Goal: Task Accomplishment & Management: Manage account settings

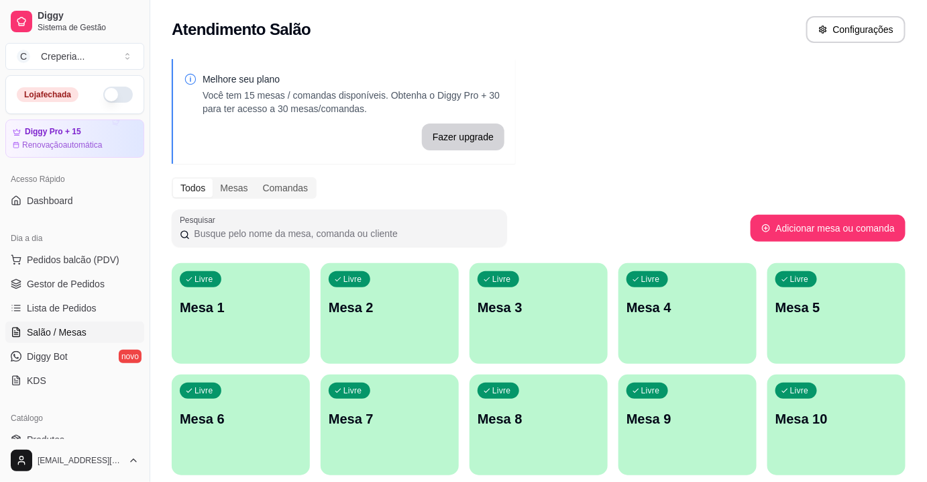
click at [268, 417] on p "Mesa 6" at bounding box center [241, 418] width 122 height 19
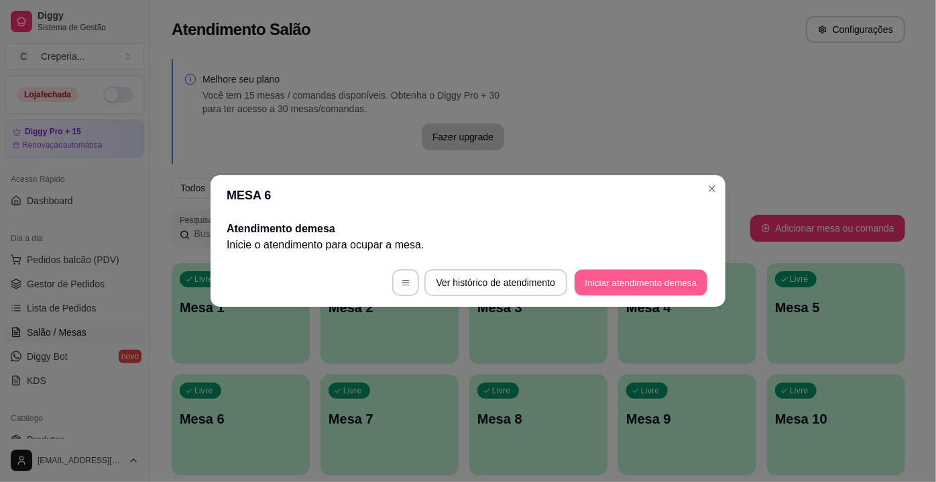
click at [656, 278] on button "Iniciar atendimento de mesa" at bounding box center [641, 283] width 133 height 26
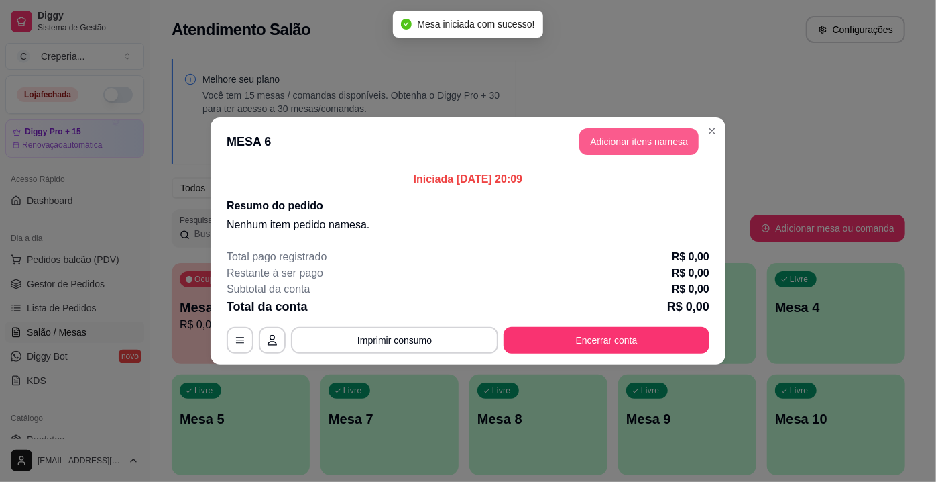
click at [632, 148] on button "Adicionar itens na mesa" at bounding box center [638, 141] width 119 height 27
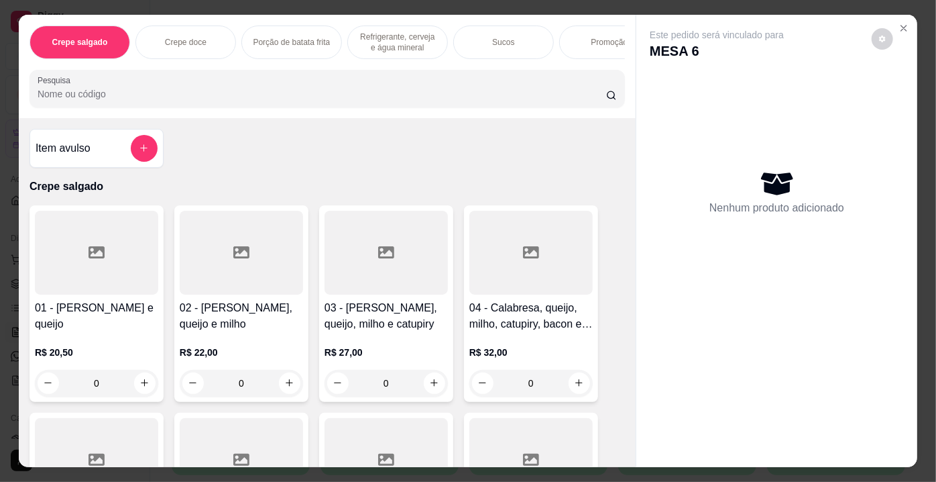
click at [363, 91] on input "Pesquisa" at bounding box center [322, 93] width 569 height 13
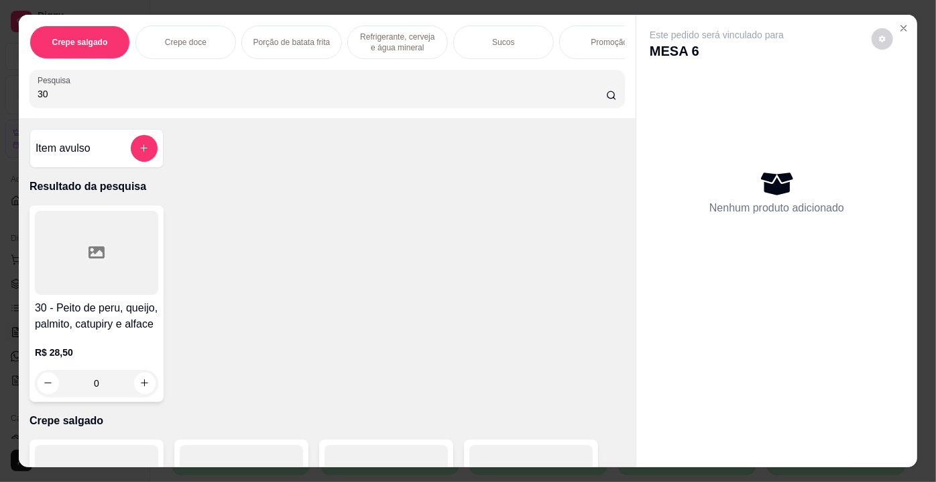
type input "30"
click at [132, 229] on div at bounding box center [96, 253] width 123 height 84
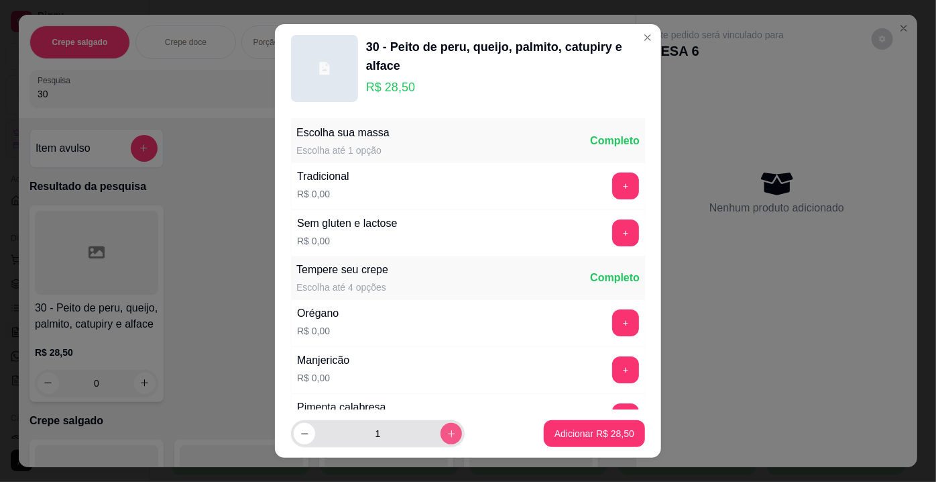
click at [447, 429] on icon "increase-product-quantity" at bounding box center [452, 434] width 10 height 10
type input "2"
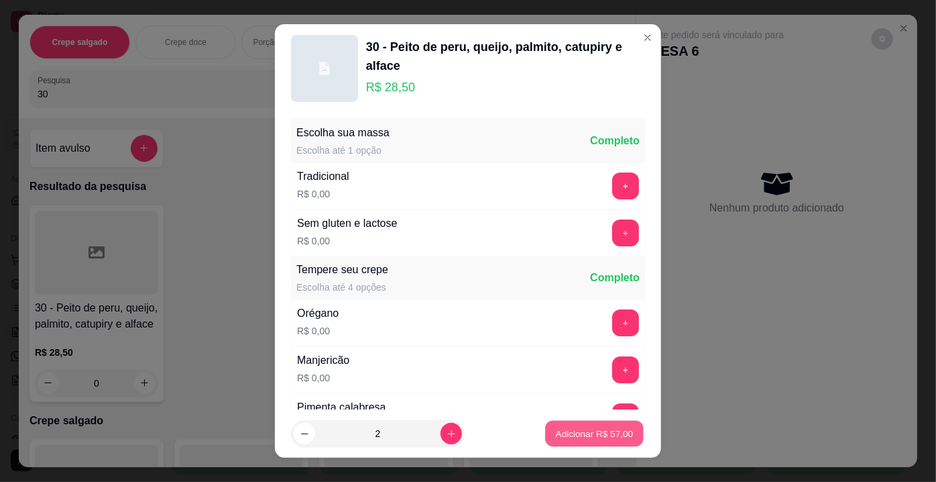
click at [559, 430] on p "Adicionar R$ 57,00" at bounding box center [595, 433] width 78 height 13
type input "2"
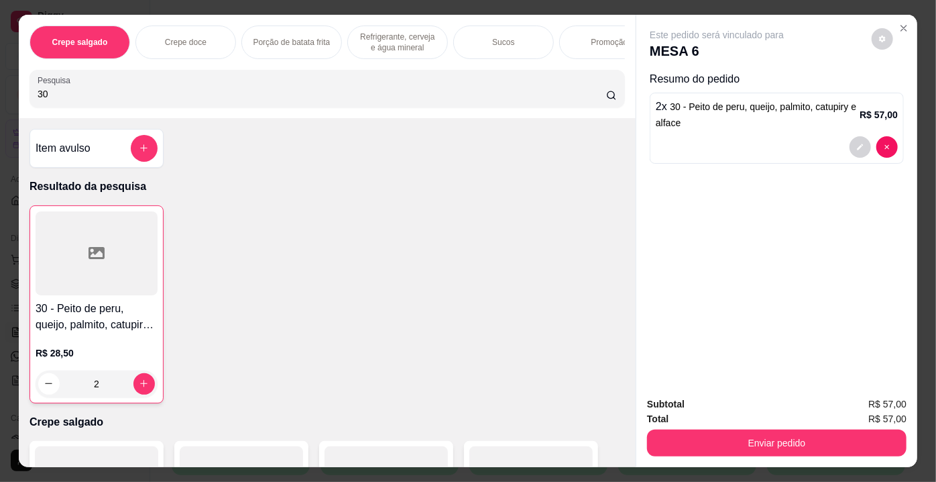
drag, startPoint x: 71, startPoint y: 101, endPoint x: 3, endPoint y: 100, distance: 67.7
click at [3, 100] on div "Crepe salgado Crepe doce Porção de batata frita Refrigerante, cerveja e água mi…" at bounding box center [468, 241] width 936 height 482
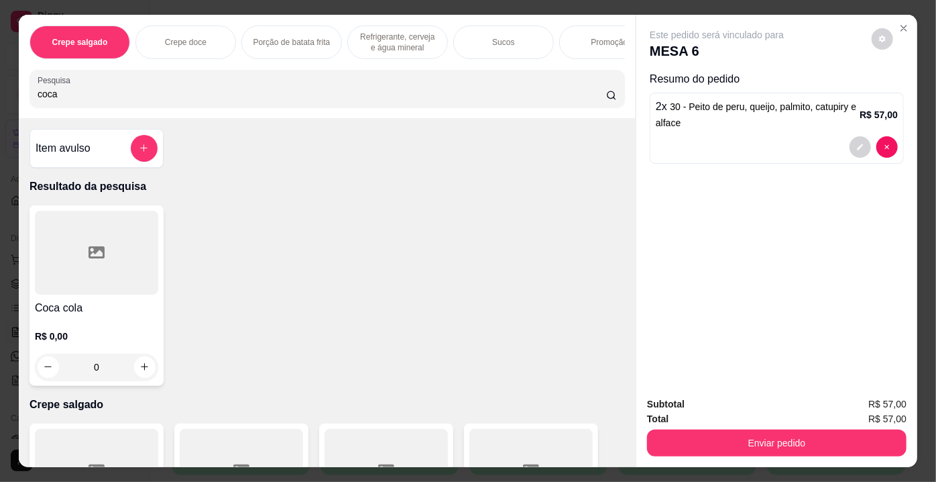
type input "coca"
click at [97, 235] on div at bounding box center [96, 253] width 123 height 84
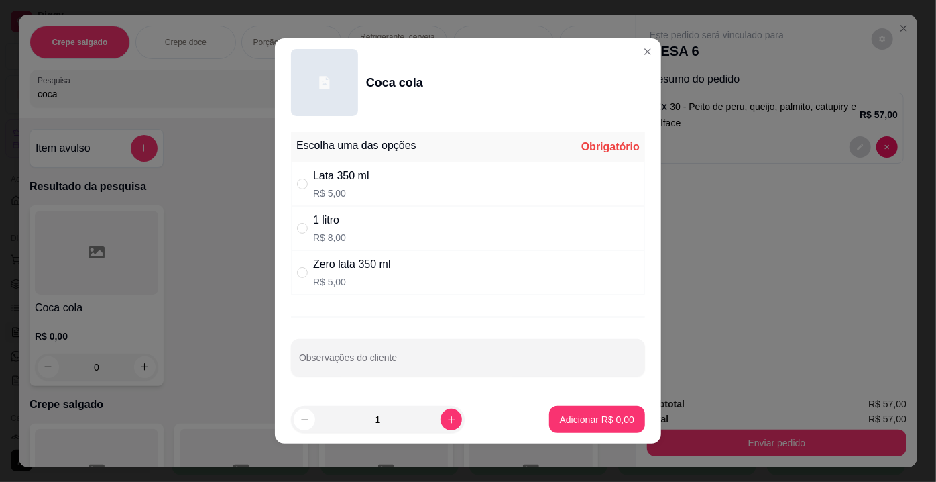
click at [379, 276] on p "R$ 5,00" at bounding box center [352, 281] width 78 height 13
radio input "true"
click at [601, 425] on p "Adicionar R$ 5,00" at bounding box center [597, 418] width 74 height 13
type input "1"
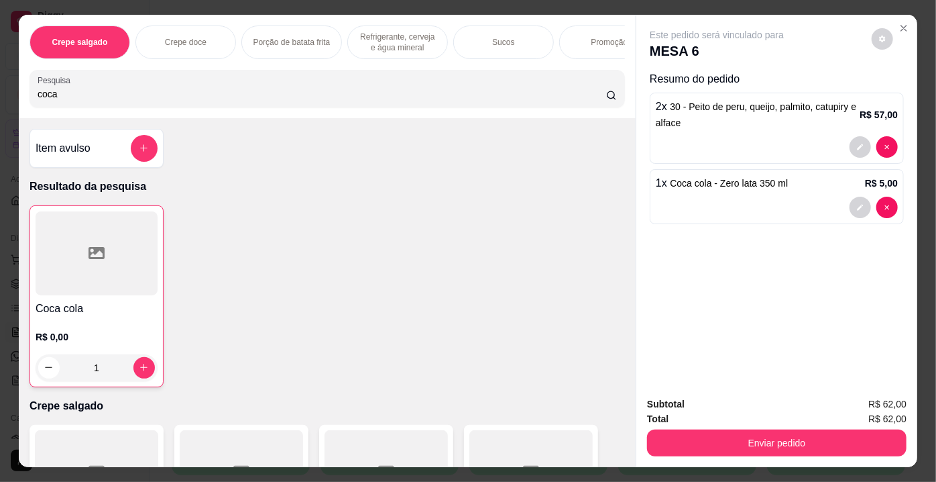
drag, startPoint x: 53, startPoint y: 101, endPoint x: 0, endPoint y: 103, distance: 53.0
click at [0, 103] on div "Crepe salgado Crepe doce Porção de batata frita Refrigerante, cerveja e água mi…" at bounding box center [468, 241] width 936 height 482
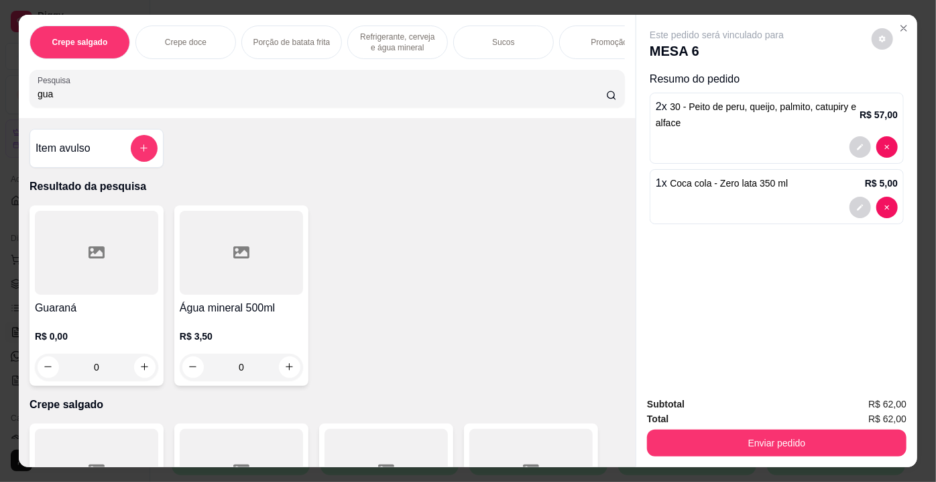
type input "gua"
click at [129, 267] on div at bounding box center [96, 253] width 123 height 84
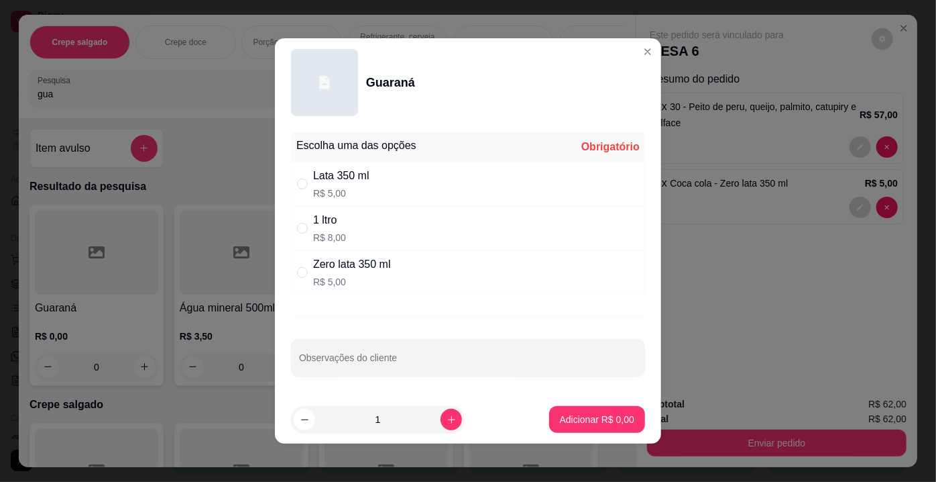
click at [361, 272] on div "Zero lata 350 ml R$ 5,00" at bounding box center [352, 272] width 78 height 32
radio input "true"
click at [603, 419] on p "Adicionar R$ 5,00" at bounding box center [597, 418] width 72 height 13
type input "1"
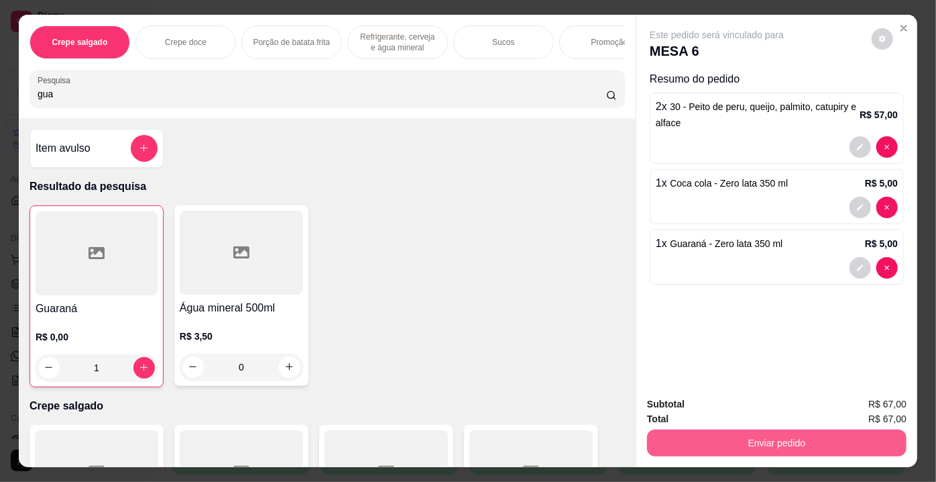
click at [744, 435] on button "Enviar pedido" at bounding box center [777, 442] width 260 height 27
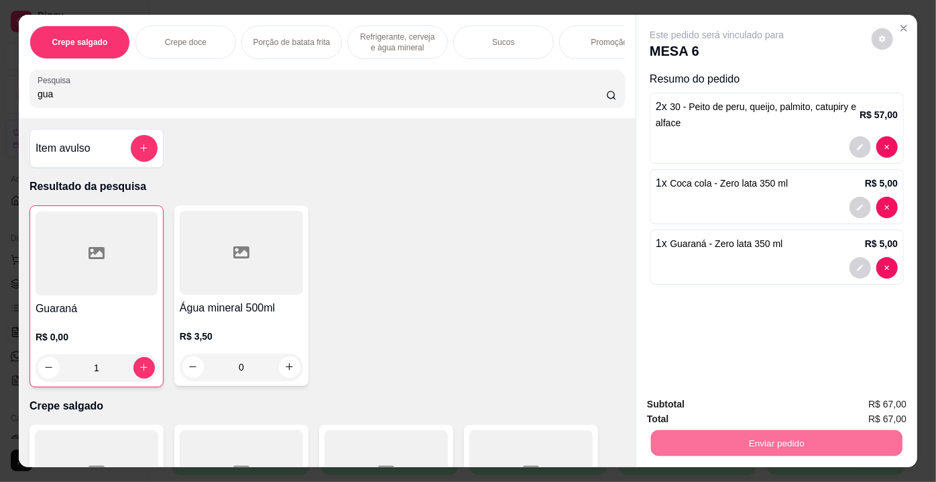
click at [737, 408] on button "Não registrar e enviar pedido" at bounding box center [732, 405] width 135 height 25
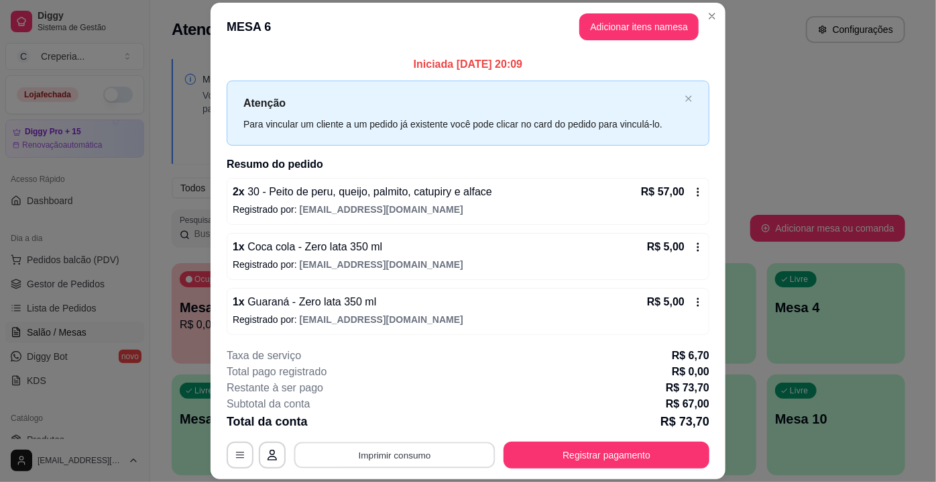
click at [403, 453] on button "Imprimir consumo" at bounding box center [394, 455] width 201 height 26
click at [408, 429] on button "IMPRESSORA" at bounding box center [394, 424] width 94 height 21
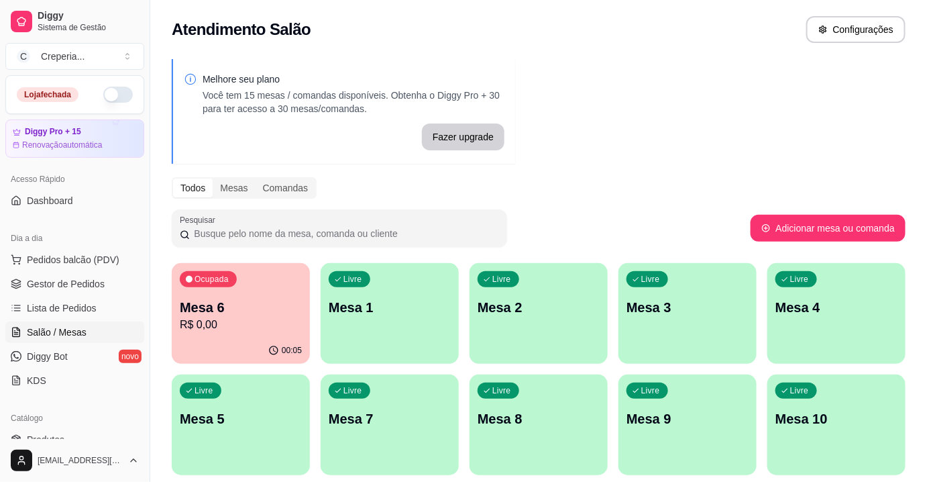
click at [406, 322] on div "Livre Mesa 1" at bounding box center [390, 305] width 138 height 84
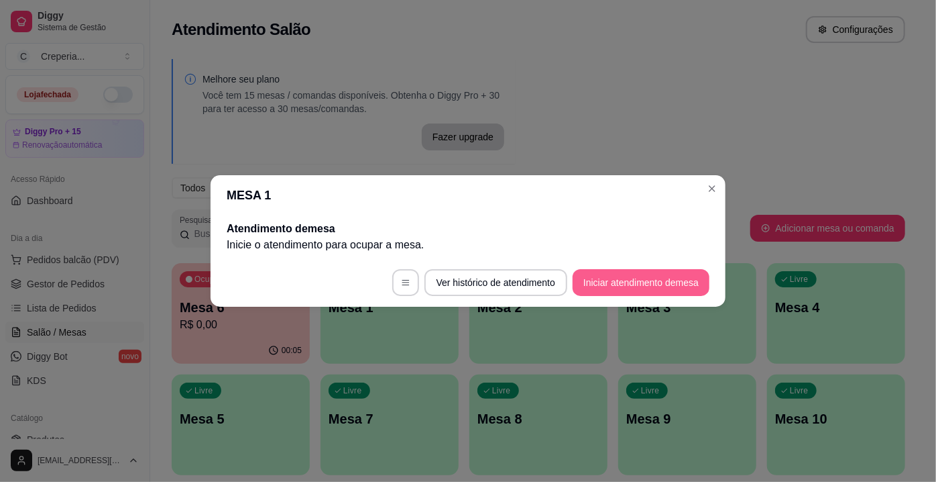
click at [638, 283] on button "Iniciar atendimento de mesa" at bounding box center [641, 282] width 137 height 27
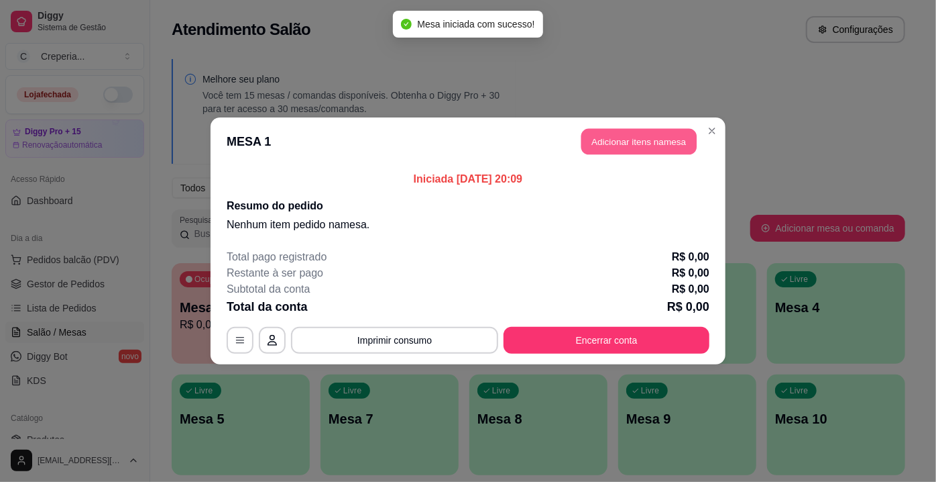
click at [618, 135] on button "Adicionar itens na mesa" at bounding box center [638, 142] width 115 height 26
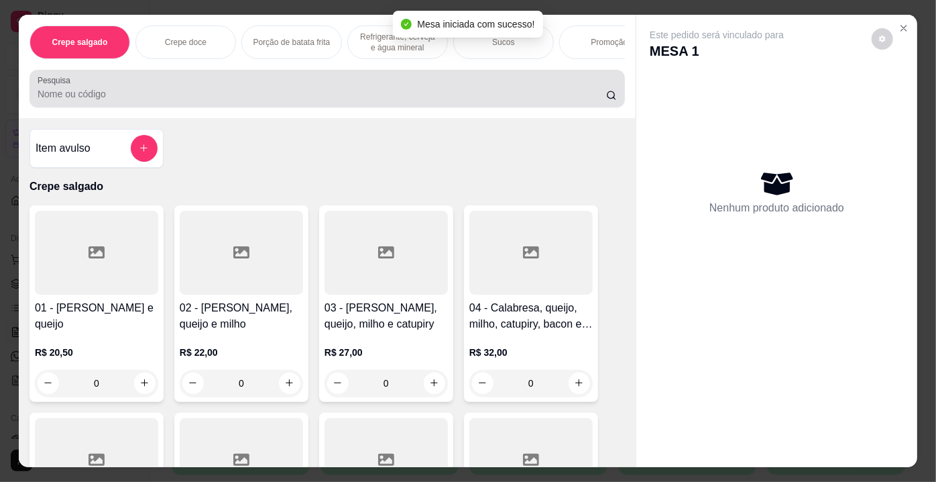
click at [220, 93] on input "Pesquisa" at bounding box center [322, 93] width 569 height 13
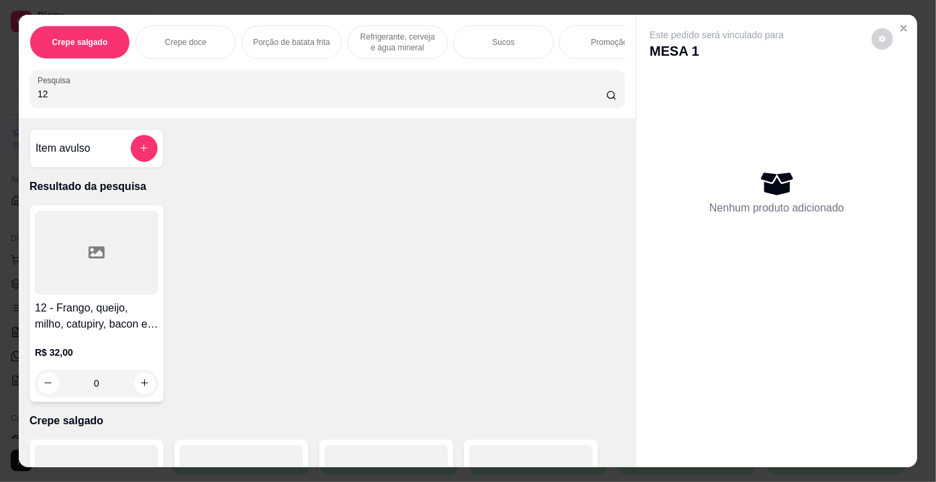
type input "12"
click at [126, 247] on div at bounding box center [96, 253] width 123 height 84
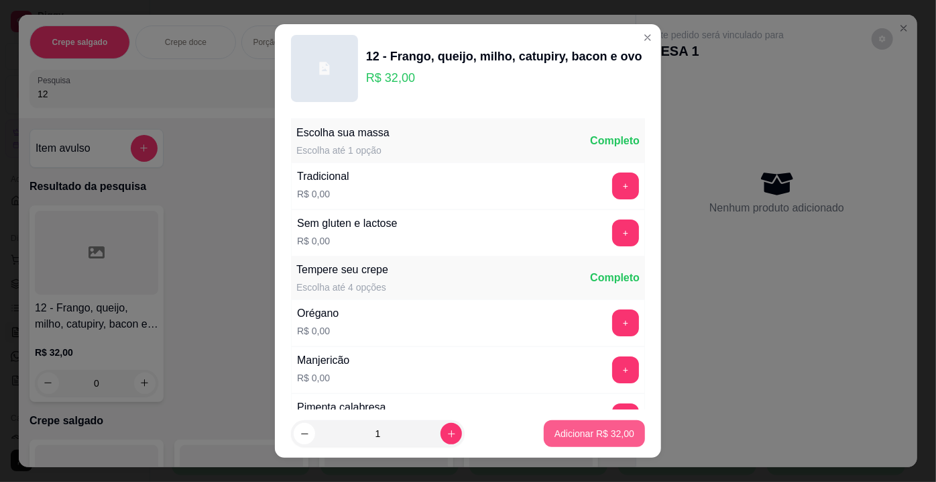
click at [544, 429] on button "Adicionar R$ 32,00" at bounding box center [594, 433] width 101 height 27
type input "1"
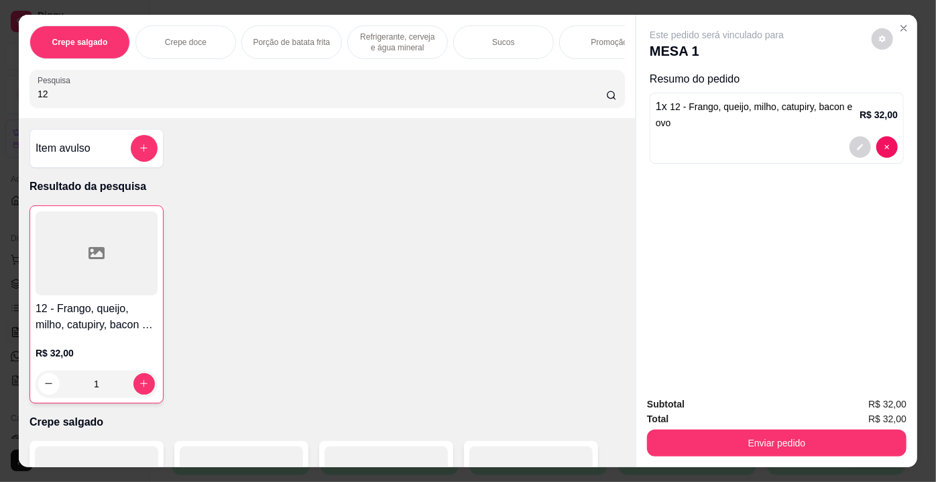
click at [125, 270] on div at bounding box center [97, 253] width 122 height 84
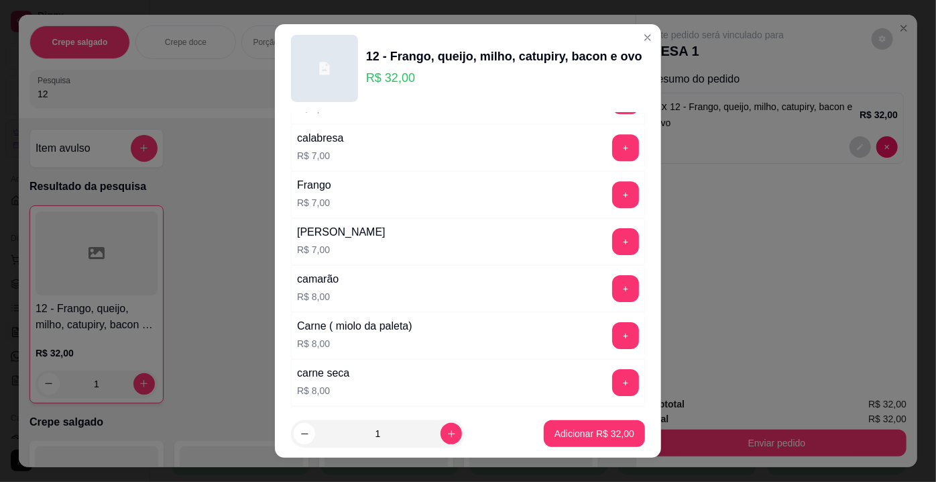
scroll to position [2407, 0]
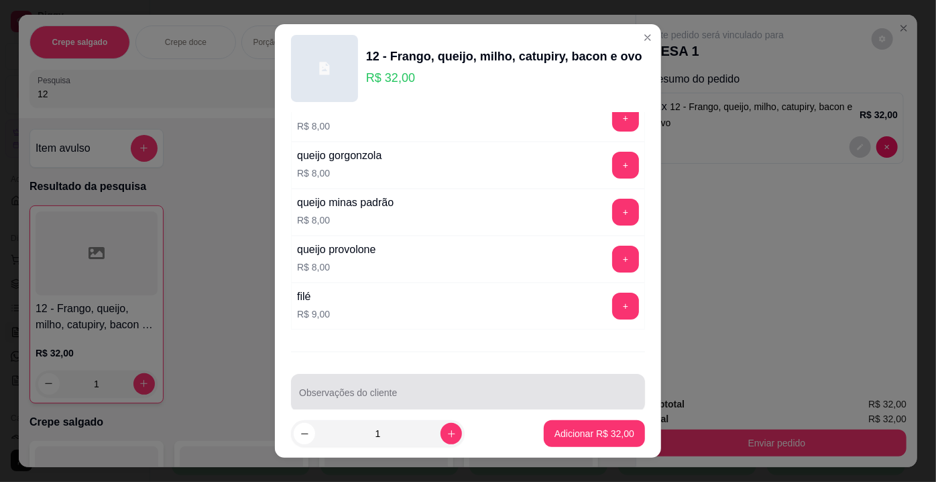
click at [526, 391] on input "Observações do cliente" at bounding box center [468, 397] width 338 height 13
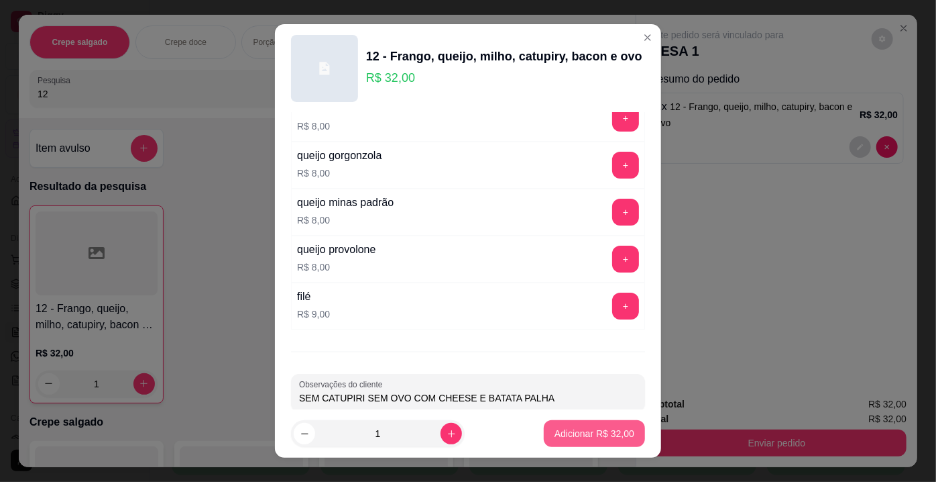
type input "SEM CATUPIRI SEM OVO COM CHEESE E BATATA PALHA"
click at [571, 432] on p "Adicionar R$ 32,00" at bounding box center [595, 433] width 80 height 13
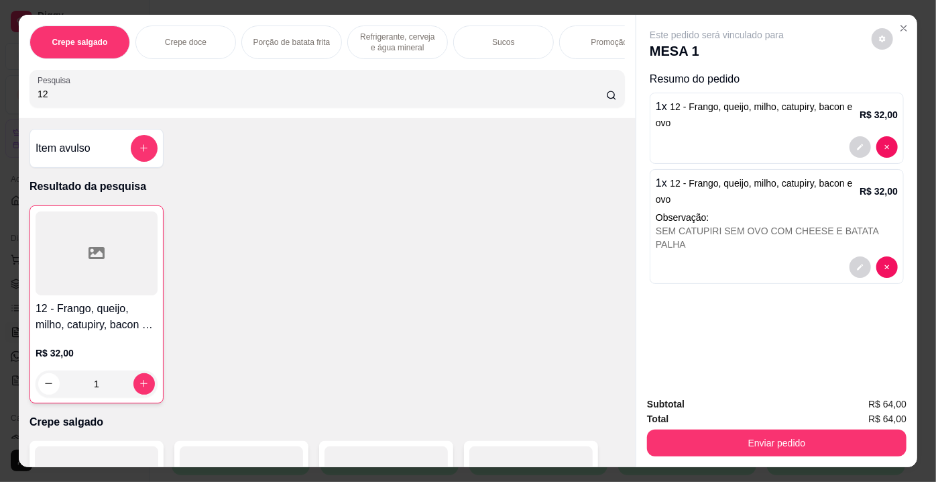
drag, startPoint x: 60, startPoint y: 103, endPoint x: 0, endPoint y: 105, distance: 60.4
click at [0, 105] on div "Crepe salgado Crepe doce Porção de batata frita Refrigerante, cerveja e água mi…" at bounding box center [468, 241] width 936 height 482
click at [114, 243] on div at bounding box center [96, 253] width 123 height 84
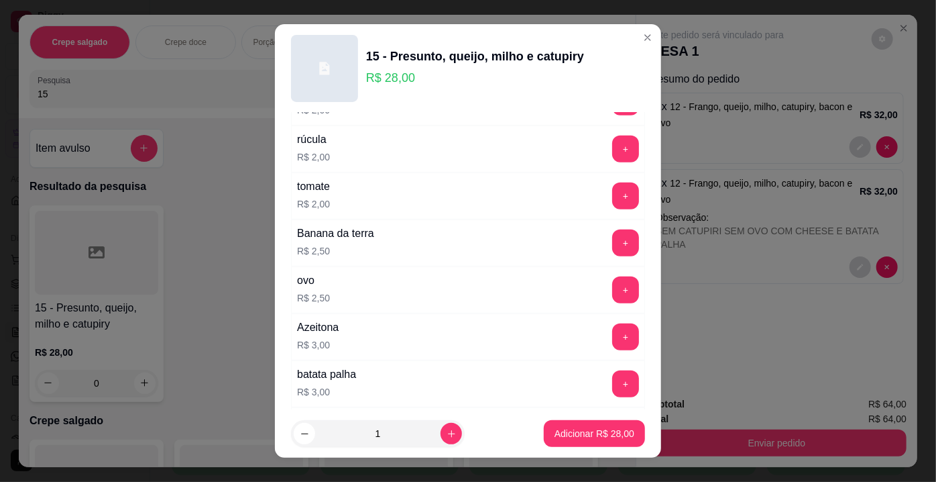
scroll to position [788, 0]
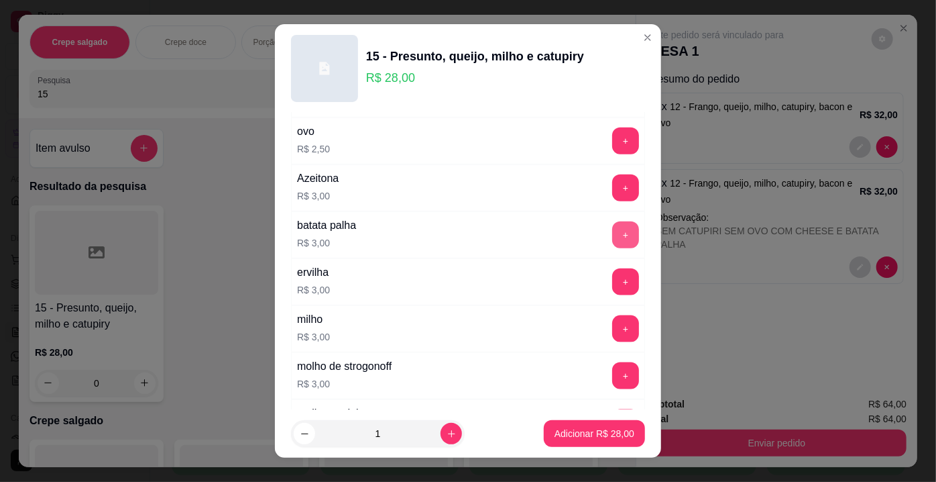
click at [612, 222] on button "+" at bounding box center [625, 234] width 27 height 27
click at [598, 422] on button "Adicionar R$ 31,00" at bounding box center [594, 433] width 99 height 26
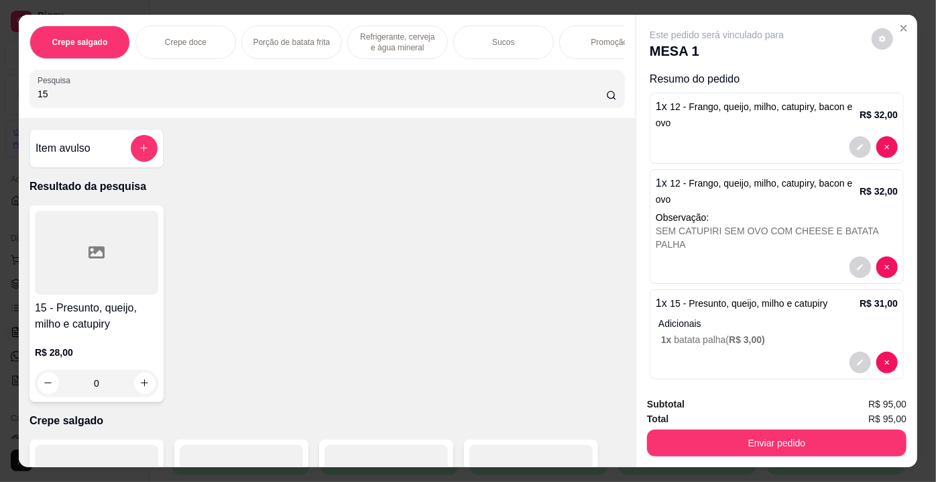
drag, startPoint x: 60, startPoint y: 96, endPoint x: 0, endPoint y: 95, distance: 60.4
click at [0, 95] on div "Crepe salgado Crepe doce Porção de batata frita Refrigerante, cerveja e água mi…" at bounding box center [468, 241] width 936 height 482
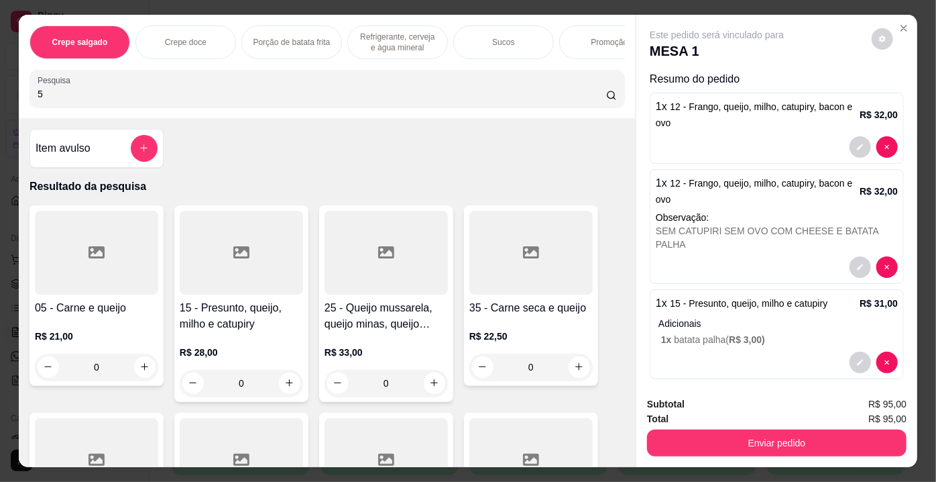
type input "5"
click at [89, 254] on icon at bounding box center [97, 252] width 16 height 16
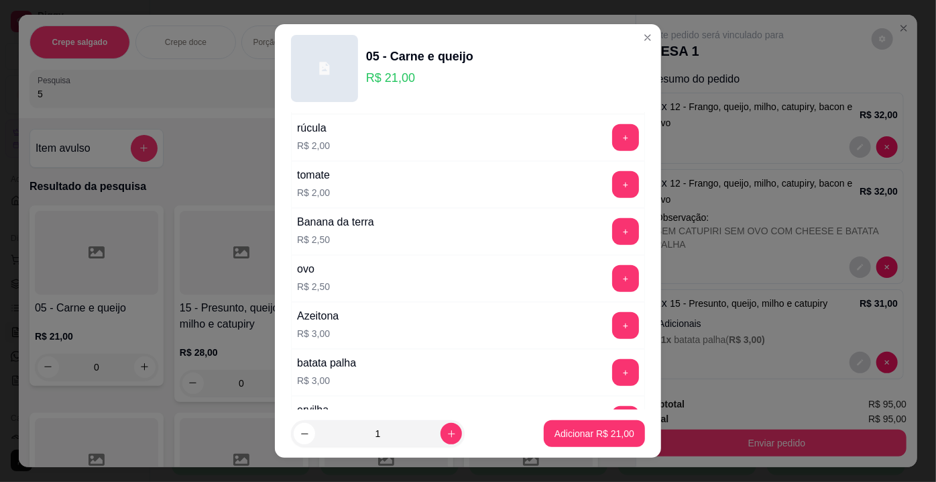
scroll to position [671, 0]
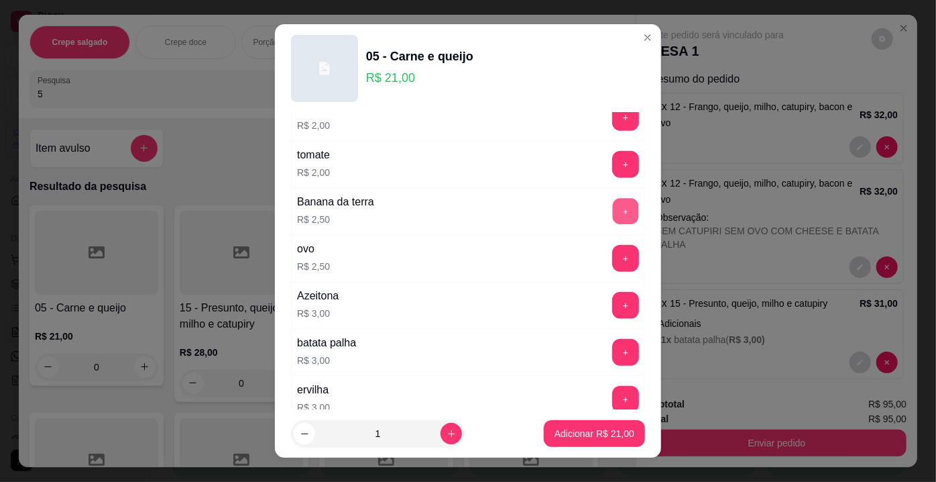
click at [613, 207] on button "+" at bounding box center [626, 212] width 26 height 26
click at [565, 433] on p "Adicionar R$ 23,50" at bounding box center [595, 433] width 80 height 13
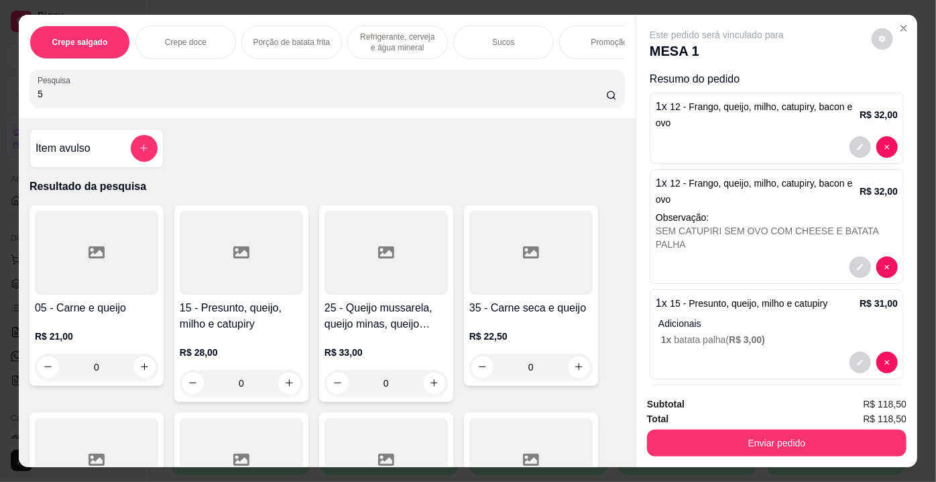
drag, startPoint x: 83, startPoint y: 94, endPoint x: 0, endPoint y: 81, distance: 84.1
click at [0, 81] on div "Crepe salgado Crepe doce Porção de batata frita Refrigerante, cerveja e água mi…" at bounding box center [468, 241] width 936 height 482
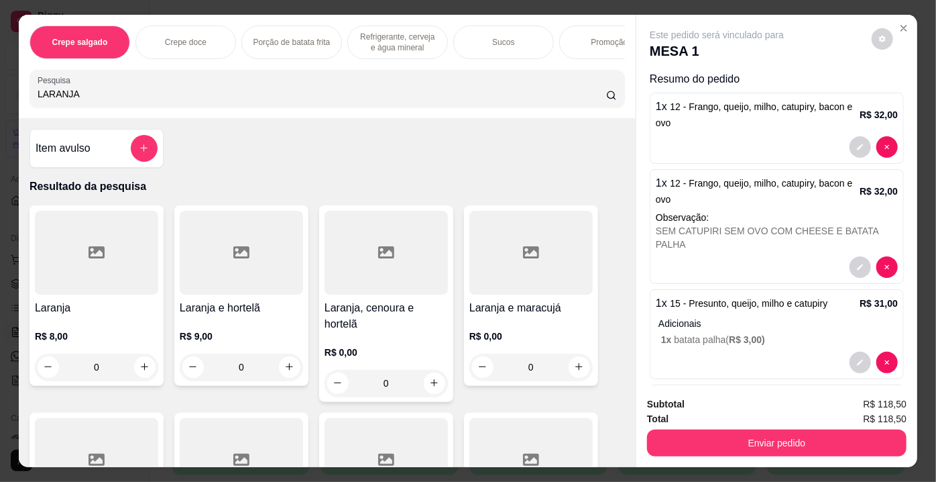
type input "LARANJA"
click at [79, 267] on div at bounding box center [96, 253] width 123 height 84
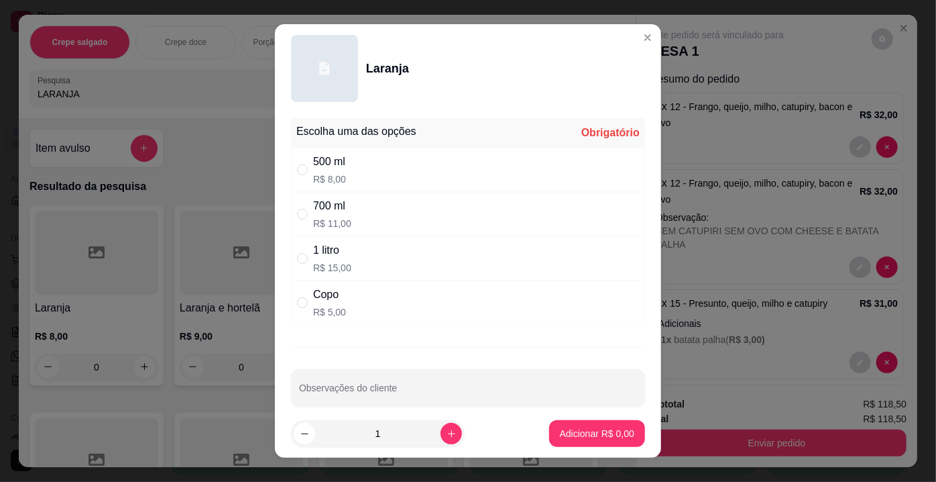
click at [339, 174] on p "R$ 8,00" at bounding box center [329, 178] width 33 height 13
radio input "true"
click at [591, 428] on p "Adicionar R$ 8,00" at bounding box center [597, 433] width 74 height 13
type input "1"
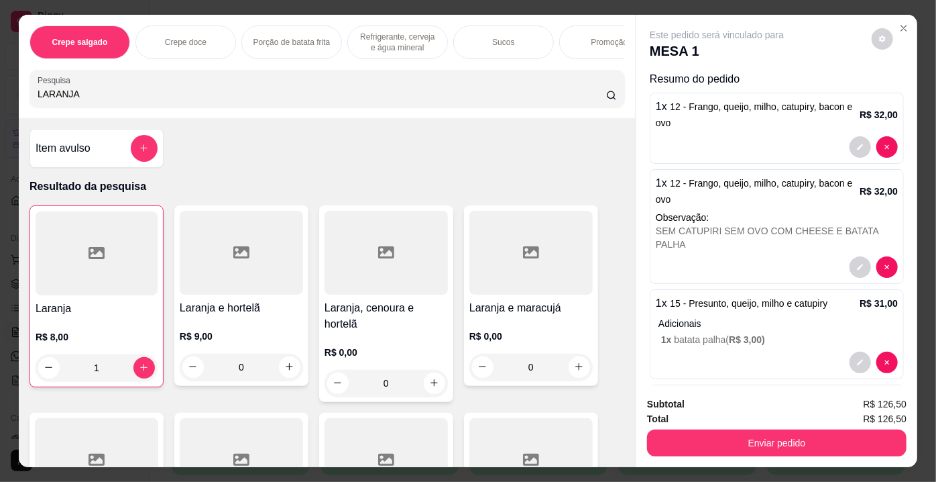
drag, startPoint x: 84, startPoint y: 92, endPoint x: 0, endPoint y: 87, distance: 84.6
click at [0, 87] on div "Crepe salgado Crepe doce Porção de batata frita Refrigerante, cerveja e água mi…" at bounding box center [468, 241] width 936 height 482
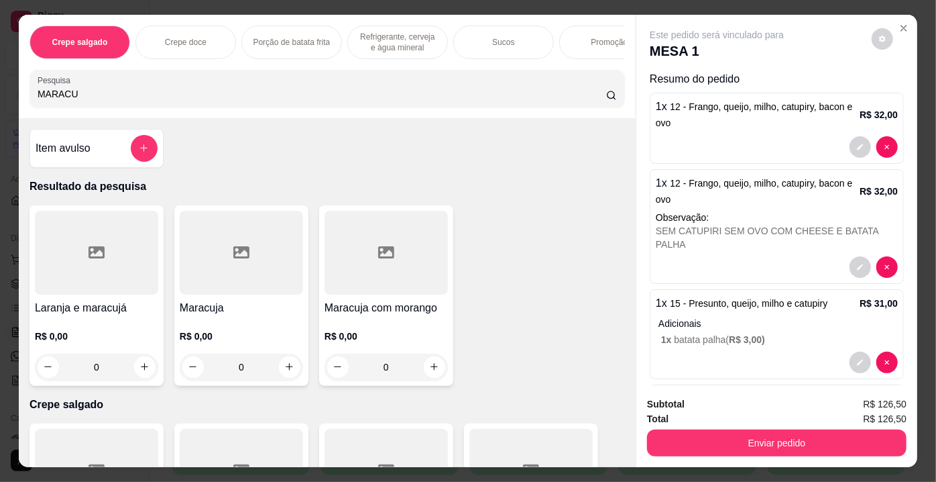
type input "MARACU"
click at [217, 278] on div at bounding box center [241, 253] width 123 height 84
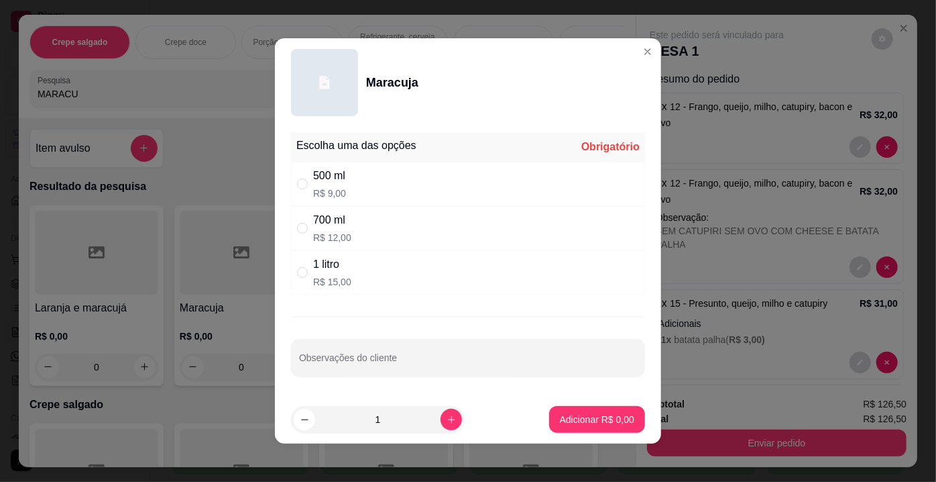
click at [327, 177] on div "500 ml" at bounding box center [329, 176] width 33 height 16
radio input "true"
click at [554, 408] on button "Adicionar R$ 9,00" at bounding box center [597, 419] width 93 height 26
type input "1"
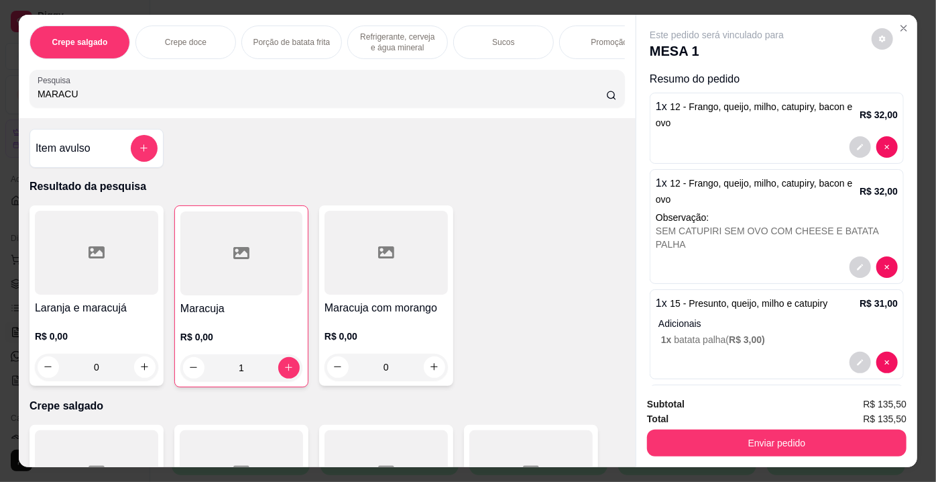
drag, startPoint x: 127, startPoint y: 103, endPoint x: 0, endPoint y: 103, distance: 126.8
click at [0, 103] on div "Crepe salgado Crepe doce Porção de batata frita Refrigerante, cerveja e água mi…" at bounding box center [468, 241] width 936 height 482
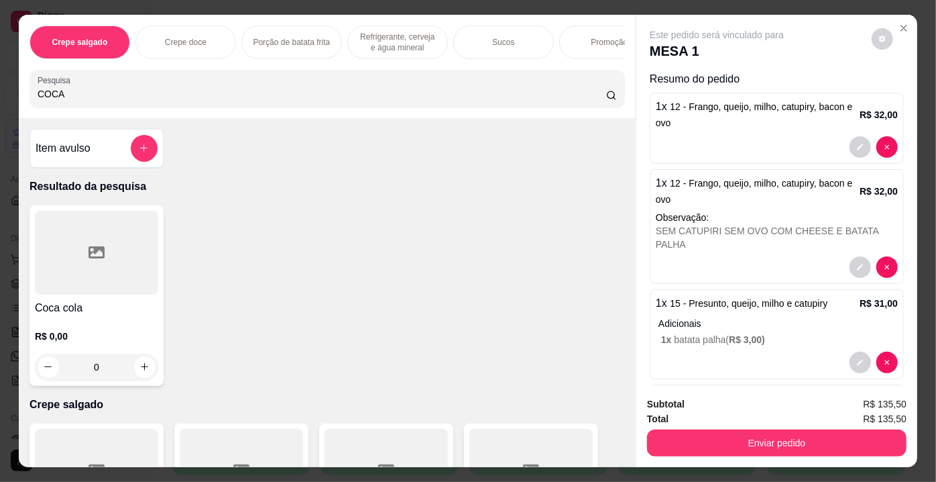
type input "COCA"
click at [99, 239] on div at bounding box center [96, 253] width 123 height 84
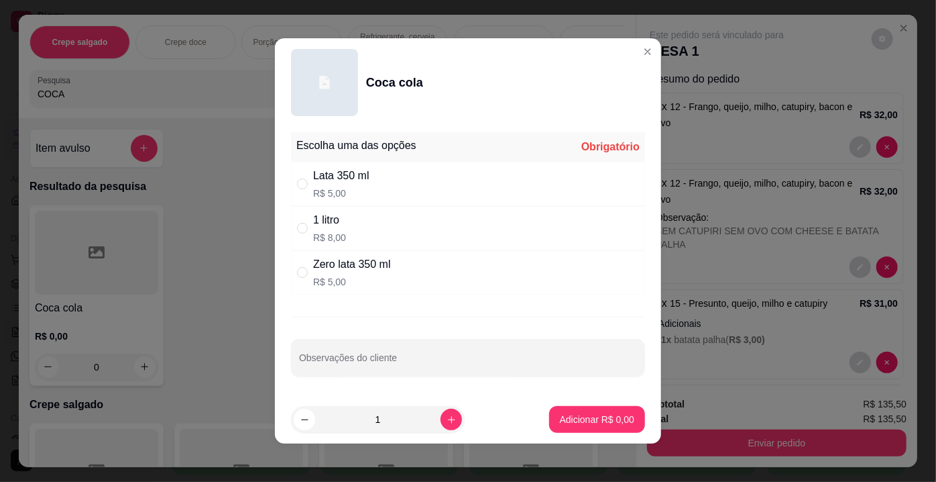
drag, startPoint x: 315, startPoint y: 278, endPoint x: 406, endPoint y: 305, distance: 95.1
click at [319, 278] on p "R$ 5,00" at bounding box center [352, 281] width 78 height 13
radio input "true"
click at [560, 413] on p "Adicionar R$ 5,00" at bounding box center [597, 418] width 74 height 13
type input "1"
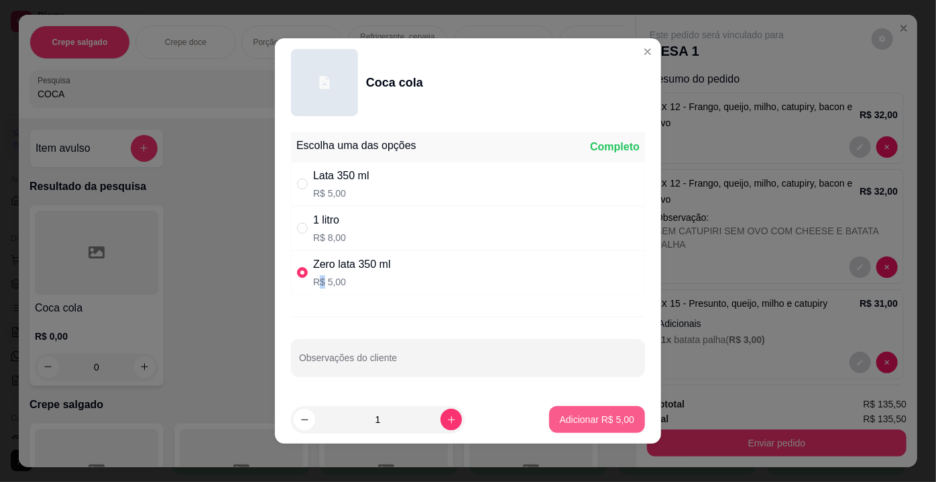
type input "1"
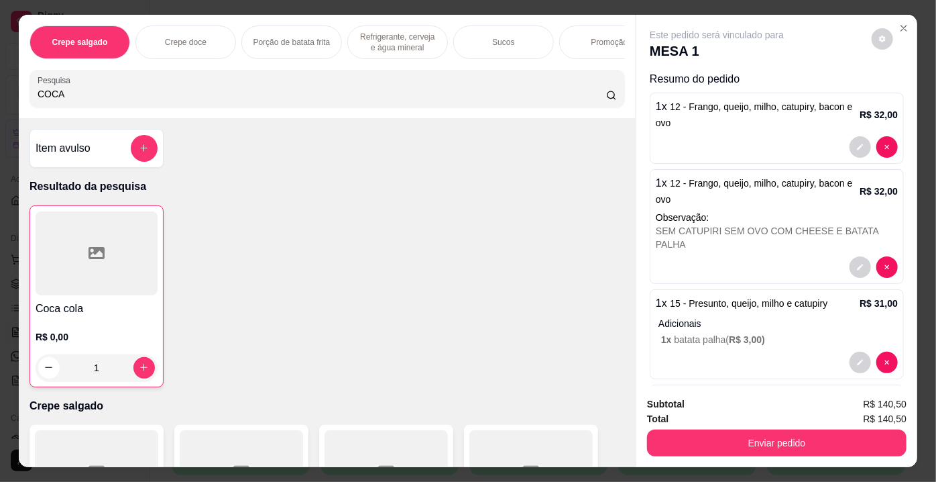
drag, startPoint x: 95, startPoint y: 95, endPoint x: 0, endPoint y: 89, distance: 95.4
click at [0, 89] on div "Crepe salgado Crepe doce Porção de batata frita Refrigerante, cerveja e água mi…" at bounding box center [468, 241] width 936 height 482
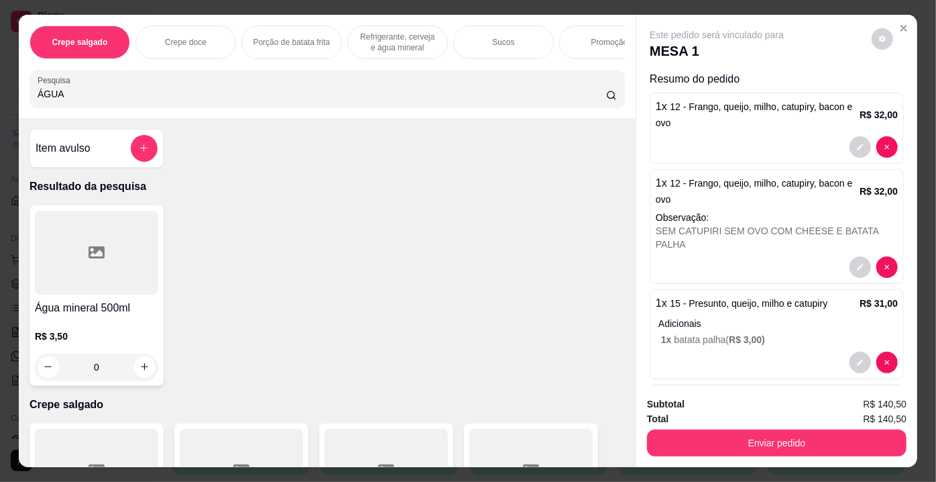
type input "ÁGUA"
click at [93, 258] on icon at bounding box center [97, 252] width 16 height 16
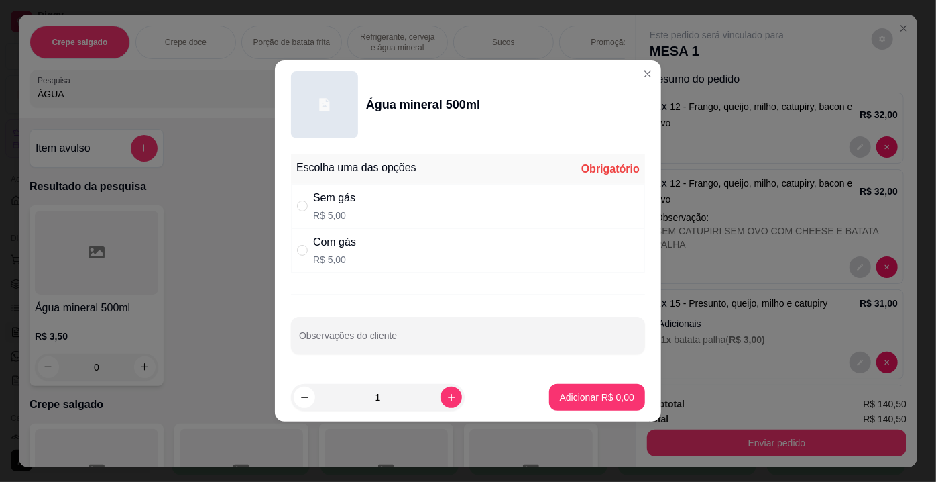
click at [339, 253] on p "R$ 5,00" at bounding box center [334, 259] width 43 height 13
radio input "true"
click at [561, 392] on p "Adicionar R$ 5,00" at bounding box center [597, 396] width 74 height 13
type input "1"
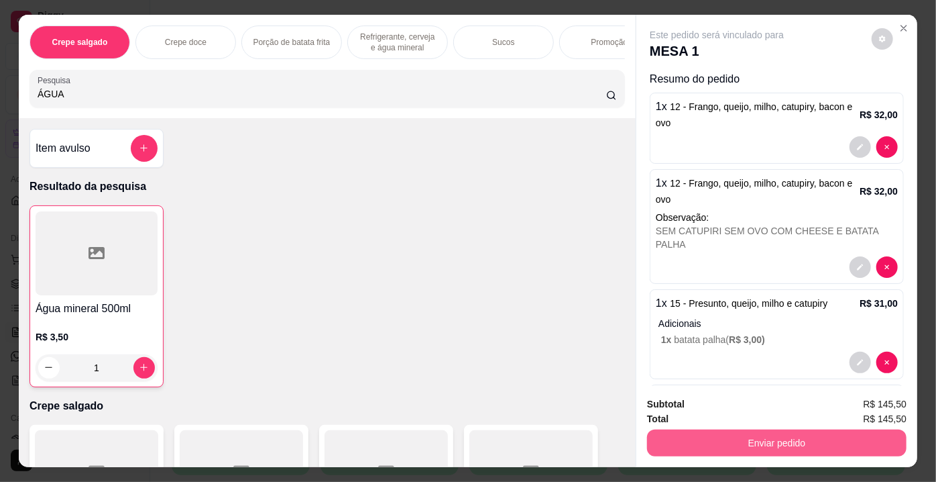
click at [740, 448] on button "Enviar pedido" at bounding box center [777, 442] width 260 height 27
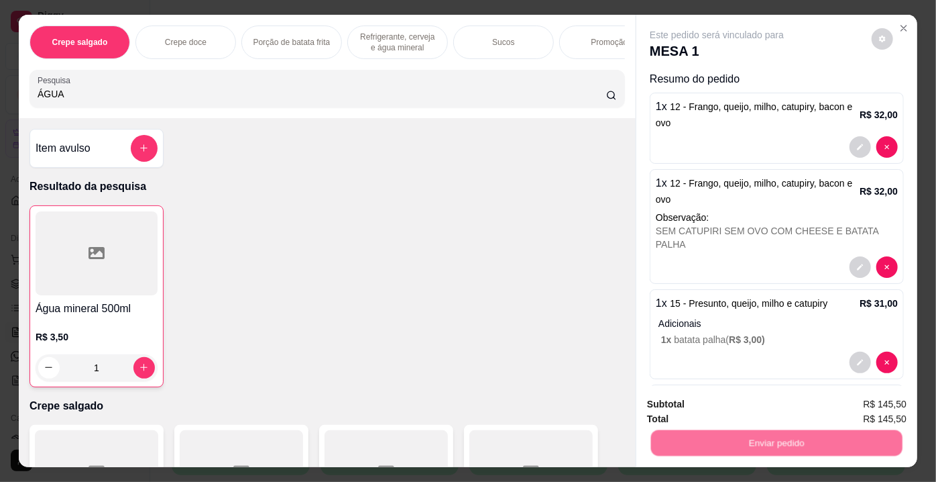
click at [716, 408] on button "Não registrar e enviar pedido" at bounding box center [732, 405] width 139 height 25
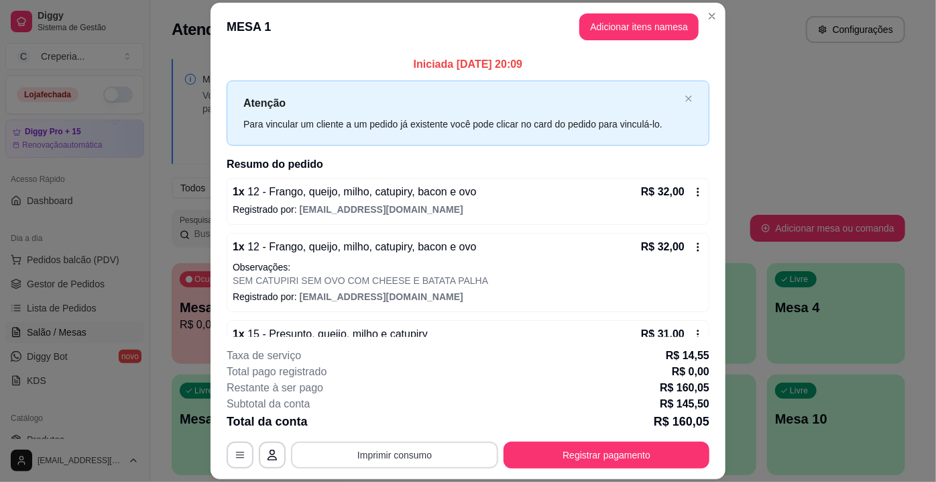
click at [386, 458] on button "Imprimir consumo" at bounding box center [394, 454] width 207 height 27
click at [377, 427] on button "IMPRESSORA" at bounding box center [394, 424] width 94 height 21
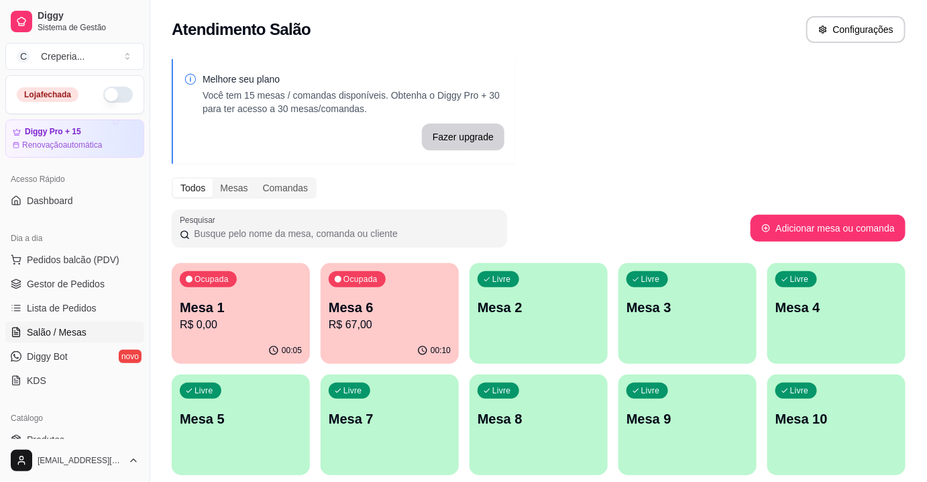
click at [393, 308] on p "Mesa 6" at bounding box center [390, 307] width 122 height 19
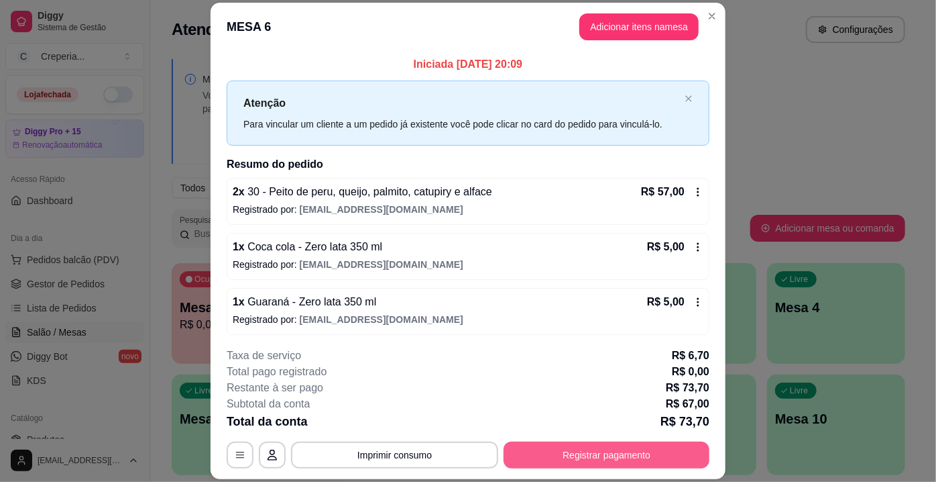
click at [584, 447] on button "Registrar pagamento" at bounding box center [607, 454] width 206 height 27
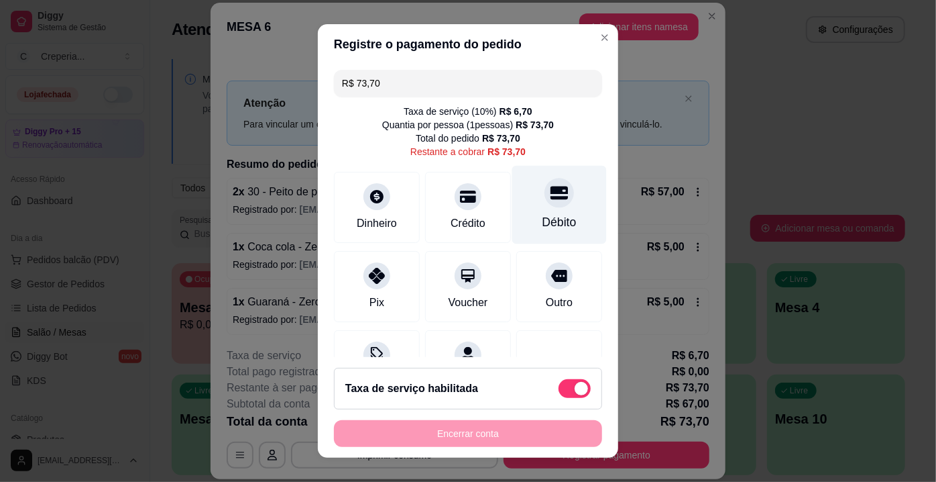
click at [556, 199] on div "Débito" at bounding box center [559, 205] width 95 height 78
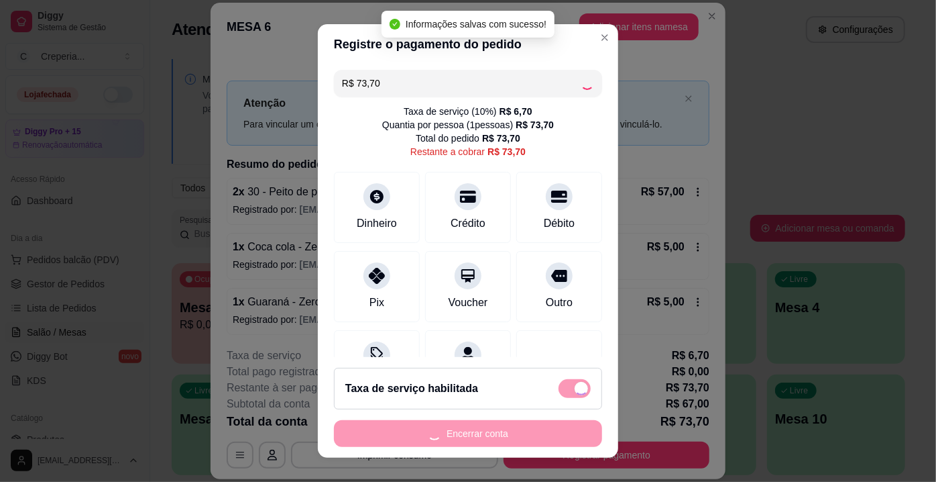
type input "R$ 0,00"
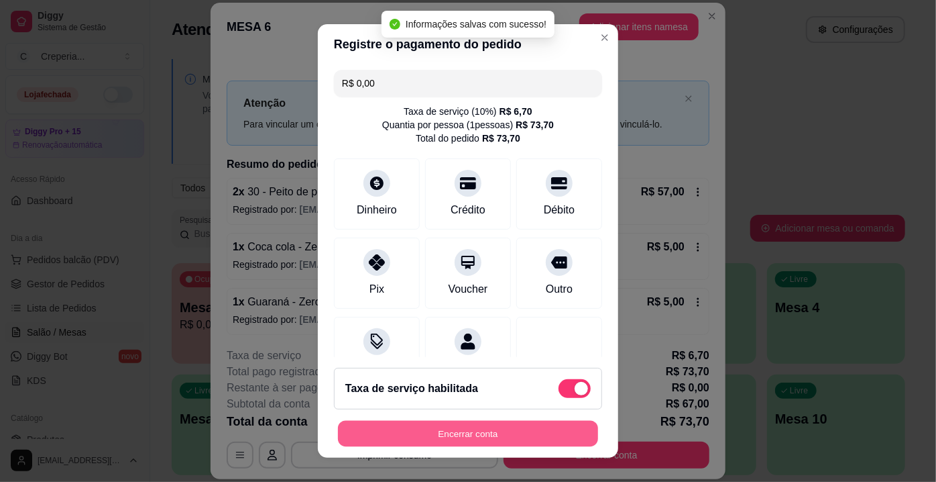
click at [492, 437] on button "Encerrar conta" at bounding box center [468, 433] width 260 height 26
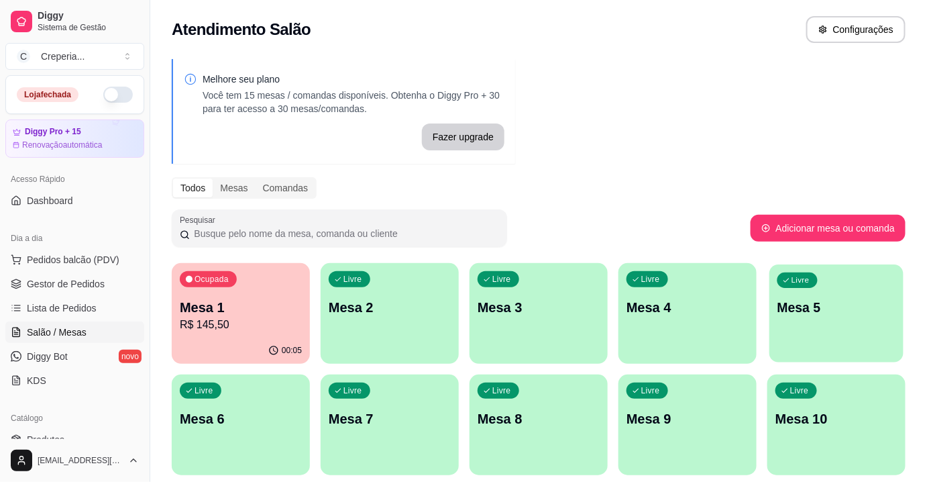
click at [874, 313] on p "Mesa 5" at bounding box center [836, 307] width 119 height 18
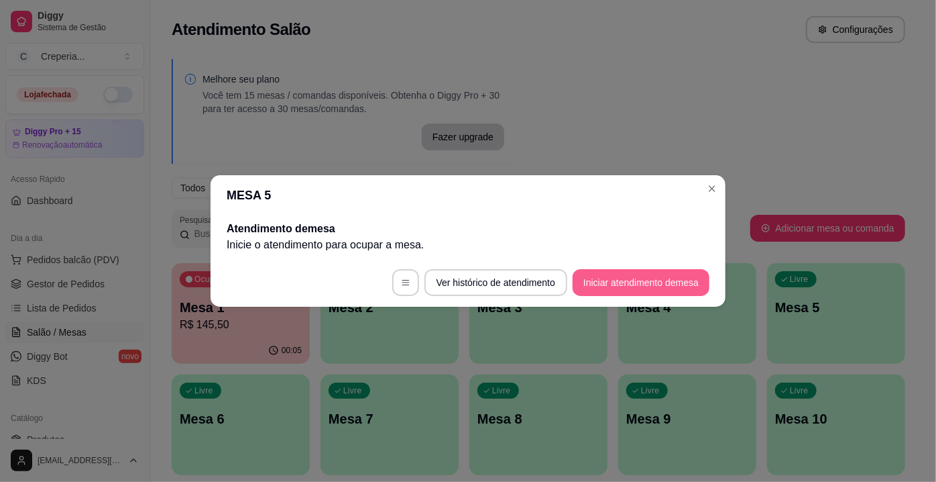
click at [618, 290] on button "Iniciar atendimento de mesa" at bounding box center [641, 282] width 137 height 27
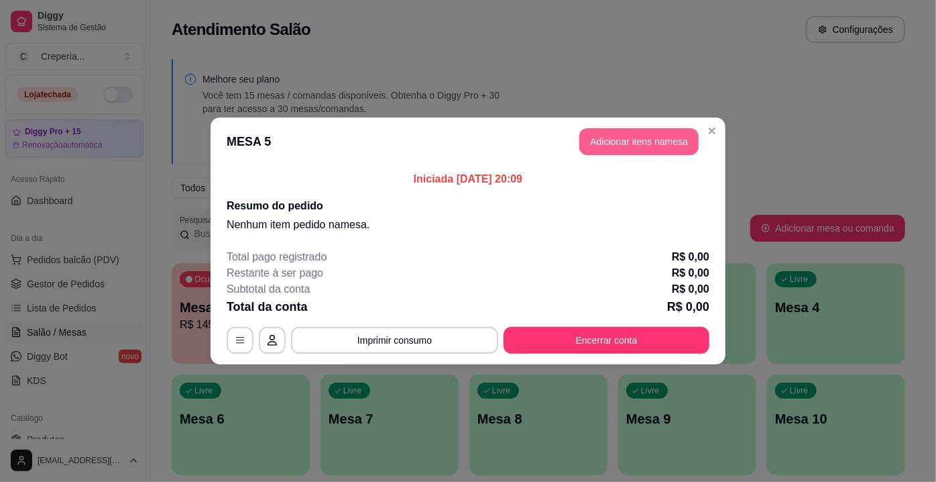
click at [615, 144] on button "Adicionar itens na mesa" at bounding box center [638, 141] width 119 height 27
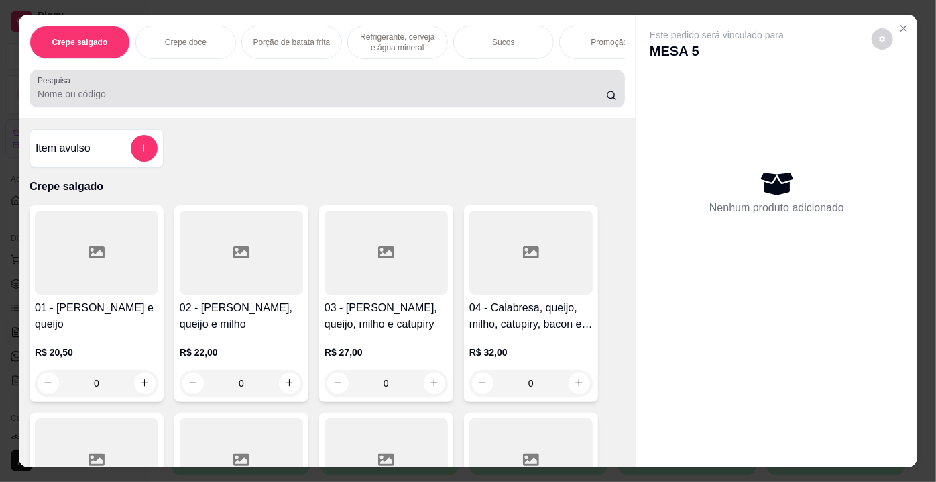
click at [377, 92] on input "Pesquisa" at bounding box center [322, 93] width 569 height 13
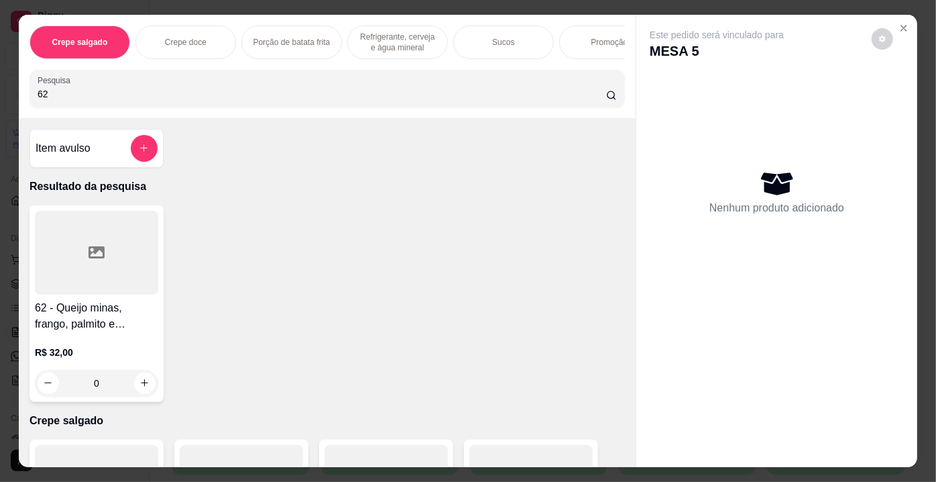
type input "62"
click at [120, 264] on div at bounding box center [96, 253] width 123 height 84
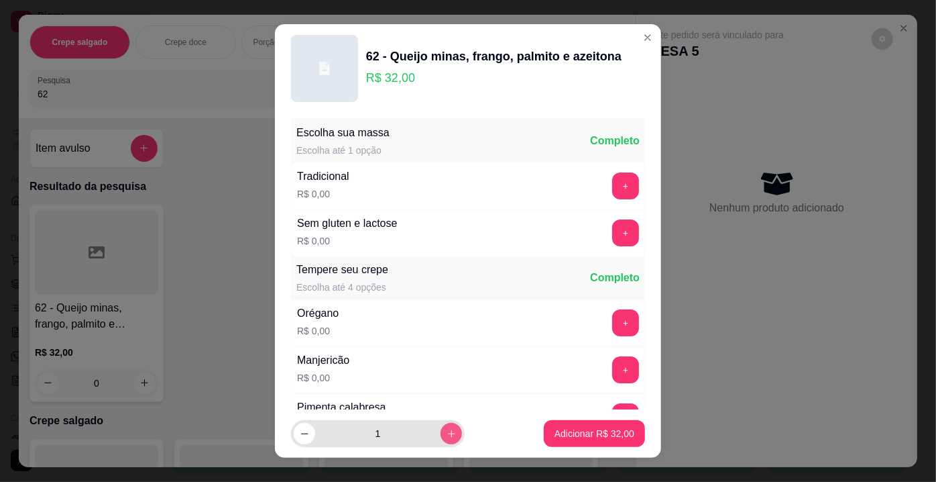
click at [447, 430] on icon "increase-product-quantity" at bounding box center [452, 434] width 10 height 10
type input "2"
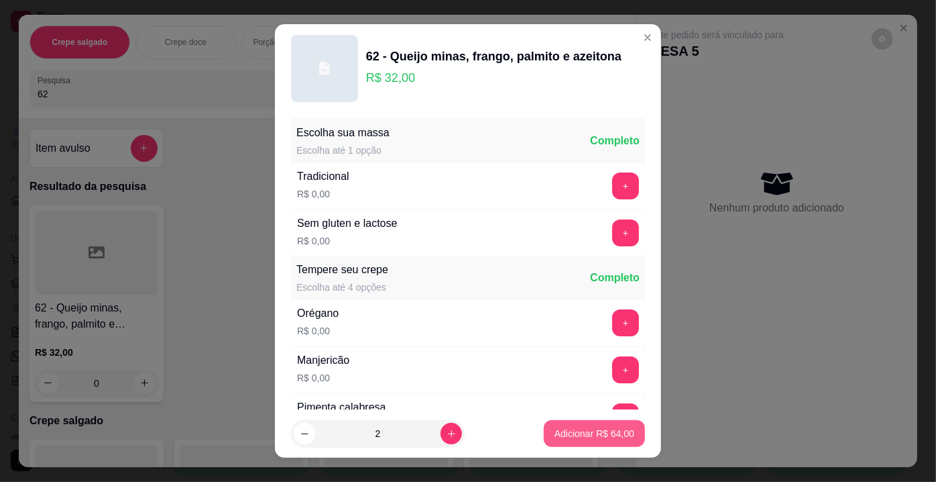
click at [570, 432] on p "Adicionar R$ 64,00" at bounding box center [595, 433] width 80 height 13
type input "2"
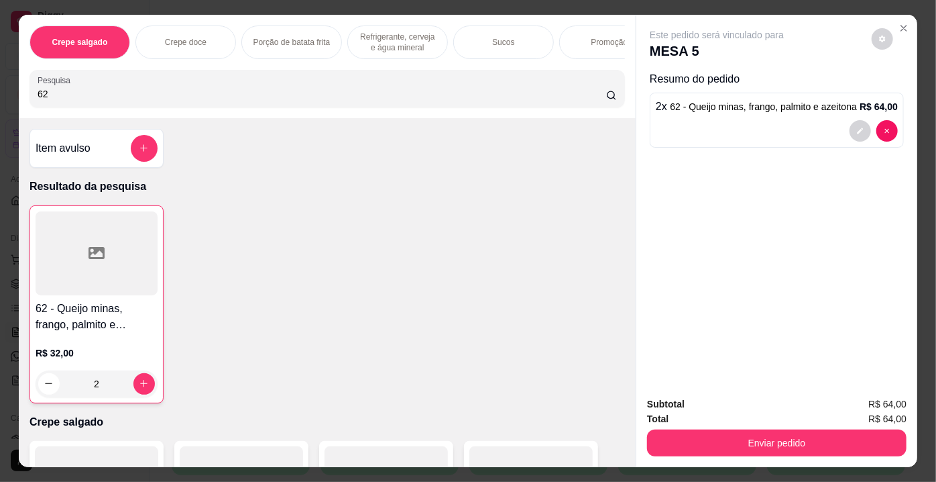
drag, startPoint x: 52, startPoint y: 104, endPoint x: 0, endPoint y: 90, distance: 53.5
click at [0, 90] on div "Crepe salgado Crepe doce Porção de batata frita Refrigerante, cerveja e água mi…" at bounding box center [468, 241] width 936 height 482
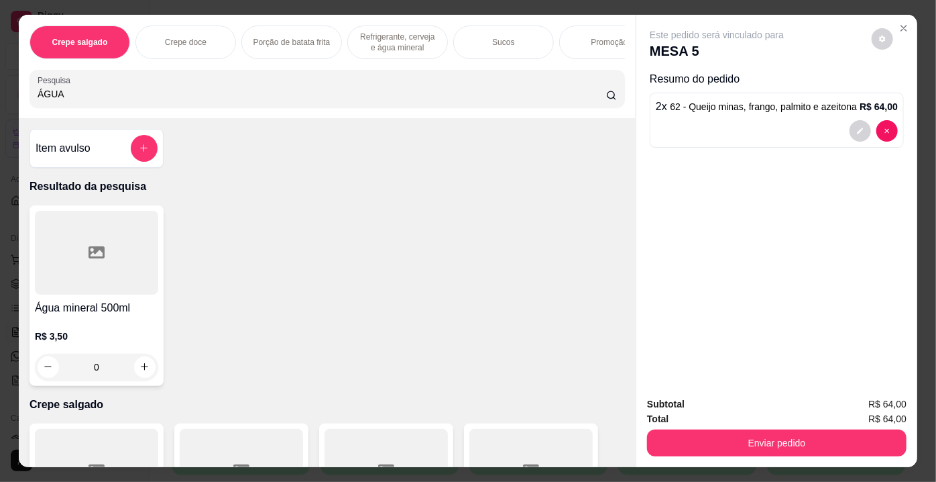
type input "ÁGUA"
click at [70, 262] on div at bounding box center [96, 253] width 123 height 84
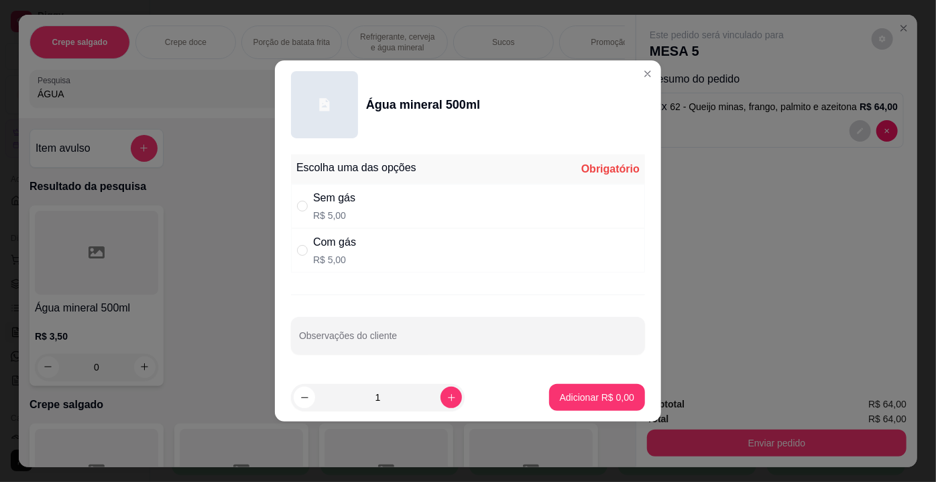
drag, startPoint x: 347, startPoint y: 246, endPoint x: 519, endPoint y: 345, distance: 198.6
click at [347, 247] on div "Com gás" at bounding box center [334, 242] width 43 height 16
radio input "true"
click at [575, 394] on p "Adicionar R$ 5,00" at bounding box center [597, 396] width 72 height 13
type input "1"
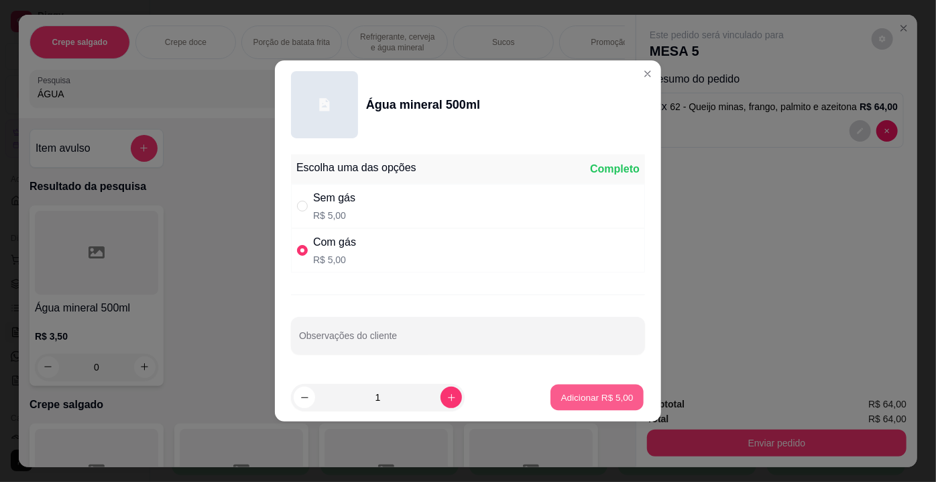
type input "1"
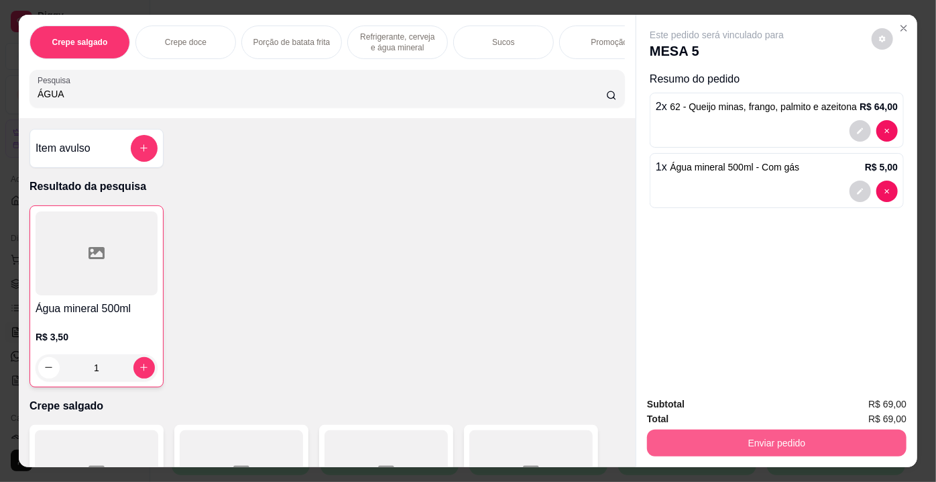
click at [685, 437] on button "Enviar pedido" at bounding box center [777, 442] width 260 height 27
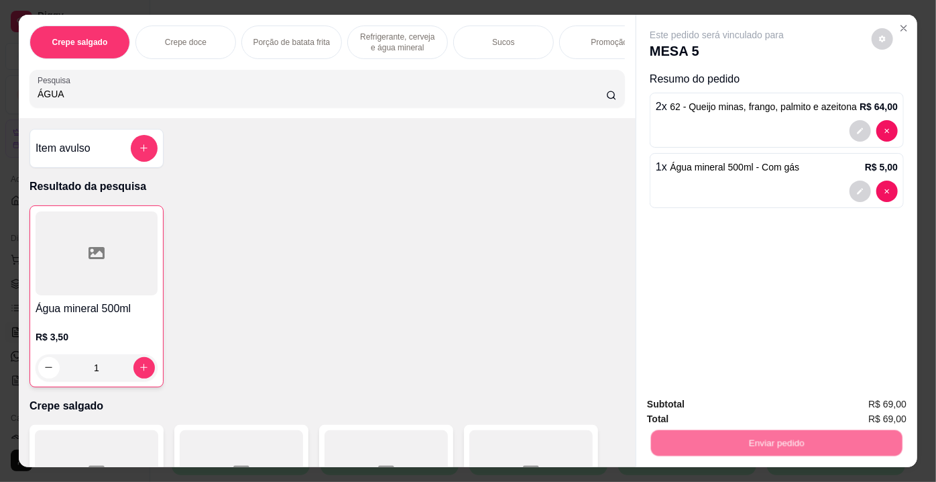
click at [665, 404] on button "Não registrar e enviar pedido" at bounding box center [732, 405] width 135 height 25
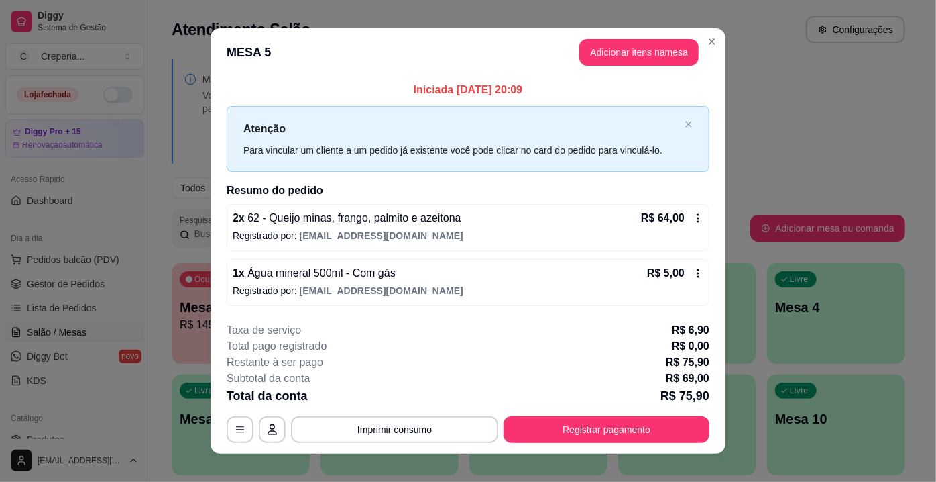
click at [408, 439] on button "Imprimir consumo" at bounding box center [394, 429] width 207 height 27
click at [404, 394] on button "IMPRESSORA" at bounding box center [394, 397] width 94 height 21
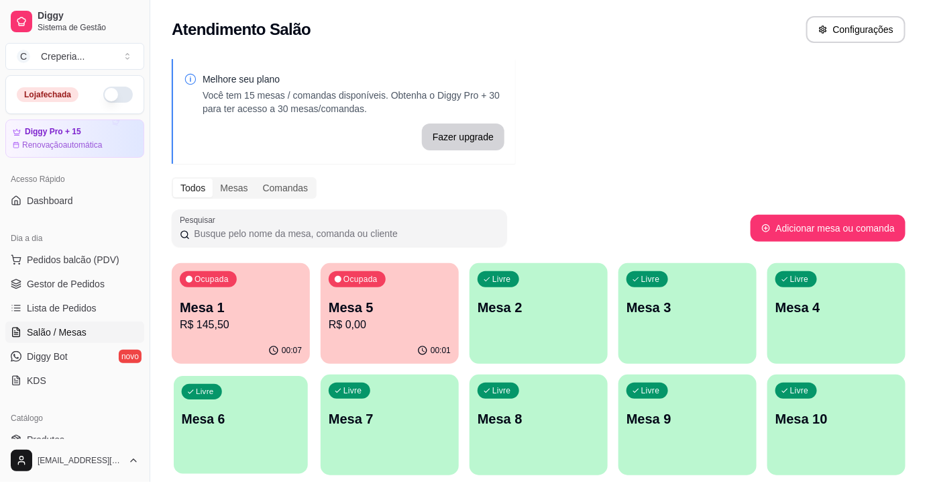
click at [229, 404] on div "Livre Mesa 6" at bounding box center [241, 417] width 134 height 82
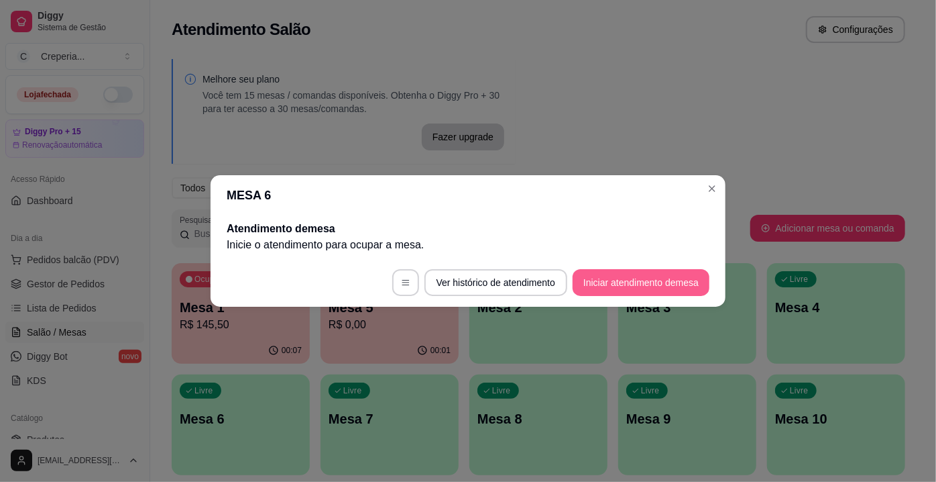
click at [646, 287] on button "Iniciar atendimento de mesa" at bounding box center [641, 282] width 137 height 27
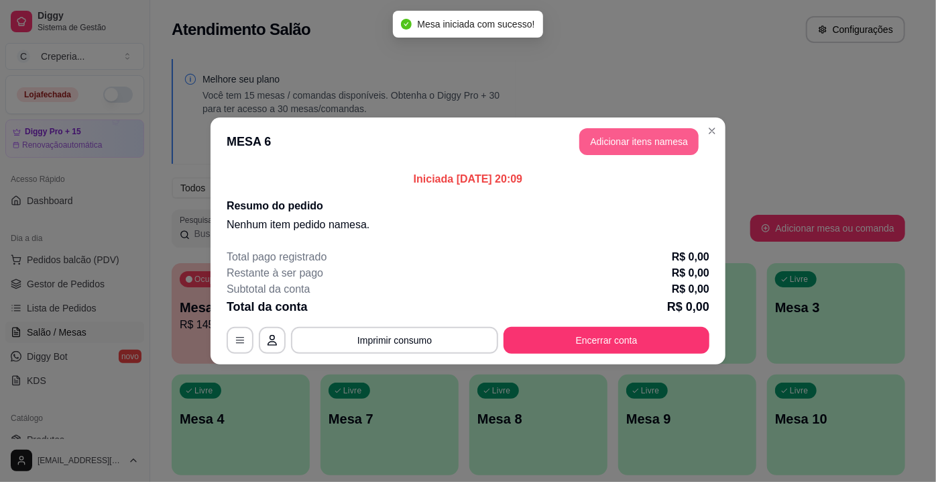
click at [603, 139] on button "Adicionar itens na mesa" at bounding box center [638, 141] width 119 height 27
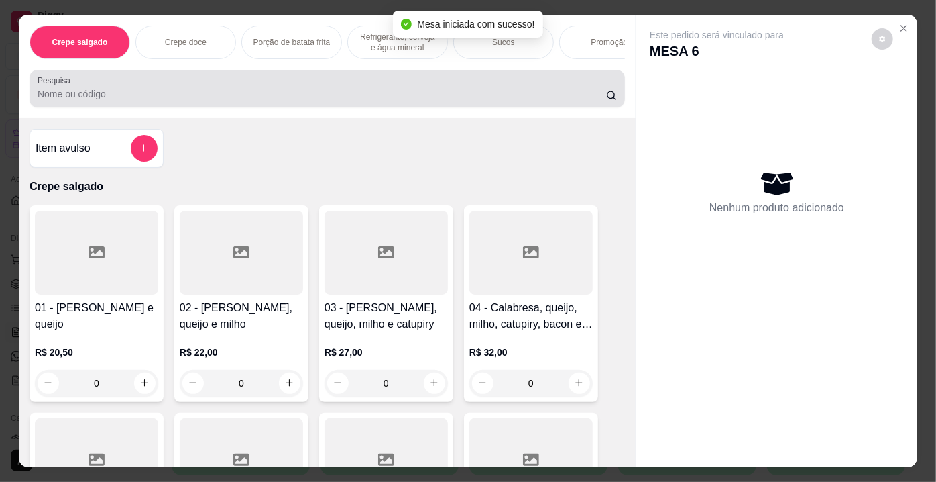
click at [216, 102] on div at bounding box center [327, 88] width 579 height 27
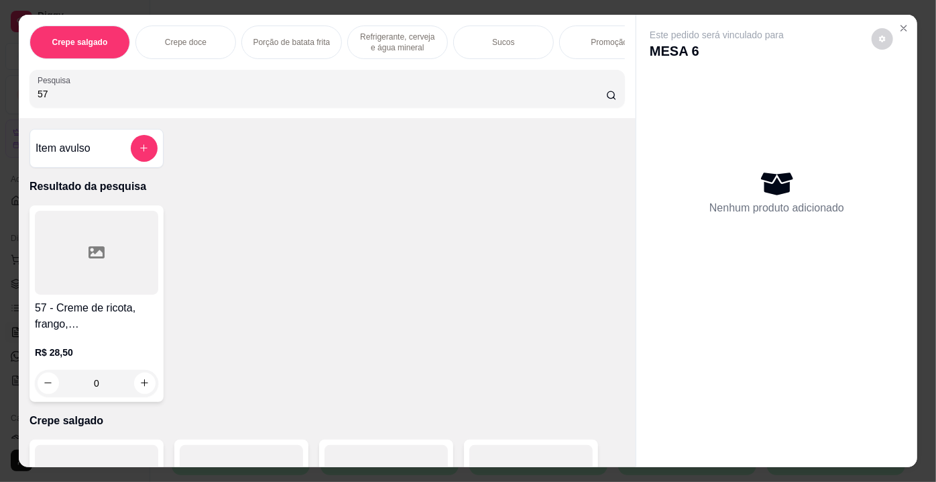
type input "57"
click at [133, 259] on div at bounding box center [96, 253] width 123 height 84
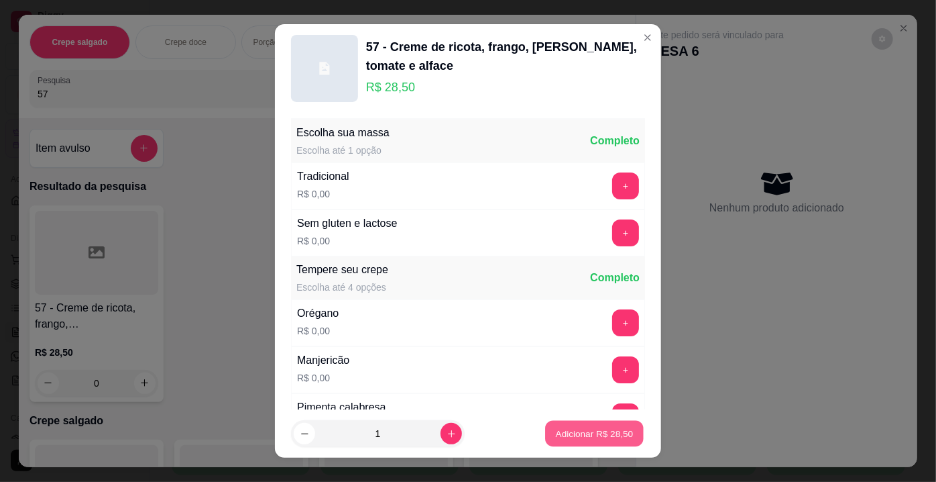
click at [556, 430] on p "Adicionar R$ 28,50" at bounding box center [595, 433] width 78 height 13
type input "1"
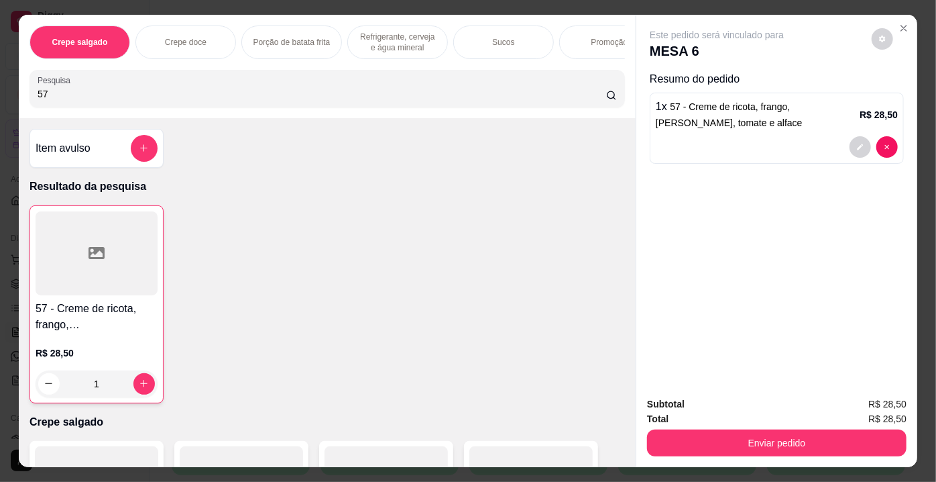
drag, startPoint x: 50, startPoint y: 97, endPoint x: 19, endPoint y: 99, distance: 30.2
click at [19, 99] on div "Crepe salgado Crepe doce Porção de batata frita Refrigerante, cerveja e água mi…" at bounding box center [327, 66] width 617 height 103
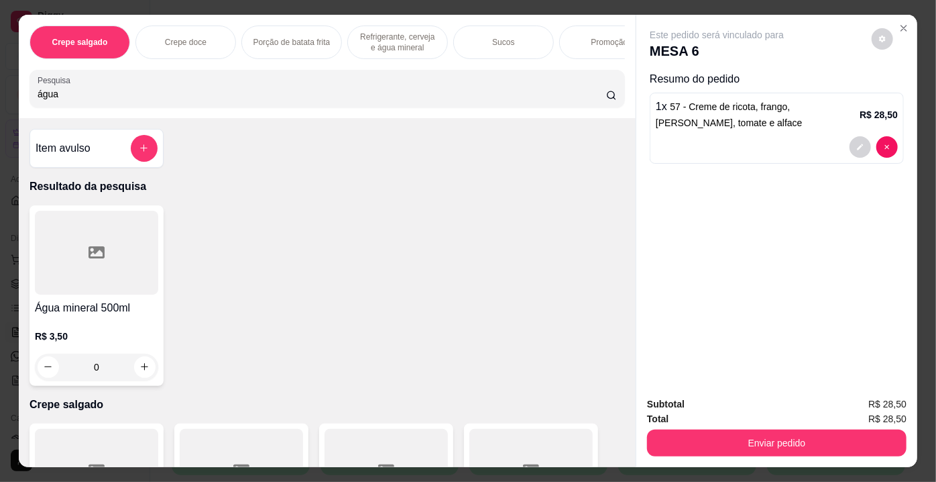
type input "água"
click at [121, 264] on div at bounding box center [96, 253] width 123 height 84
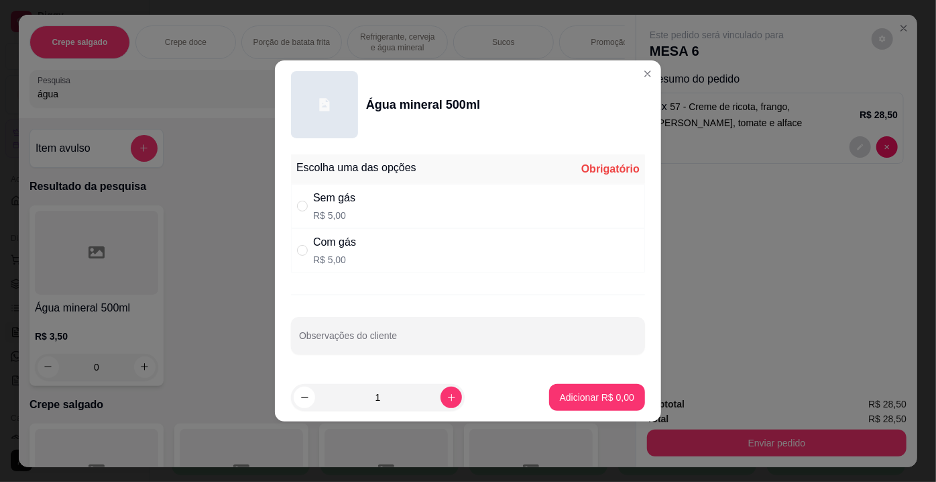
drag, startPoint x: 355, startPoint y: 249, endPoint x: 480, endPoint y: 333, distance: 150.3
click at [356, 251] on div "Com gás R$ 5,00" at bounding box center [468, 250] width 354 height 44
radio input "true"
click at [605, 392] on p "Adicionar R$ 5,00" at bounding box center [597, 396] width 74 height 13
type input "1"
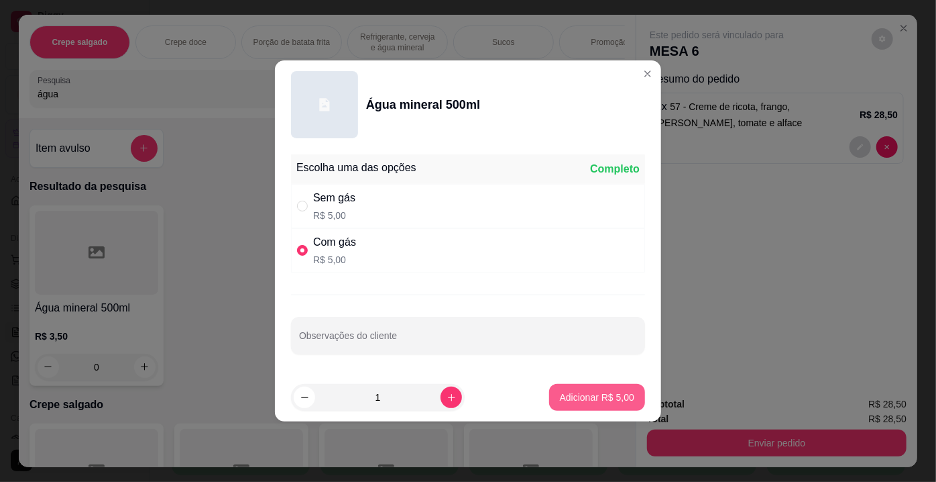
type input "1"
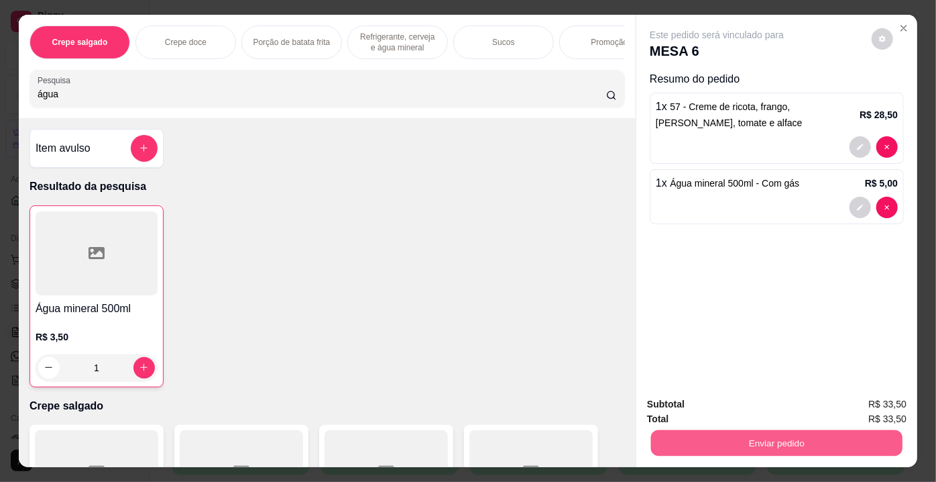
click at [713, 439] on button "Enviar pedido" at bounding box center [776, 443] width 251 height 26
click at [697, 405] on button "Não registrar e enviar pedido" at bounding box center [732, 405] width 139 height 25
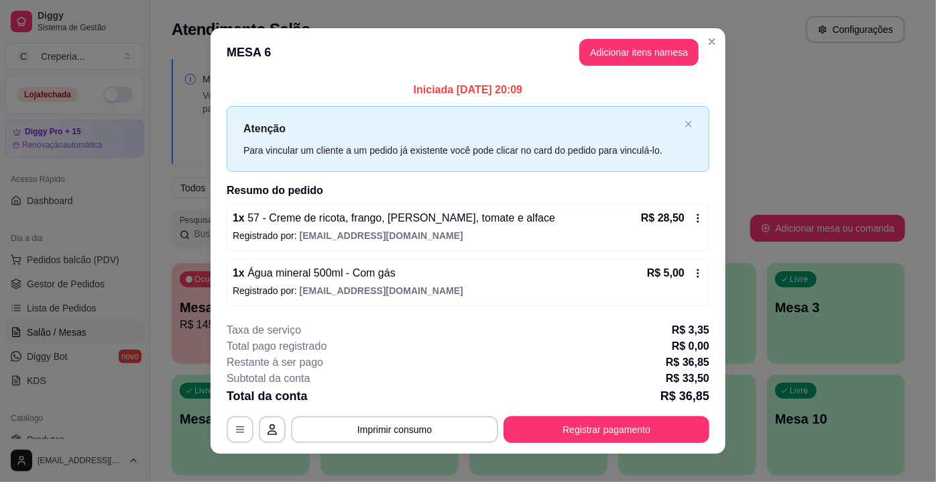
click at [413, 431] on button "Imprimir consumo" at bounding box center [394, 429] width 207 height 27
click at [401, 401] on button "IMPRESSORA" at bounding box center [394, 397] width 97 height 21
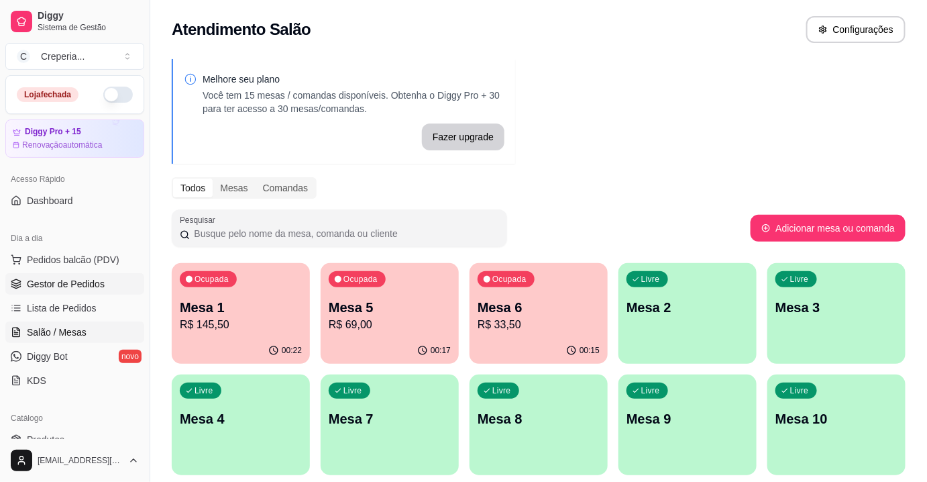
click at [97, 277] on span "Gestor de Pedidos" at bounding box center [66, 283] width 78 height 13
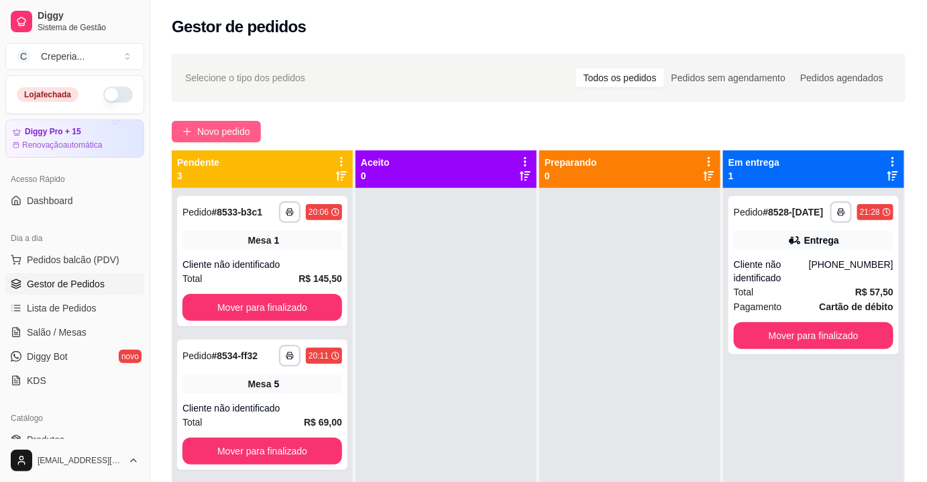
click at [201, 127] on span "Novo pedido" at bounding box center [223, 131] width 53 height 15
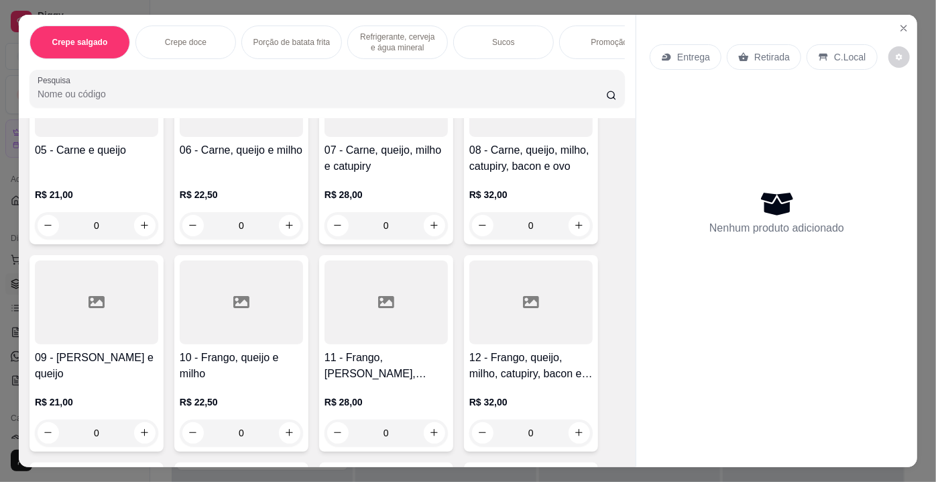
scroll to position [365, 0]
click at [73, 316] on div at bounding box center [96, 302] width 123 height 84
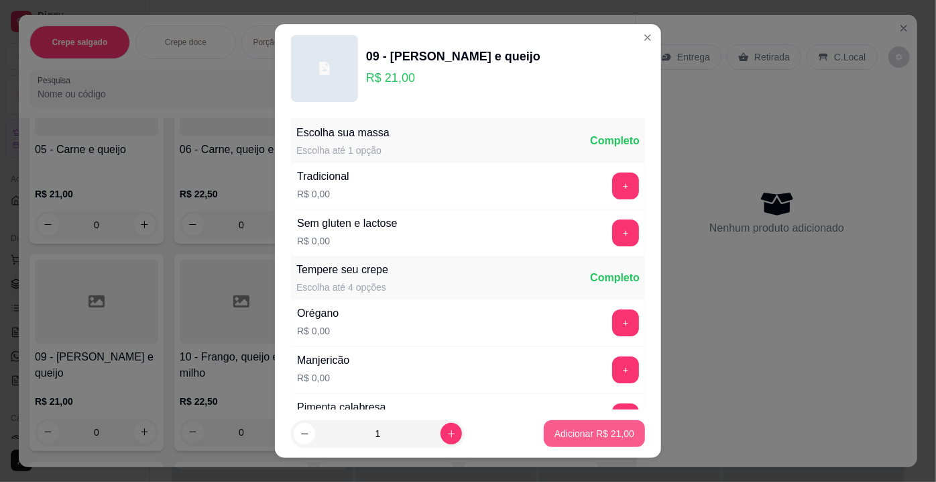
click at [579, 435] on p "Adicionar R$ 21,00" at bounding box center [595, 433] width 80 height 13
type input "1"
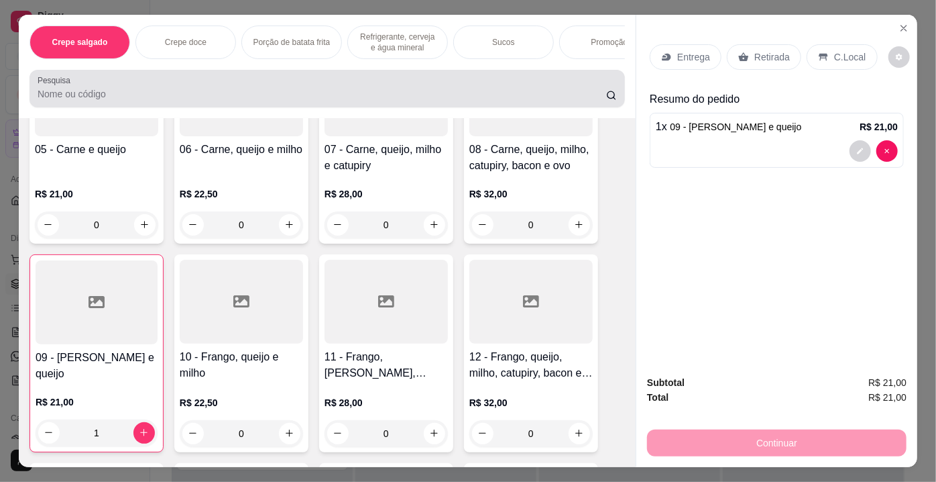
click at [229, 97] on input "Pesquisa" at bounding box center [322, 93] width 569 height 13
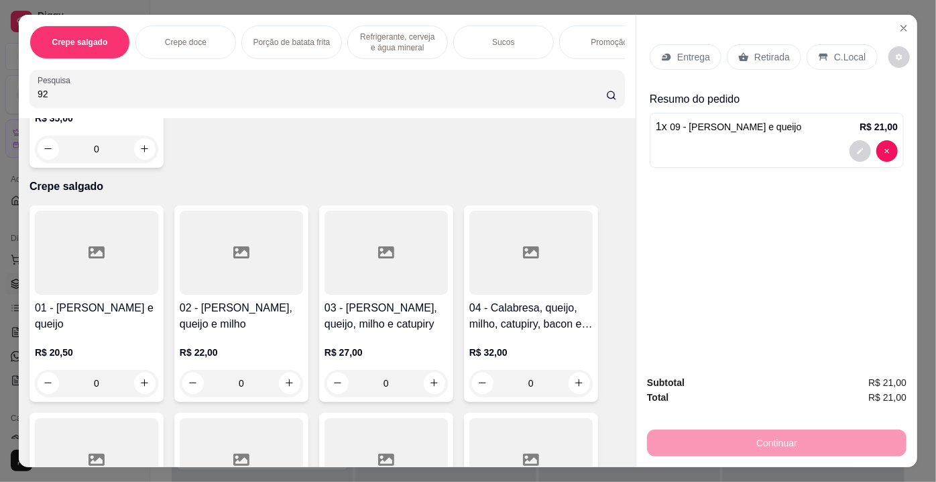
scroll to position [0, 0]
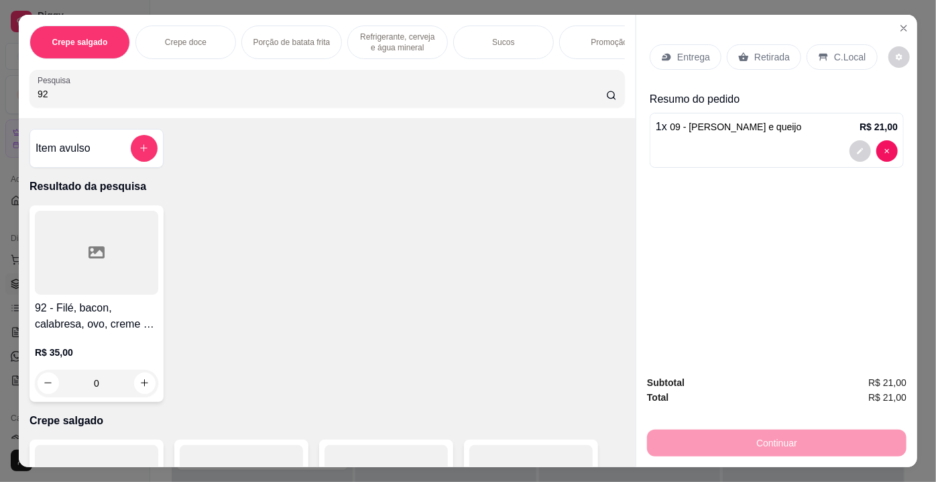
type input "92"
click at [117, 245] on div at bounding box center [96, 253] width 123 height 84
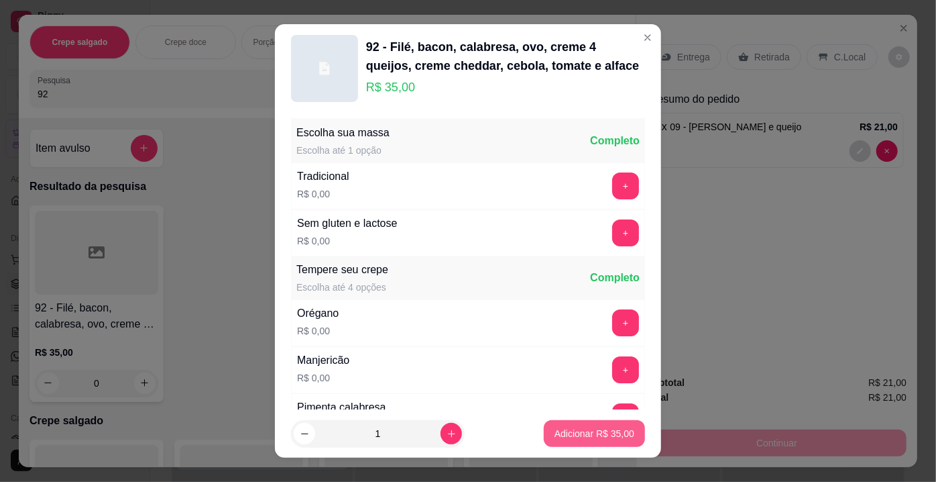
click at [569, 431] on p "Adicionar R$ 35,00" at bounding box center [595, 433] width 80 height 13
type input "1"
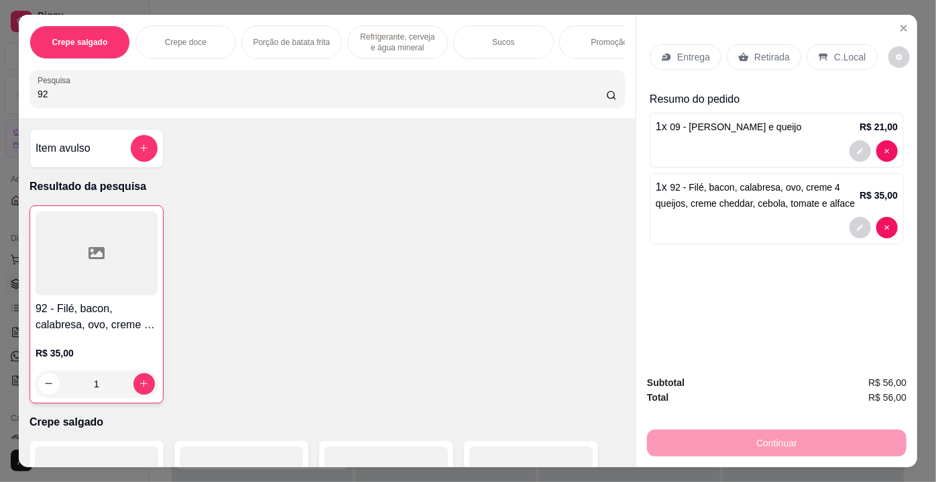
click at [754, 52] on p "Retirada" at bounding box center [772, 56] width 36 height 13
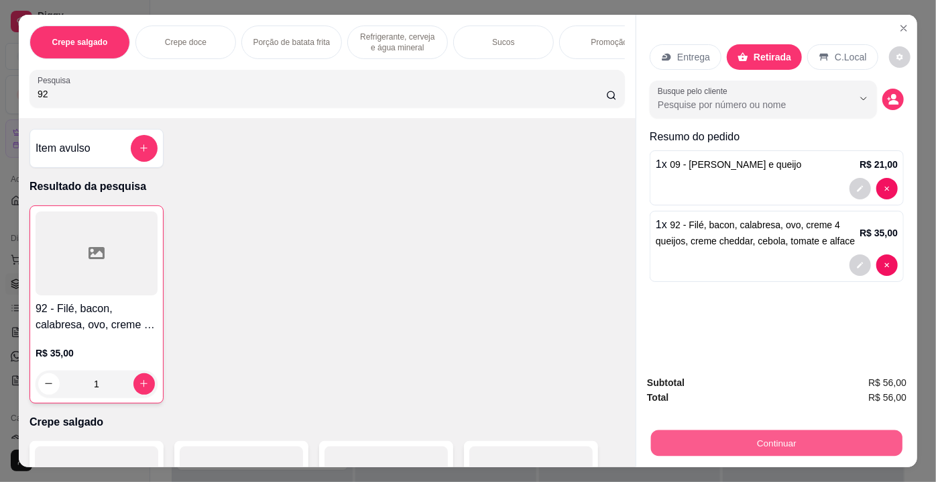
click at [715, 435] on button "Continuar" at bounding box center [776, 443] width 251 height 26
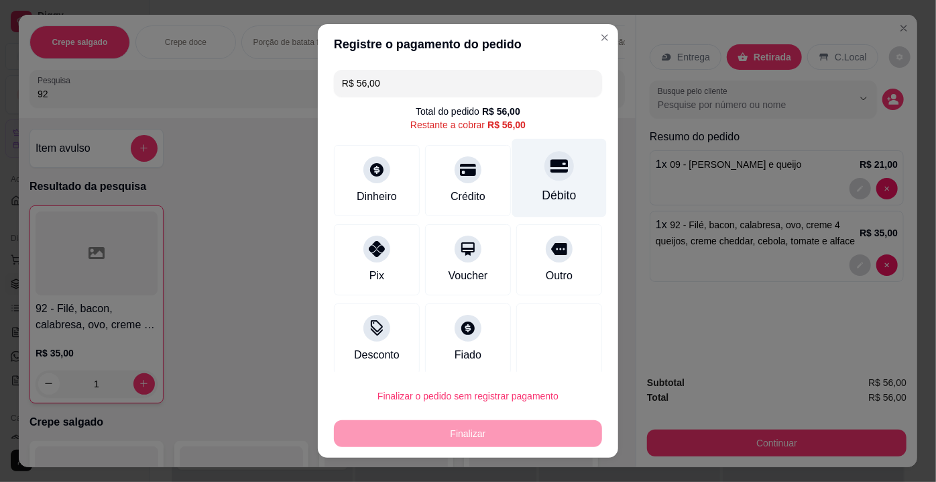
click at [553, 173] on div "Débito" at bounding box center [559, 178] width 95 height 78
type input "R$ 0,00"
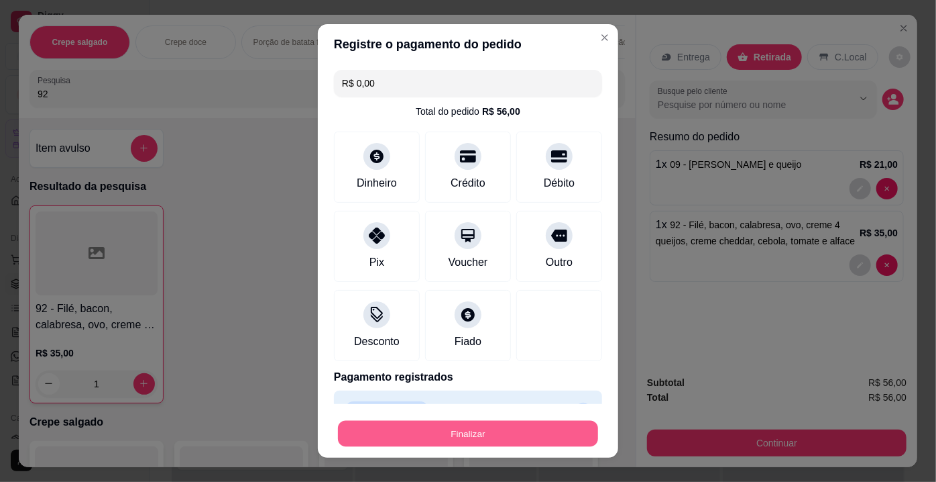
click at [512, 433] on button "Finalizar" at bounding box center [468, 433] width 260 height 26
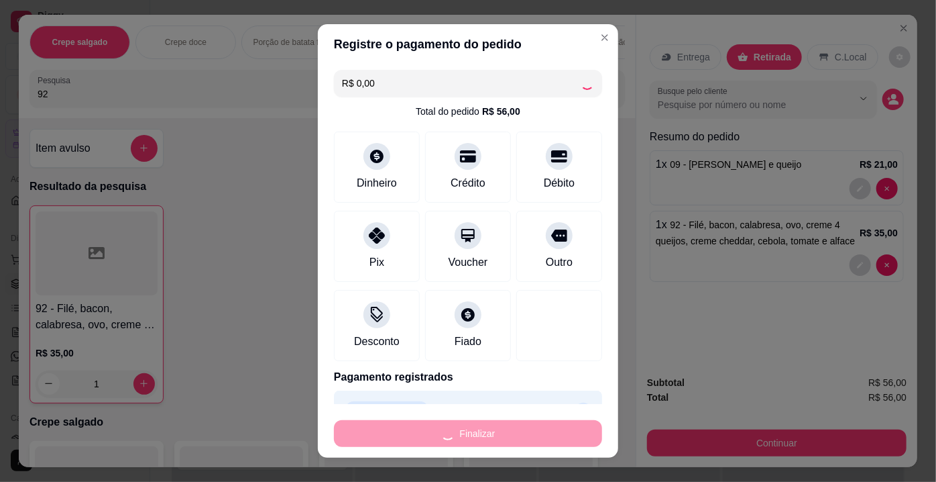
type input "0"
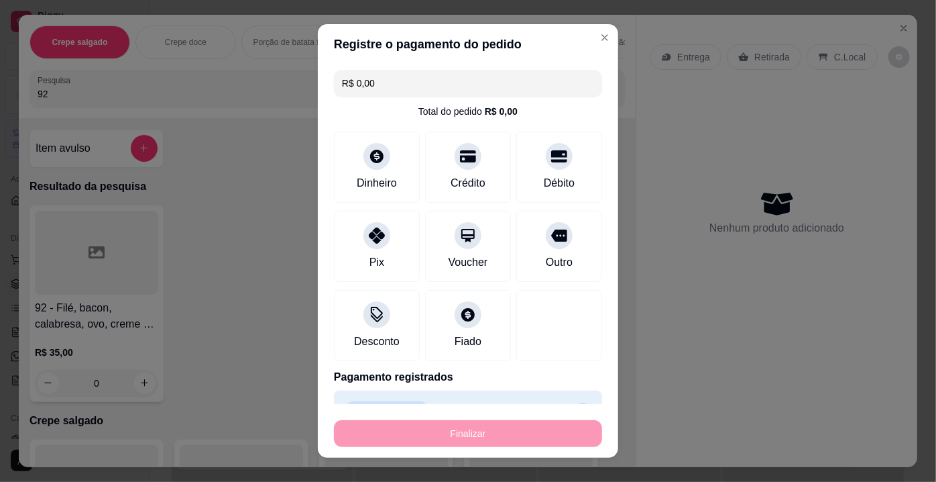
type input "-R$ 56,00"
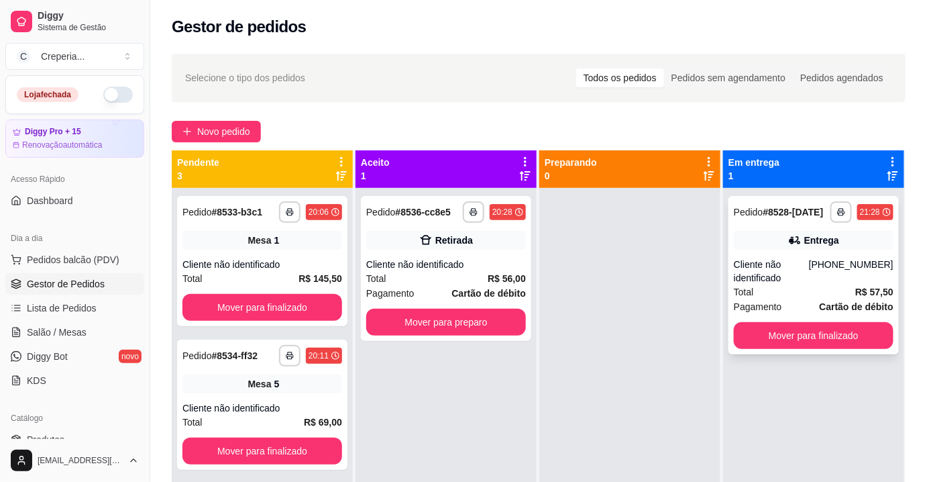
click at [790, 262] on div "Cliente não identificado" at bounding box center [771, 271] width 75 height 27
click at [795, 331] on button "Mover para finalizado" at bounding box center [814, 335] width 160 height 27
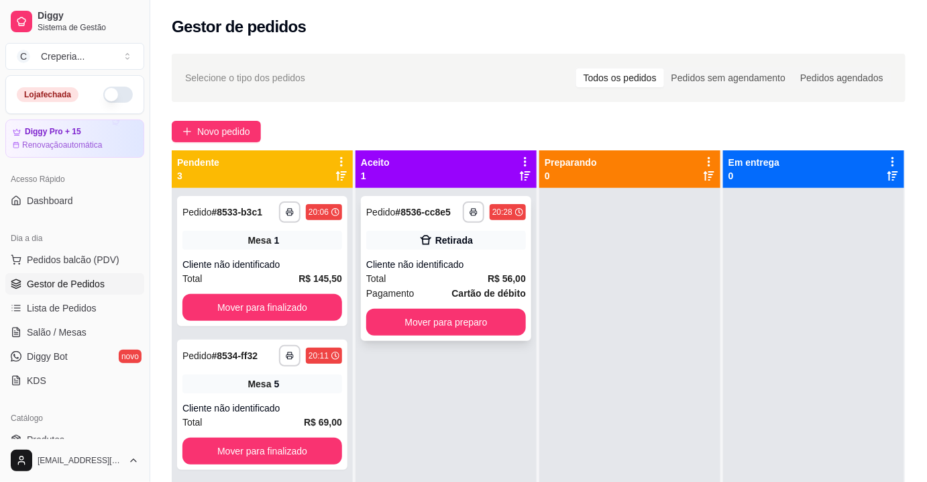
drag, startPoint x: 484, startPoint y: 249, endPoint x: 490, endPoint y: 245, distance: 7.3
click at [490, 245] on div "**********" at bounding box center [446, 268] width 170 height 145
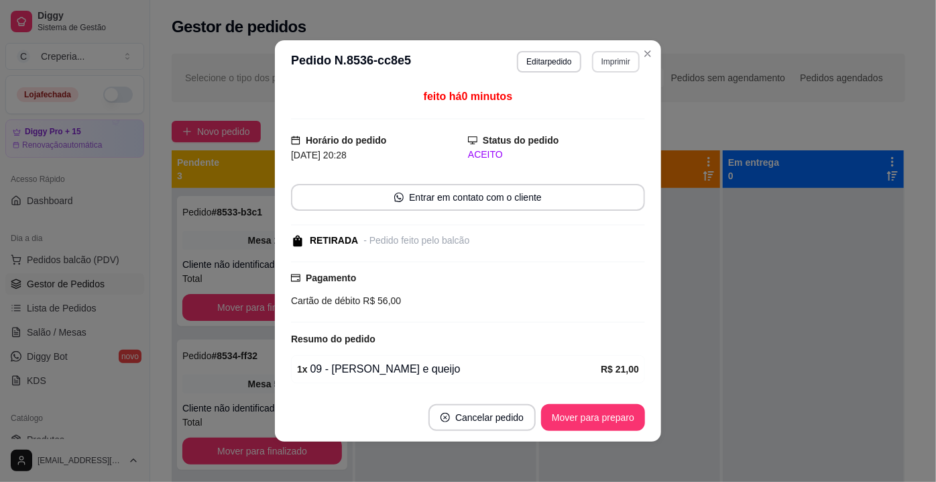
click at [608, 64] on button "Imprimir" at bounding box center [616, 61] width 48 height 21
click at [594, 109] on button "IMPRESSORA" at bounding box center [587, 108] width 97 height 21
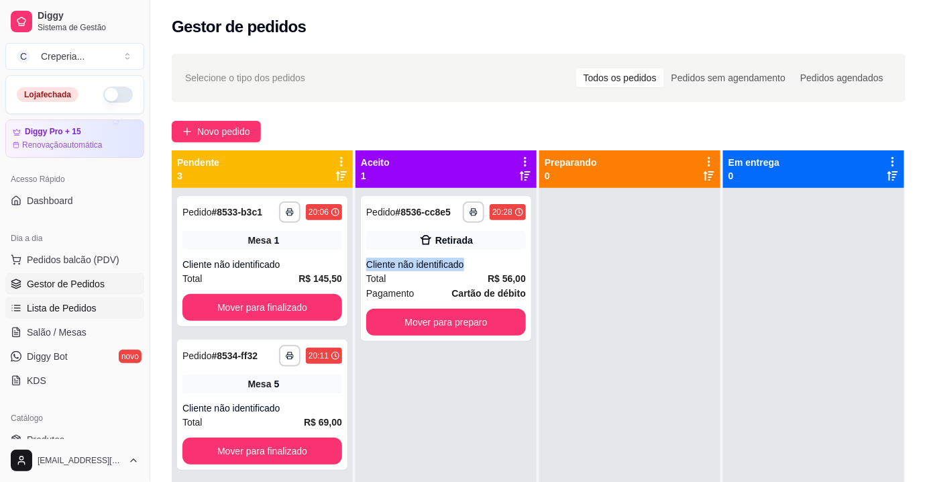
click at [60, 312] on span "Lista de Pedidos" at bounding box center [62, 307] width 70 height 13
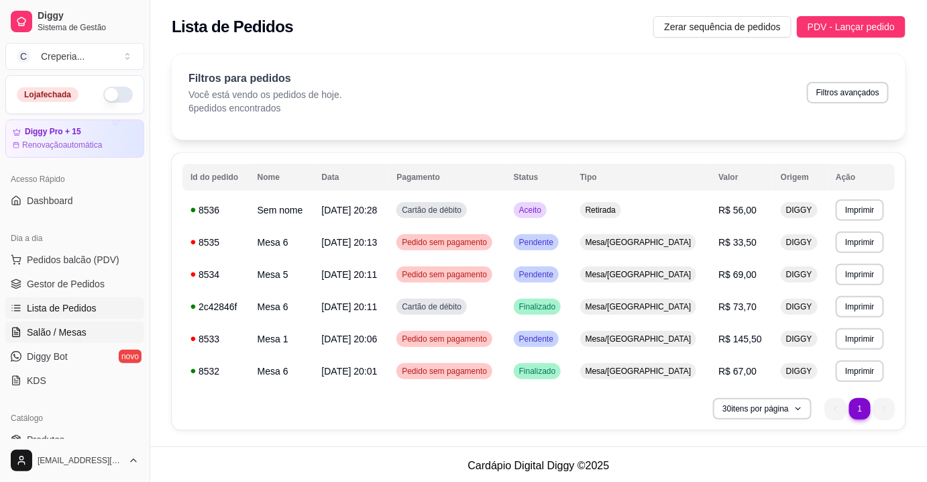
click at [60, 333] on span "Salão / Mesas" at bounding box center [57, 331] width 60 height 13
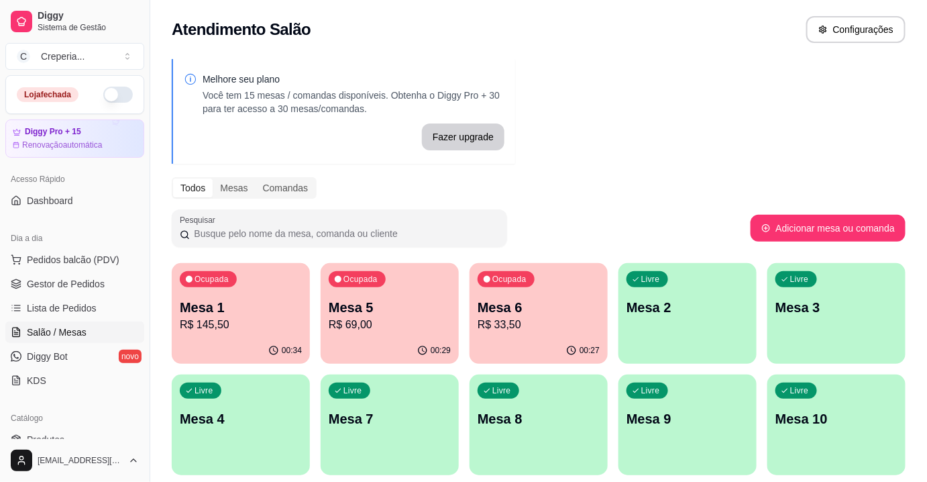
click at [423, 317] on p "R$ 69,00" at bounding box center [390, 325] width 122 height 16
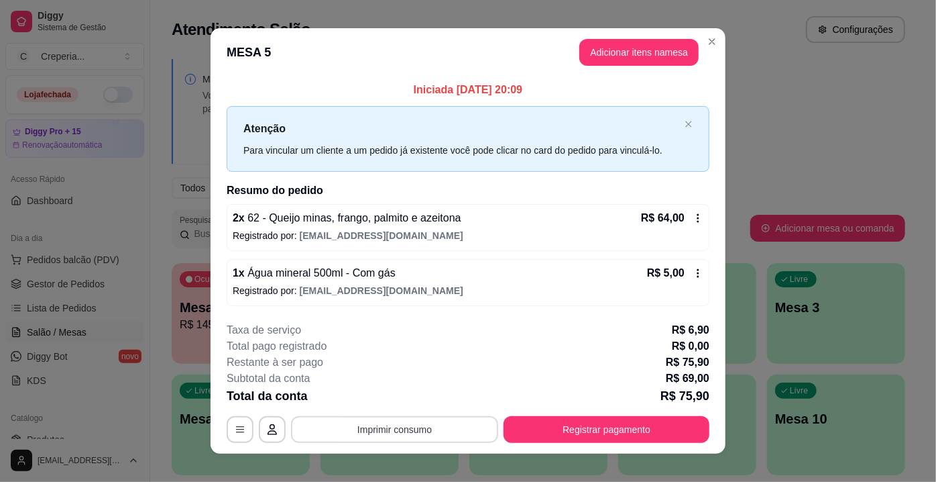
click at [422, 421] on button "Imprimir consumo" at bounding box center [394, 429] width 207 height 27
click at [396, 400] on button "IMPRESSORA" at bounding box center [394, 397] width 94 height 21
click at [498, 319] on footer "**********" at bounding box center [468, 382] width 515 height 142
click at [608, 425] on button "Registrar pagamento" at bounding box center [607, 429] width 206 height 27
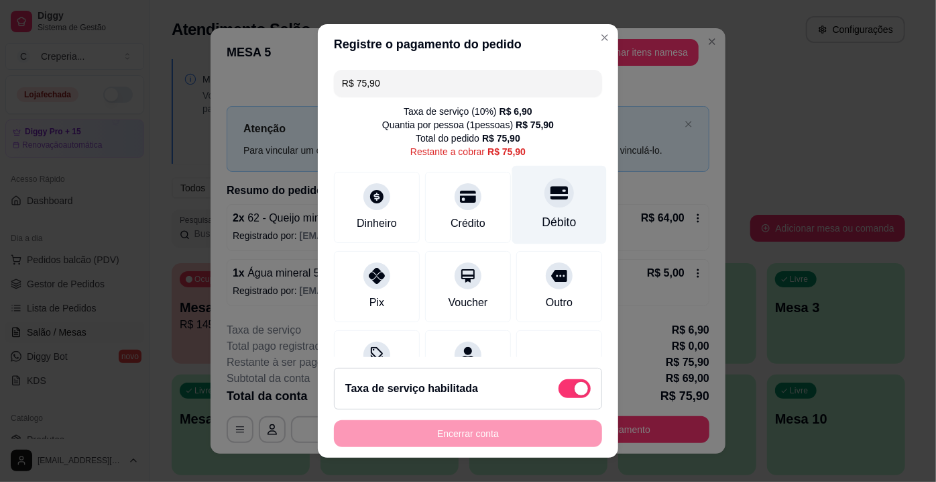
click at [549, 226] on div "Débito" at bounding box center [560, 221] width 34 height 17
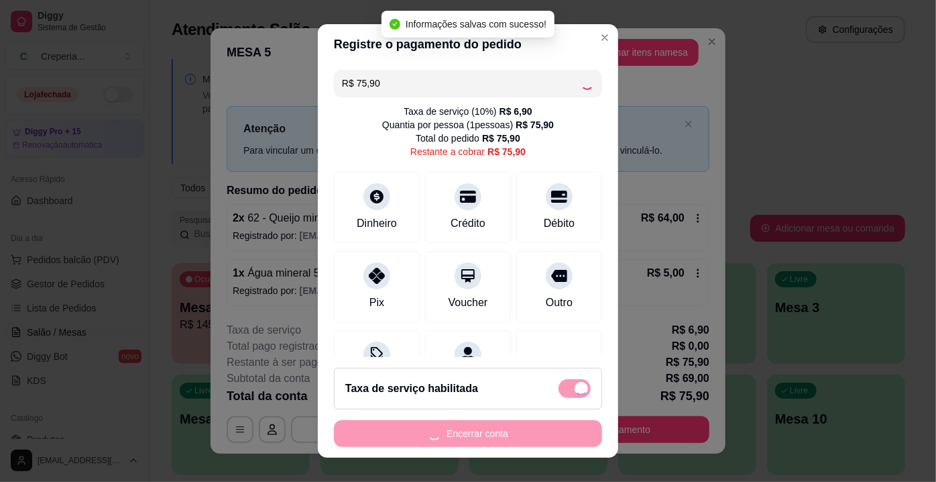
type input "R$ 0,00"
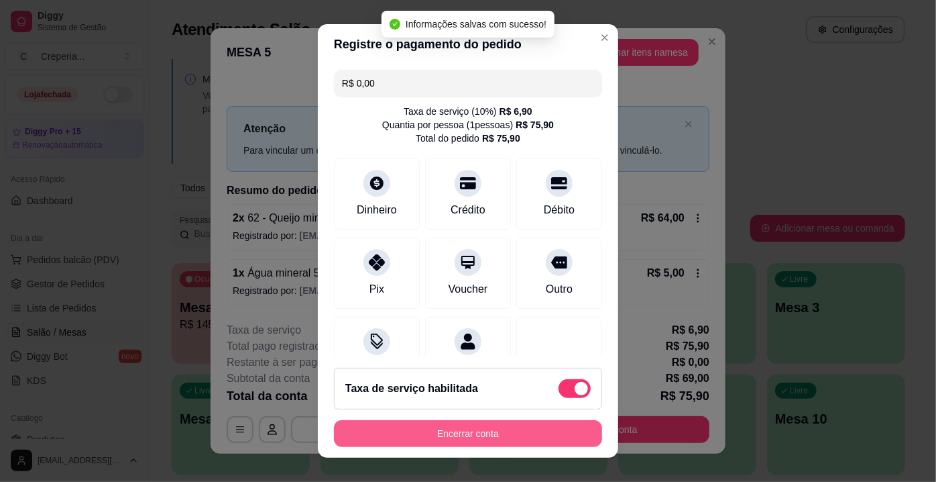
click at [515, 434] on button "Encerrar conta" at bounding box center [468, 433] width 268 height 27
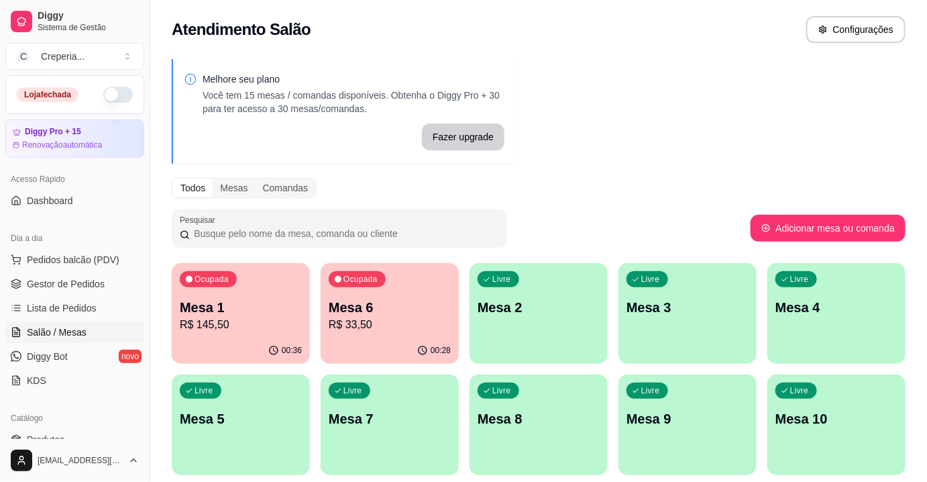
click at [420, 314] on p "Mesa 6" at bounding box center [390, 307] width 122 height 19
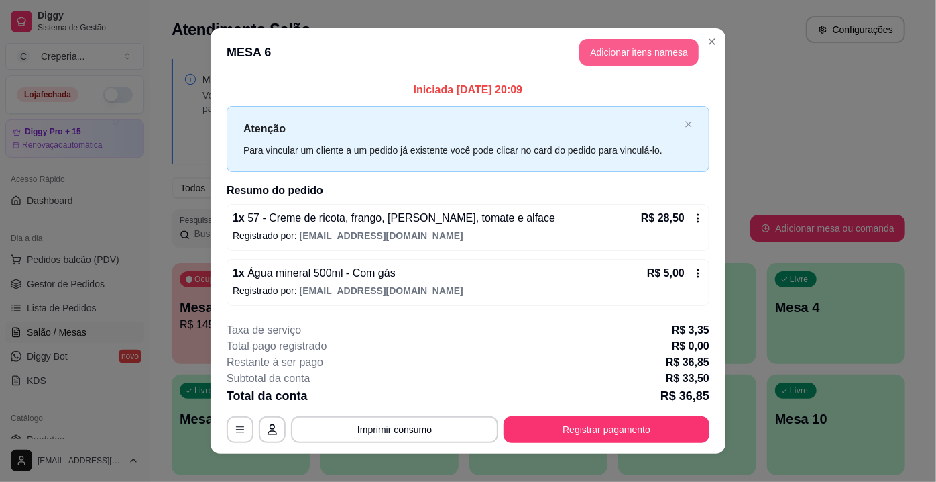
click at [590, 65] on button "Adicionar itens na mesa" at bounding box center [638, 52] width 119 height 27
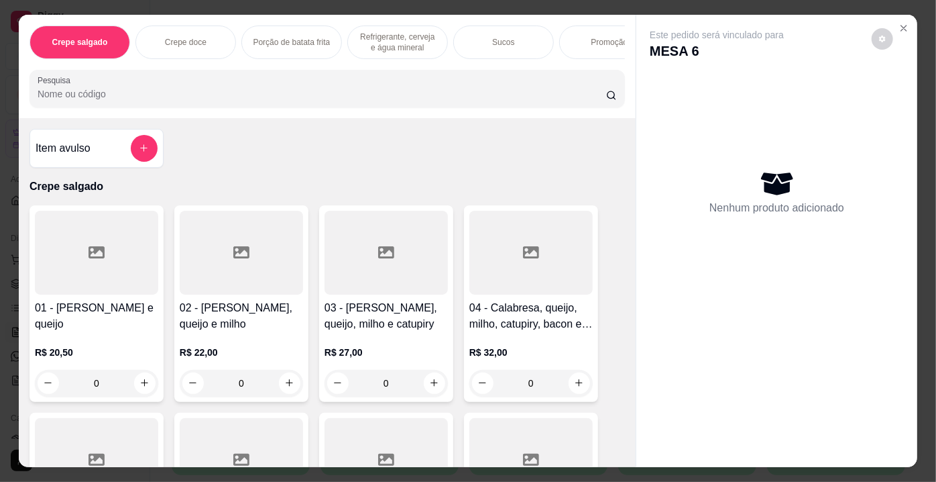
click at [125, 146] on div "Item avulso" at bounding box center [97, 148] width 122 height 27
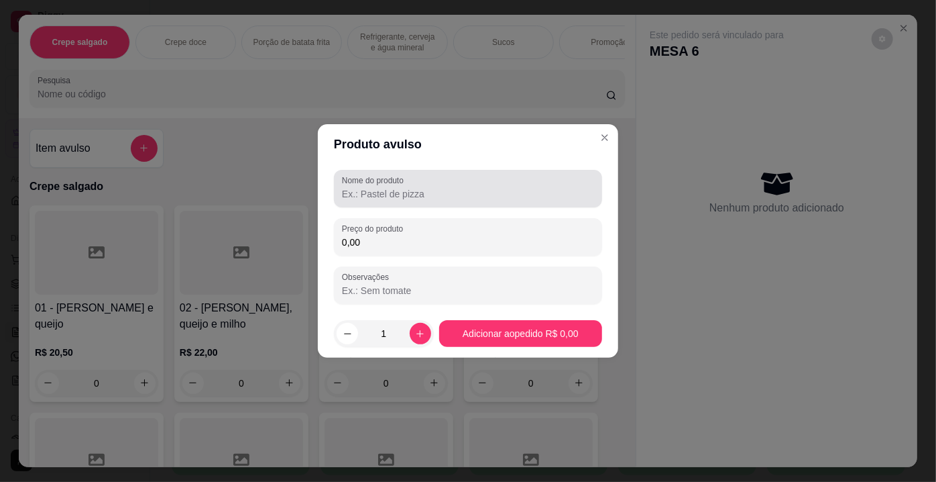
click at [397, 190] on input "Nome do produto" at bounding box center [468, 193] width 252 height 13
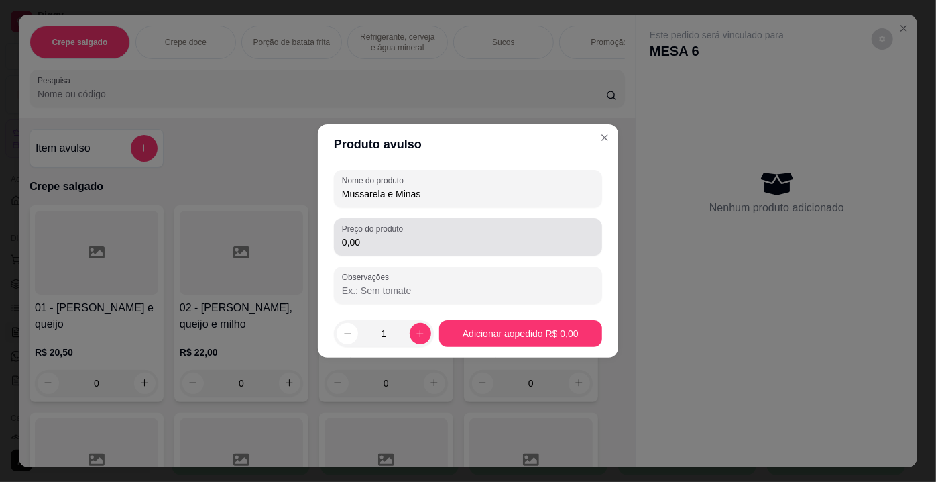
type input "Mussarela e Minas"
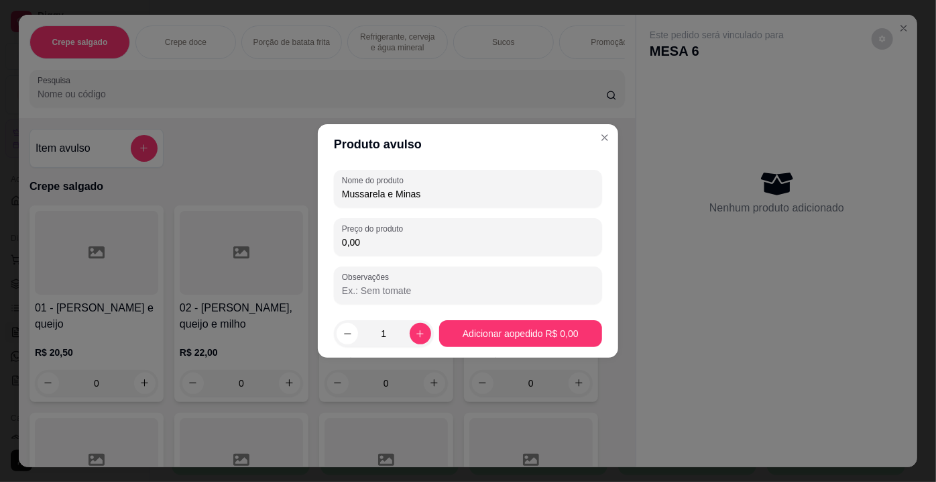
click at [385, 245] on input "0,00" at bounding box center [468, 241] width 252 height 13
type input "25,00"
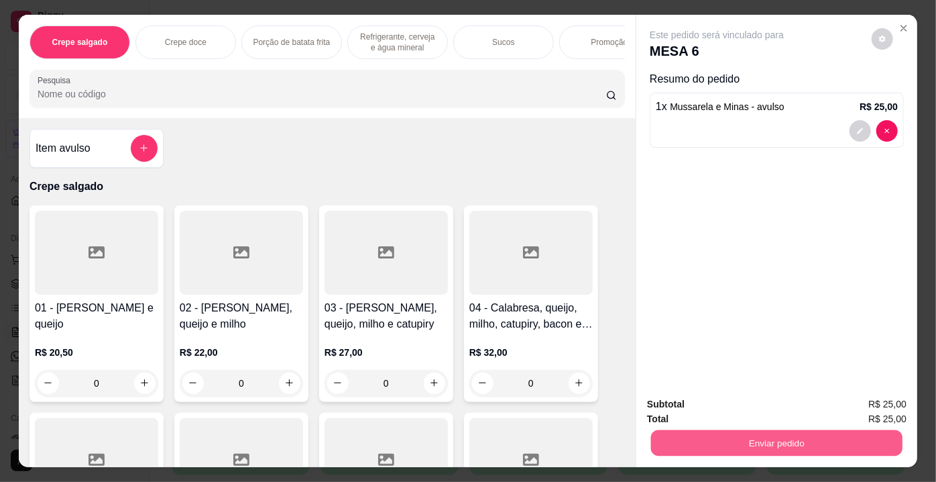
click at [719, 437] on button "Enviar pedido" at bounding box center [776, 443] width 251 height 26
click at [703, 408] on button "Não registrar e enviar pedido" at bounding box center [732, 405] width 135 height 25
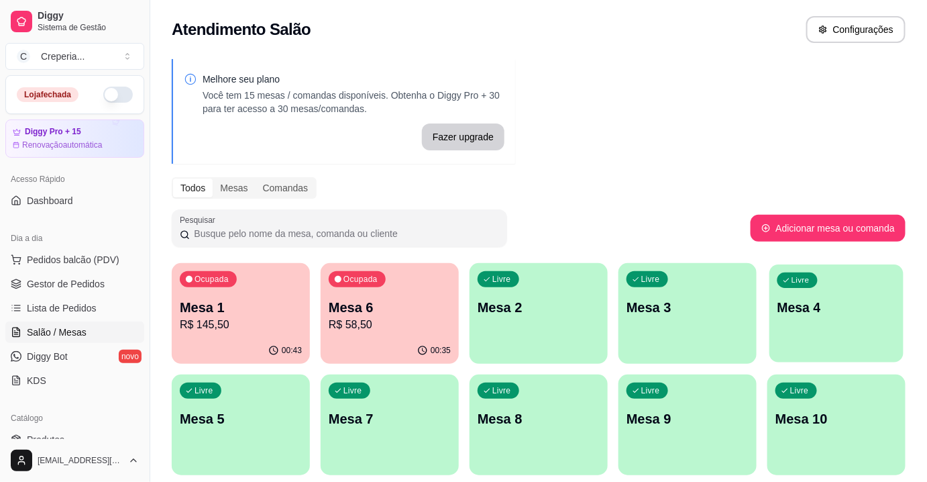
click at [791, 303] on p "Mesa 4" at bounding box center [836, 307] width 119 height 18
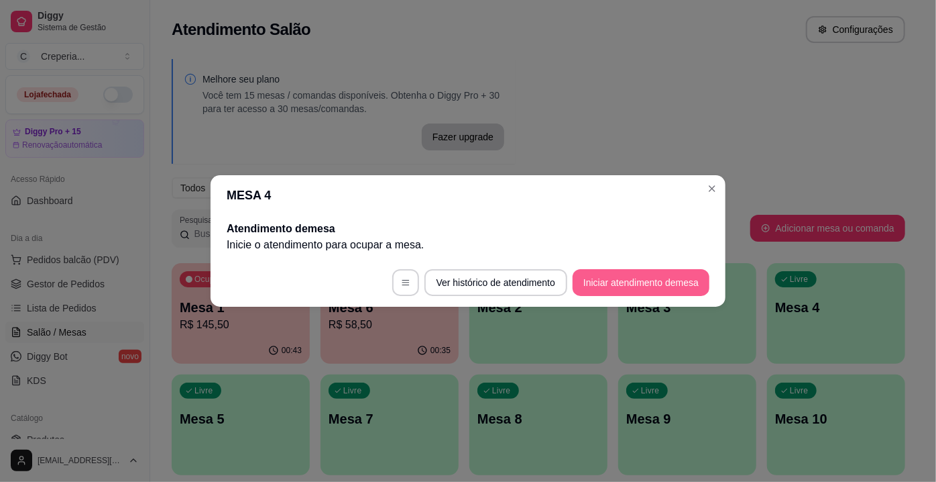
click at [617, 289] on button "Iniciar atendimento de mesa" at bounding box center [641, 282] width 137 height 27
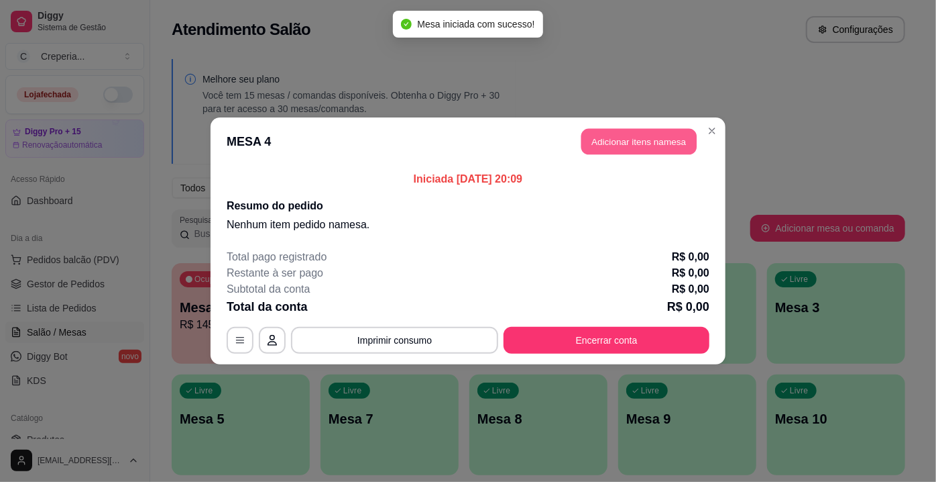
click at [658, 139] on button "Adicionar itens na mesa" at bounding box center [638, 142] width 115 height 26
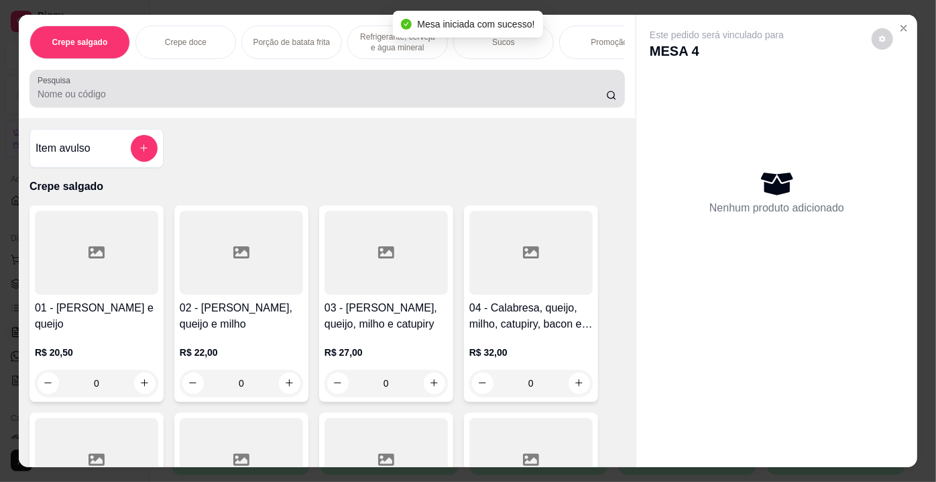
click at [191, 100] on input "Pesquisa" at bounding box center [322, 93] width 569 height 13
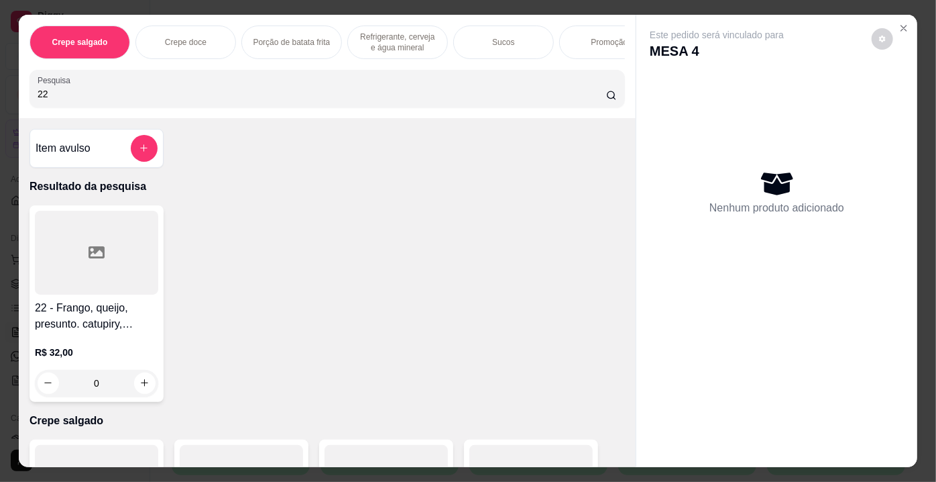
type input "22"
click at [115, 251] on div at bounding box center [96, 253] width 123 height 84
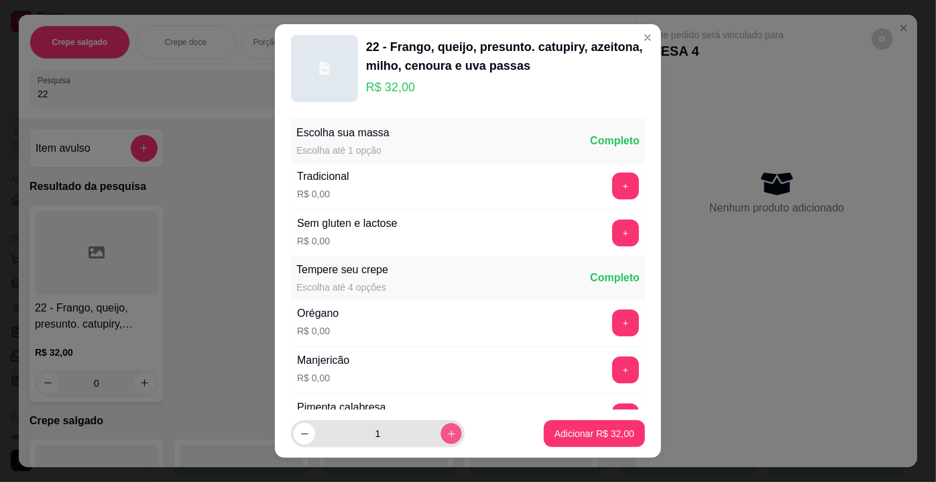
click at [441, 428] on button "increase-product-quantity" at bounding box center [451, 433] width 21 height 21
type input "3"
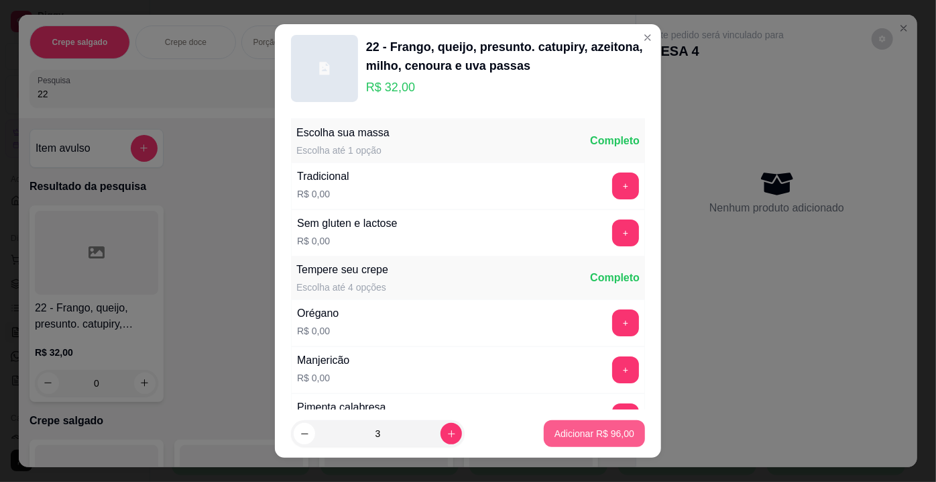
click at [565, 431] on p "Adicionar R$ 96,00" at bounding box center [595, 433] width 80 height 13
type input "3"
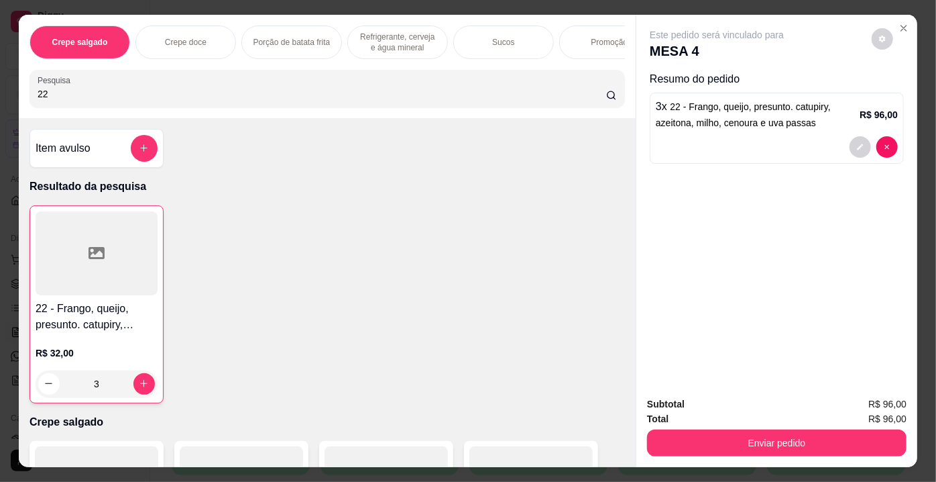
drag, startPoint x: 76, startPoint y: 94, endPoint x: 0, endPoint y: 96, distance: 76.5
click at [0, 96] on div "Crepe salgado Crepe doce Porção de batata frita Refrigerante, cerveja e água mi…" at bounding box center [468, 241] width 936 height 482
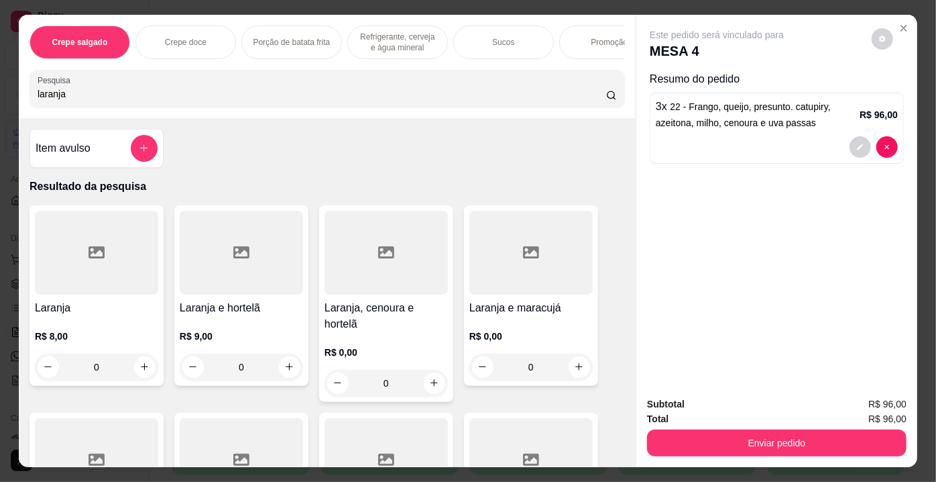
type input "laranja"
click at [111, 265] on div at bounding box center [96, 253] width 123 height 84
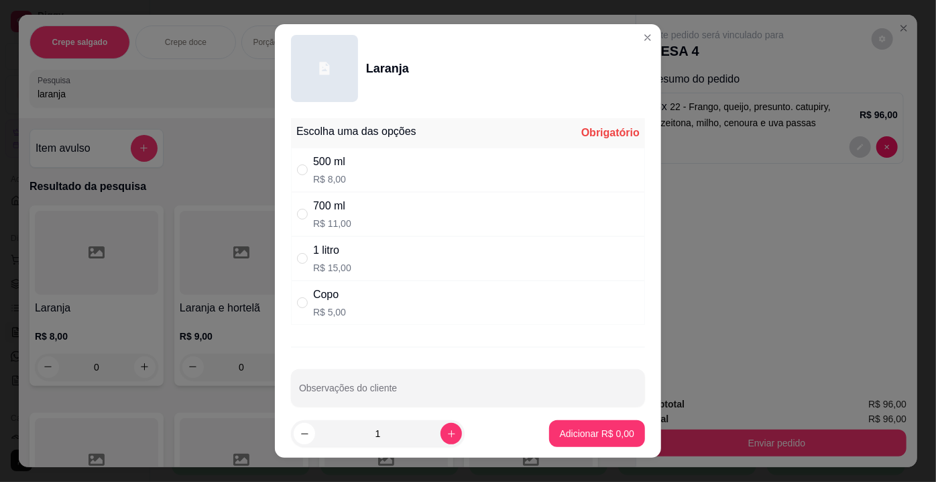
drag, startPoint x: 327, startPoint y: 310, endPoint x: 339, endPoint y: 315, distance: 12.3
click at [330, 311] on p "R$ 5,00" at bounding box center [329, 311] width 33 height 13
radio input "true"
click at [561, 430] on p "Adicionar R$ 5,00" at bounding box center [597, 433] width 72 height 13
type input "1"
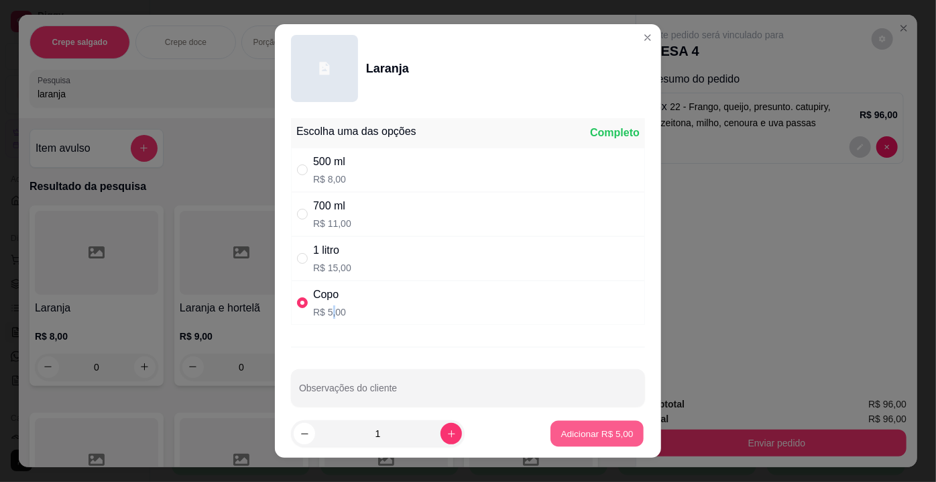
type input "1"
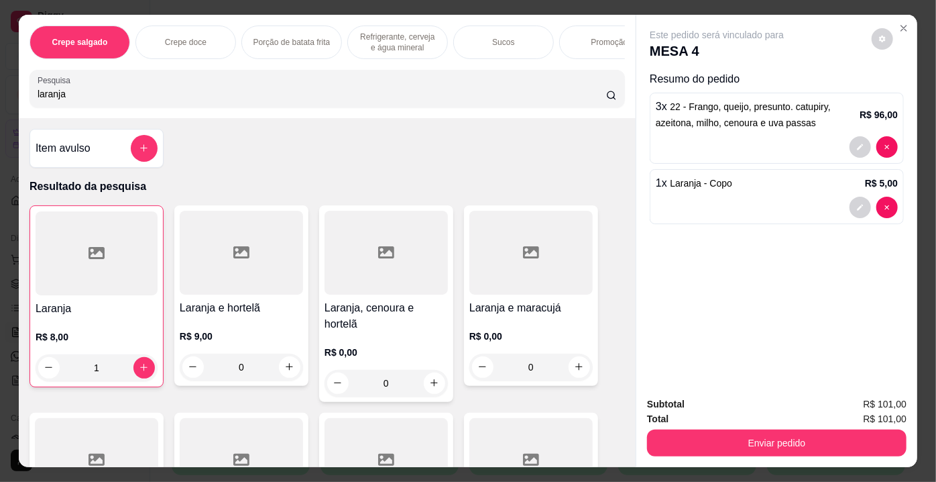
drag, startPoint x: 72, startPoint y: 91, endPoint x: 0, endPoint y: 96, distance: 72.6
click at [0, 96] on div "Crepe salgado Crepe doce Porção de batata frita Refrigerante, cerveja e água mi…" at bounding box center [468, 241] width 936 height 482
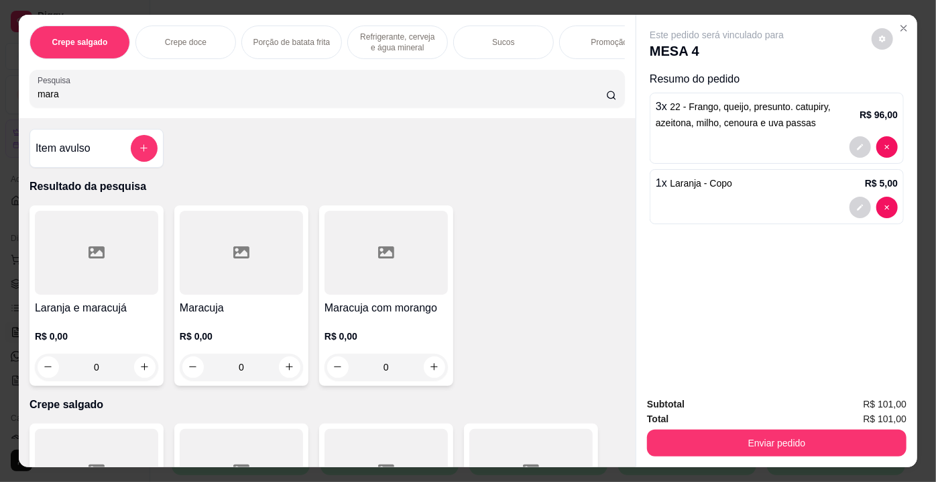
type input "mara"
click at [225, 288] on div at bounding box center [241, 253] width 123 height 84
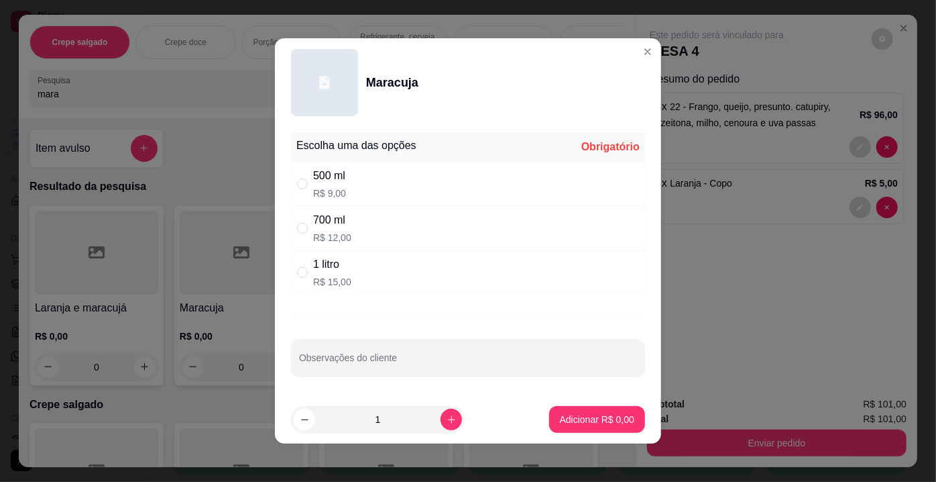
drag, startPoint x: 325, startPoint y: 226, endPoint x: 436, endPoint y: 287, distance: 127.0
click at [326, 227] on div "700 ml" at bounding box center [332, 220] width 38 height 16
radio input "true"
click at [565, 412] on p "Adicionar R$ 12,00" at bounding box center [595, 418] width 78 height 13
type input "1"
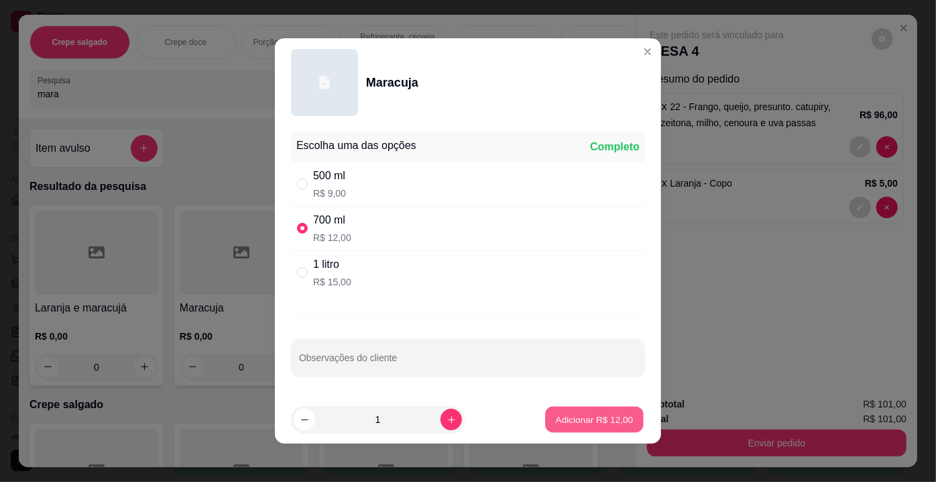
type input "1"
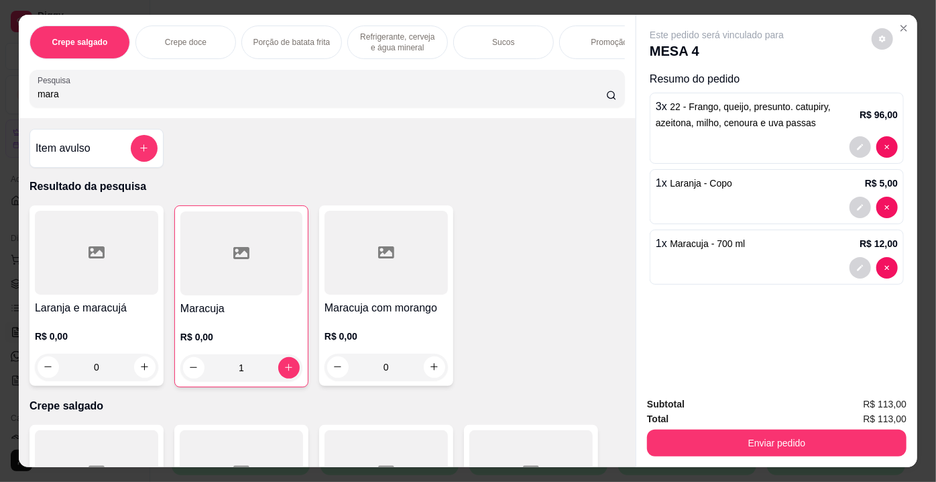
drag, startPoint x: 75, startPoint y: 99, endPoint x: 0, endPoint y: 103, distance: 75.2
click at [0, 103] on div "Crepe salgado Crepe doce Porção de batata frita Refrigerante, cerveja e água mi…" at bounding box center [468, 241] width 936 height 482
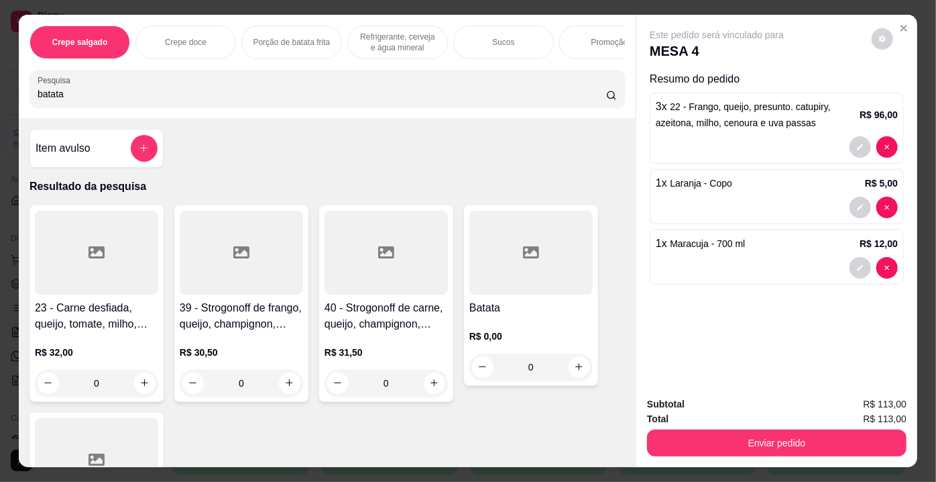
type input "batata"
click at [498, 253] on div at bounding box center [530, 253] width 123 height 84
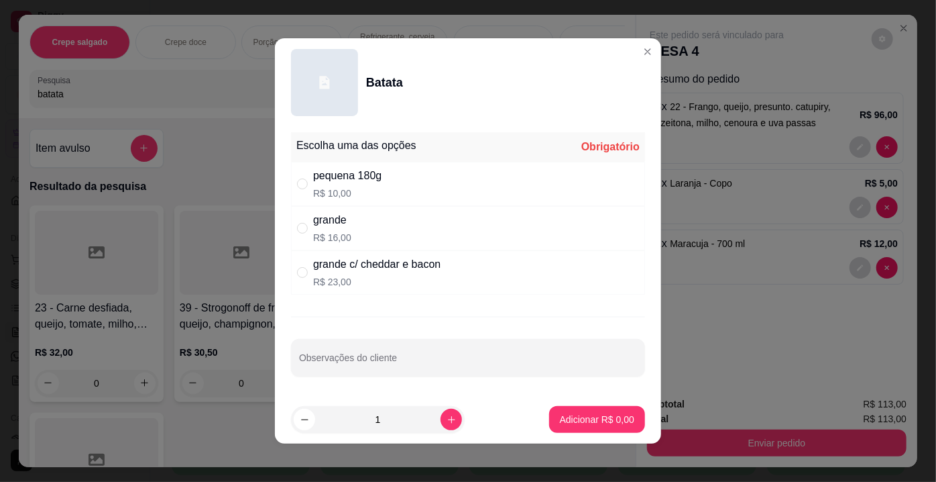
click at [331, 186] on div "pequena 180g R$ 10,00" at bounding box center [347, 184] width 68 height 32
radio input "true"
click at [562, 422] on p "Adicionar R$ 10,00" at bounding box center [595, 418] width 80 height 13
type input "1"
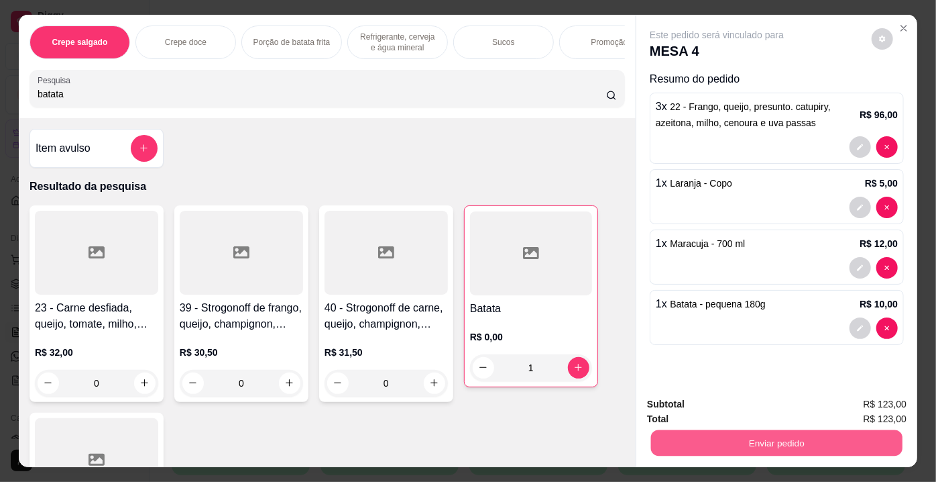
click at [714, 439] on button "Enviar pedido" at bounding box center [776, 443] width 251 height 26
click at [688, 404] on button "Não registrar e enviar pedido" at bounding box center [732, 405] width 139 height 25
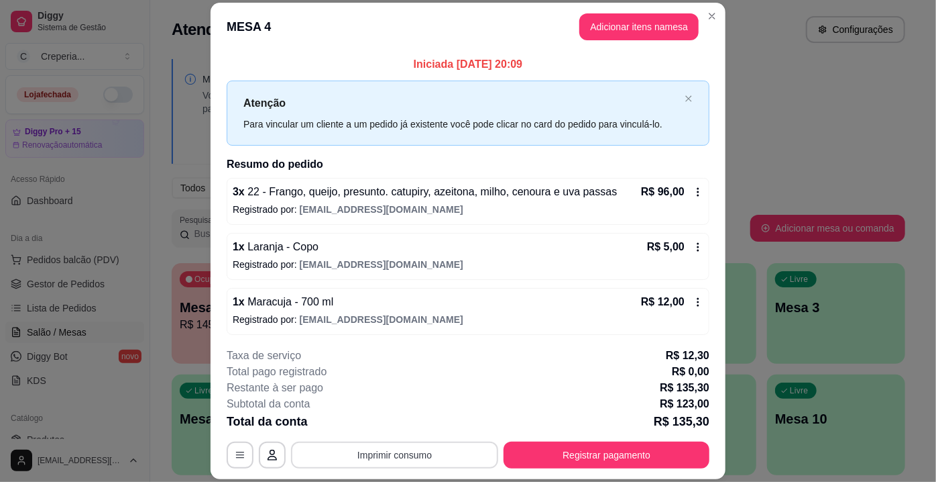
click at [438, 451] on button "Imprimir consumo" at bounding box center [394, 454] width 207 height 27
click at [401, 425] on button "IMPRESSORA" at bounding box center [394, 424] width 94 height 21
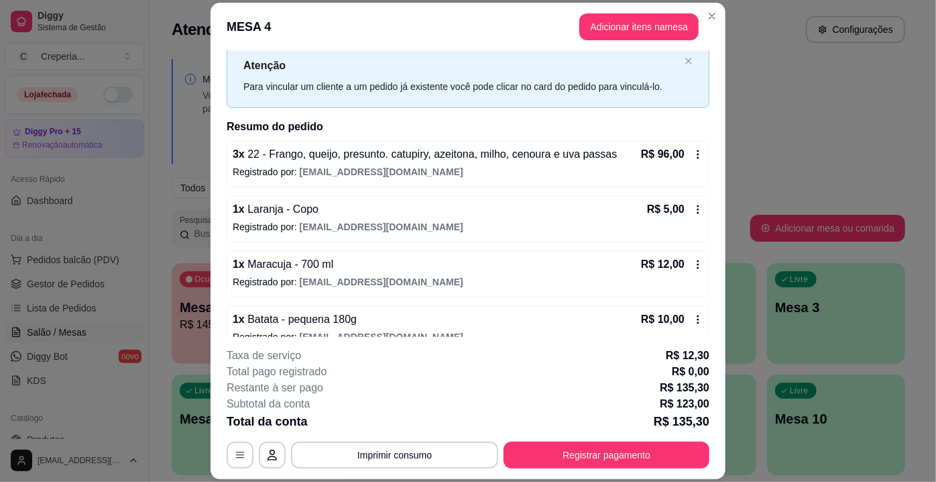
scroll to position [55, 0]
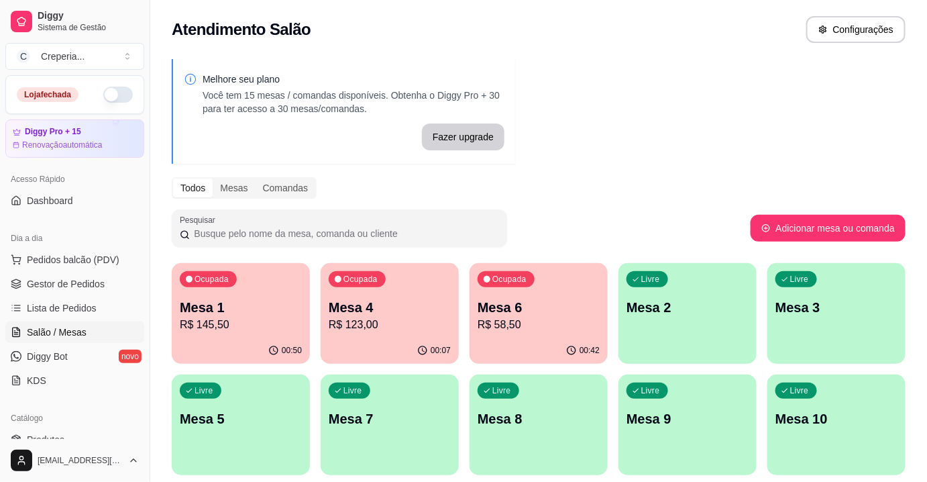
click at [253, 296] on div "Ocupada Mesa 1 R$ 145,50" at bounding box center [241, 300] width 138 height 74
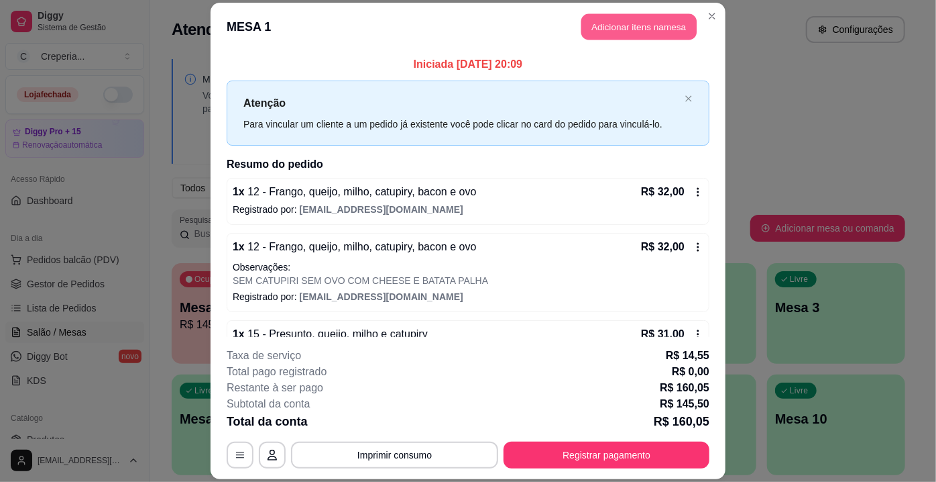
click at [626, 31] on button "Adicionar itens na mesa" at bounding box center [638, 26] width 115 height 26
click at [211, 93] on input "Pesquisa" at bounding box center [322, 93] width 569 height 13
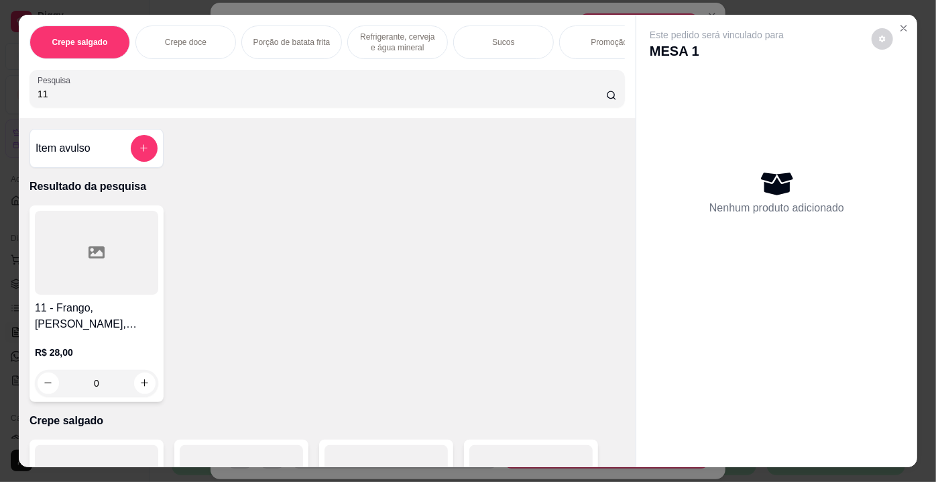
type input "11"
click at [131, 242] on div at bounding box center [96, 253] width 123 height 84
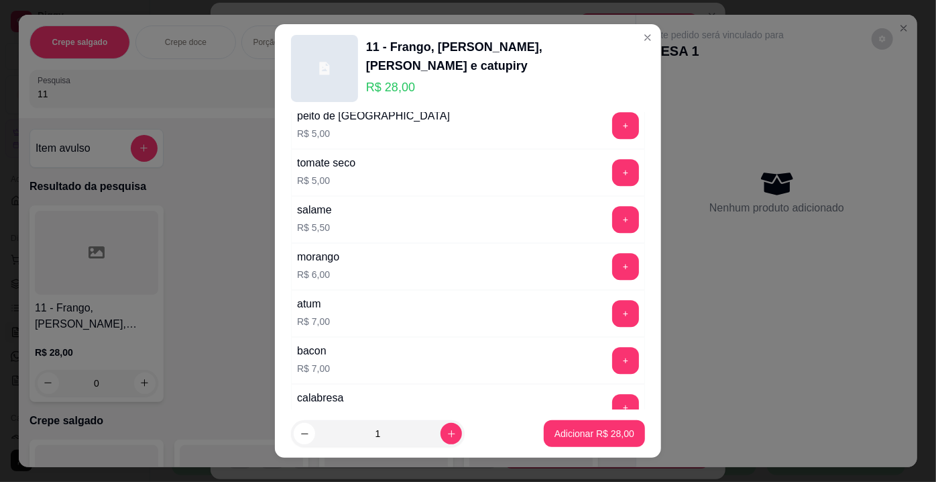
scroll to position [2407, 0]
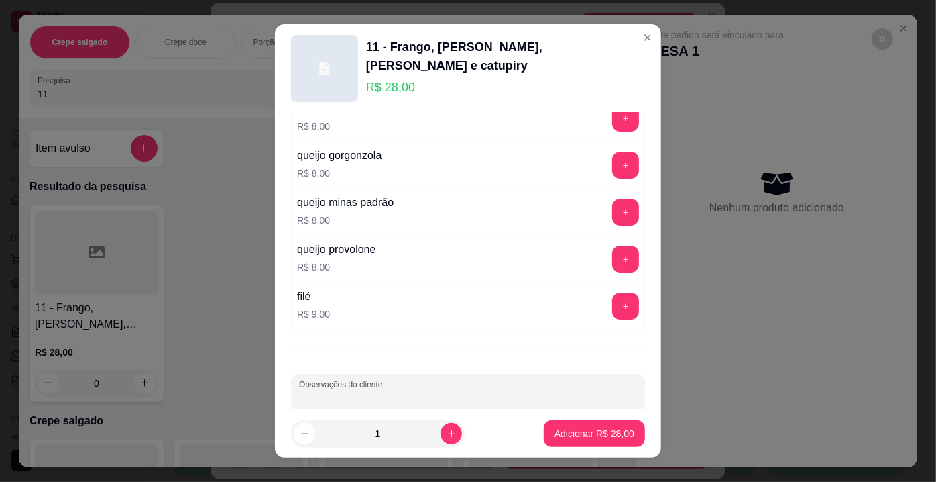
click at [549, 391] on input "Observações do cliente" at bounding box center [468, 397] width 338 height 13
type input "SEM CATUPIRI COM CHEESE"
click at [555, 428] on p "Adicionar R$ 28,00" at bounding box center [595, 433] width 80 height 13
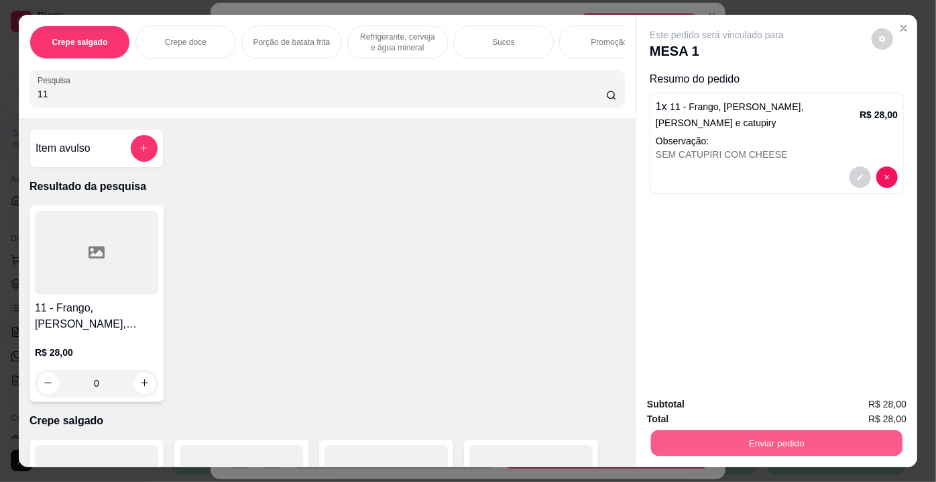
click at [710, 439] on button "Enviar pedido" at bounding box center [776, 443] width 251 height 26
click at [701, 410] on button "Não registrar e enviar pedido" at bounding box center [732, 405] width 139 height 25
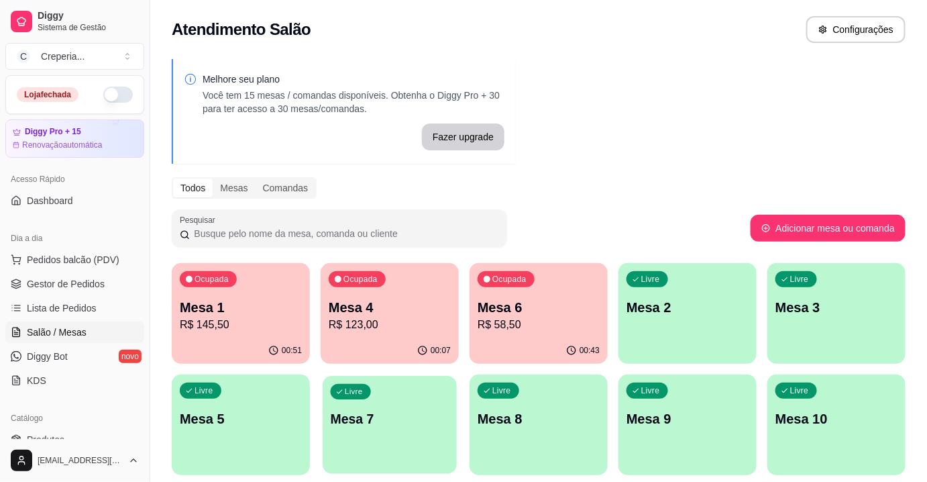
click at [404, 398] on div "Livre Mesa 7" at bounding box center [390, 417] width 134 height 82
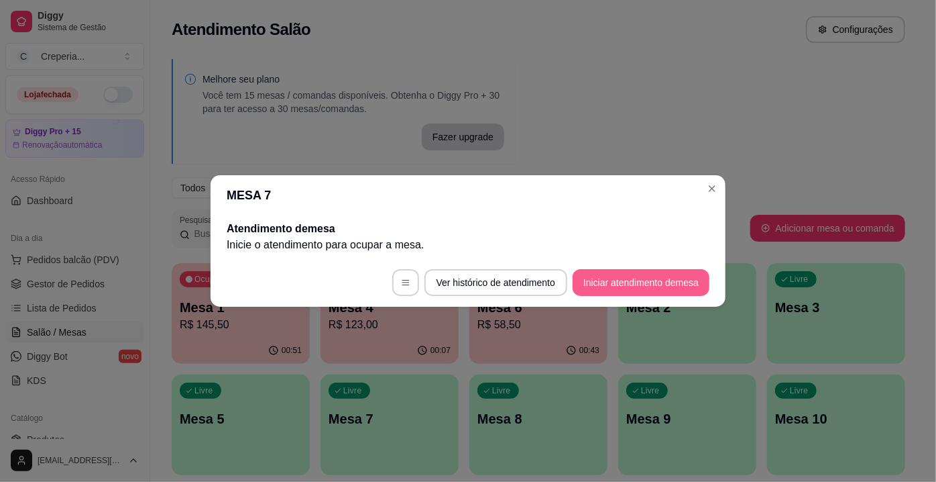
click at [629, 283] on button "Iniciar atendimento de mesa" at bounding box center [641, 282] width 137 height 27
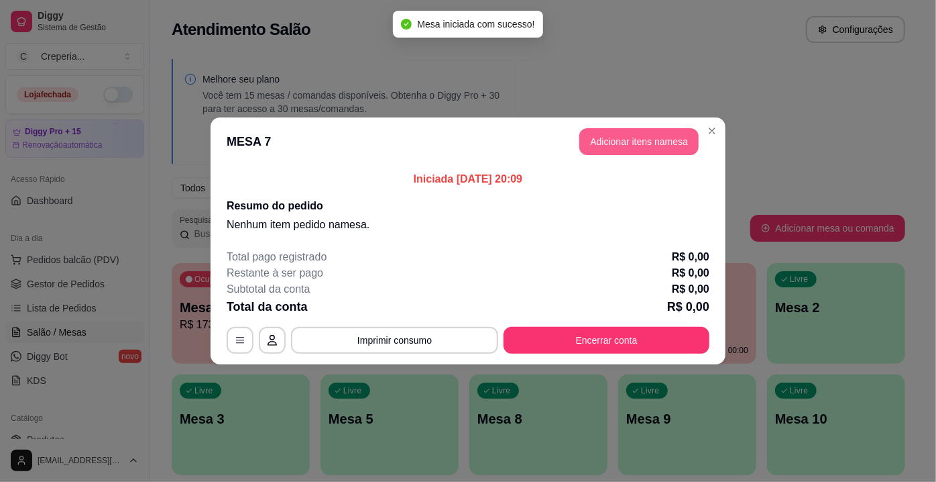
click at [618, 142] on button "Adicionar itens na mesa" at bounding box center [638, 141] width 119 height 27
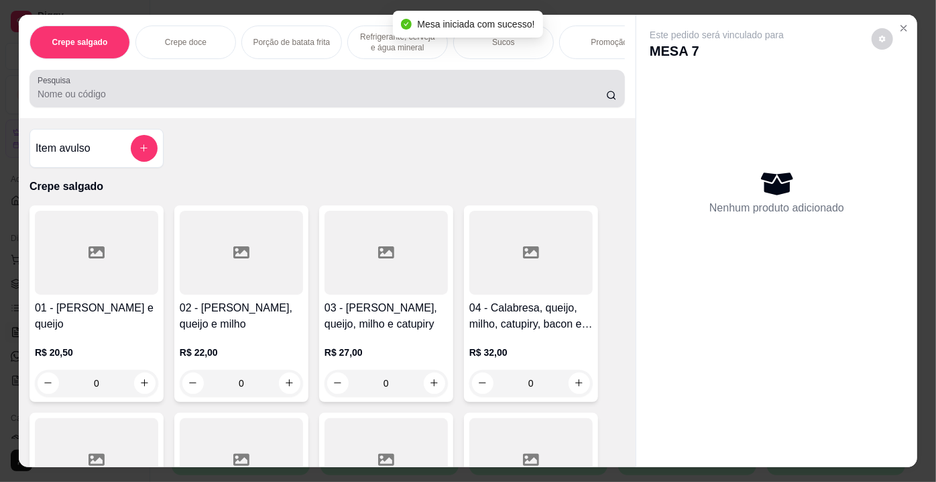
click at [308, 101] on input "Pesquisa" at bounding box center [322, 93] width 569 height 13
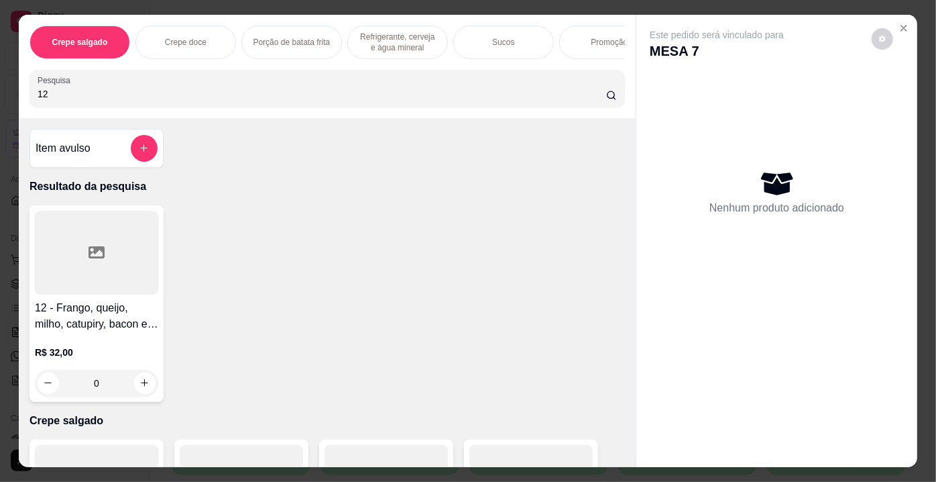
click at [119, 241] on div at bounding box center [96, 253] width 123 height 84
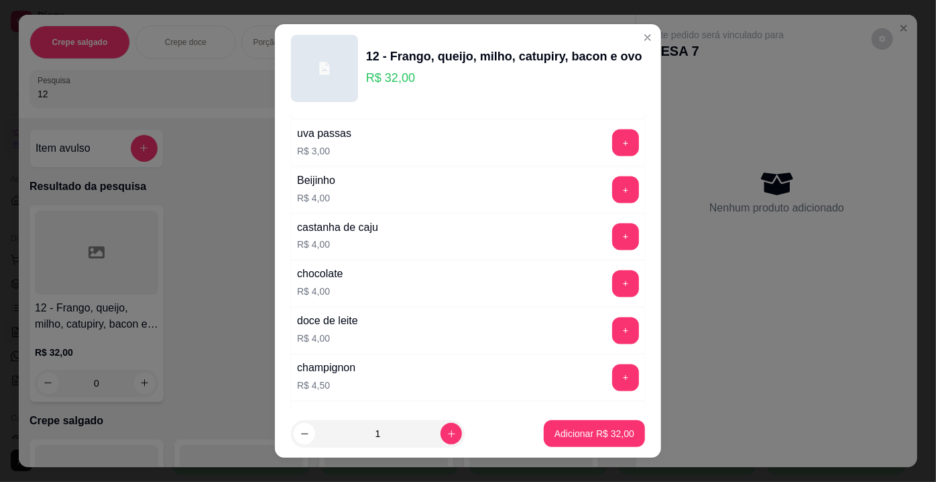
scroll to position [1219, 0]
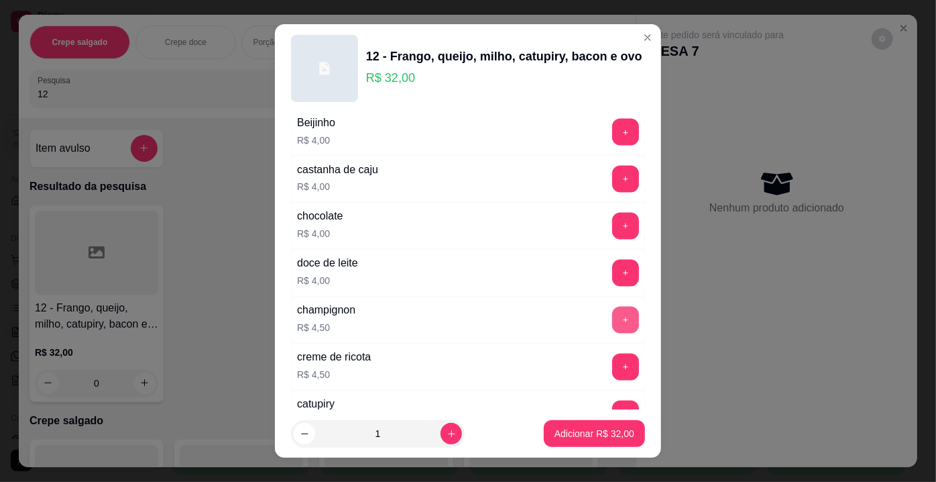
click at [612, 312] on button "+" at bounding box center [625, 319] width 27 height 27
click at [585, 423] on button "Adicionar R$ 36,50" at bounding box center [594, 433] width 101 height 27
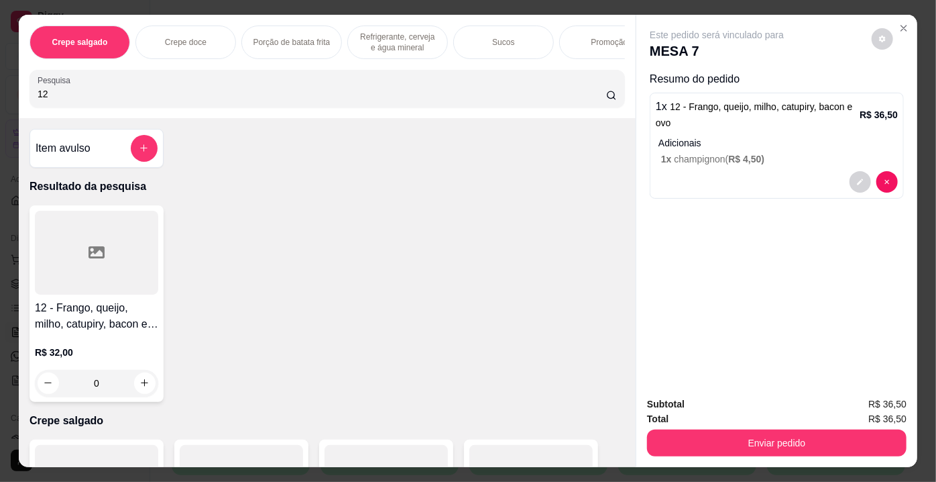
drag, startPoint x: 76, startPoint y: 91, endPoint x: 0, endPoint y: 93, distance: 75.8
click at [0, 93] on div "Crepe salgado Crepe doce Porção de batata frita Refrigerante, cerveja e água mi…" at bounding box center [468, 241] width 936 height 482
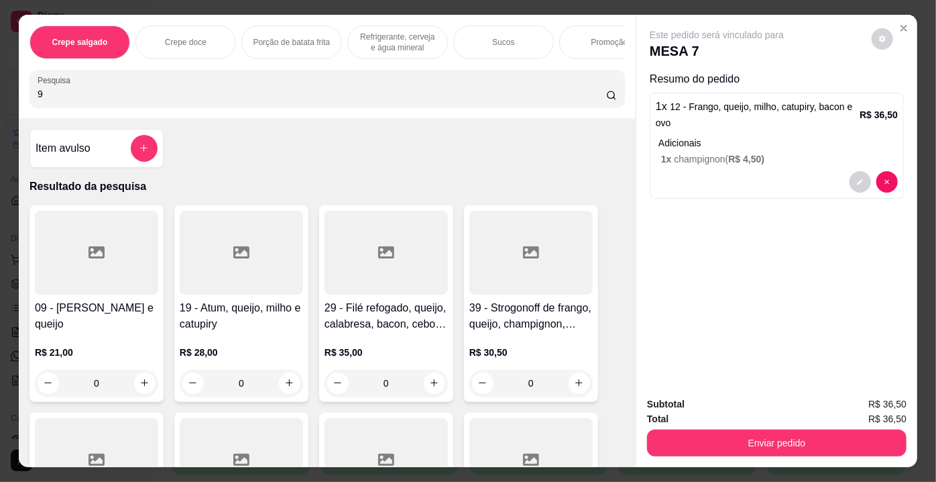
click at [86, 241] on div at bounding box center [96, 253] width 123 height 84
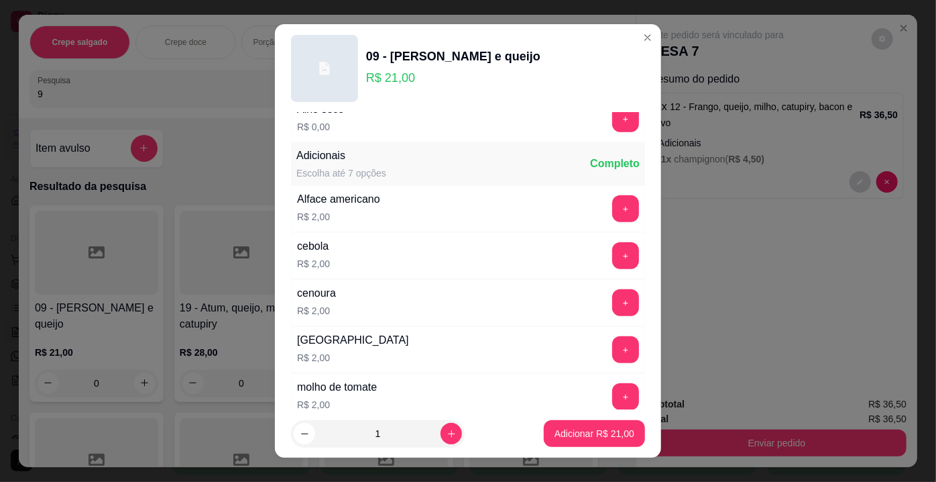
scroll to position [365, 0]
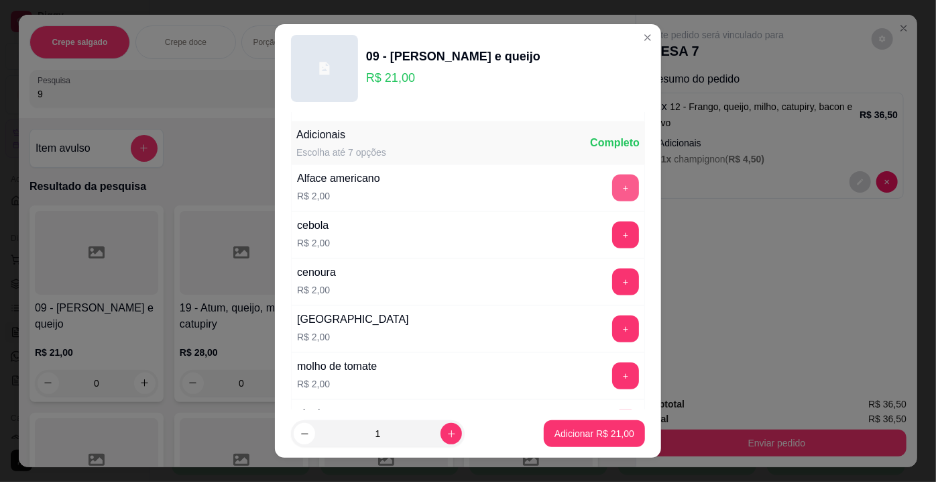
click at [612, 182] on button "+" at bounding box center [625, 187] width 27 height 27
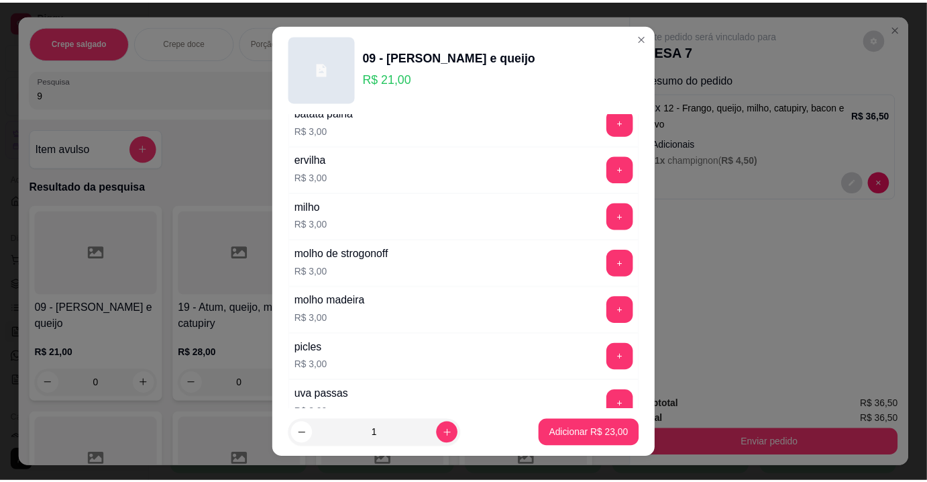
scroll to position [914, 0]
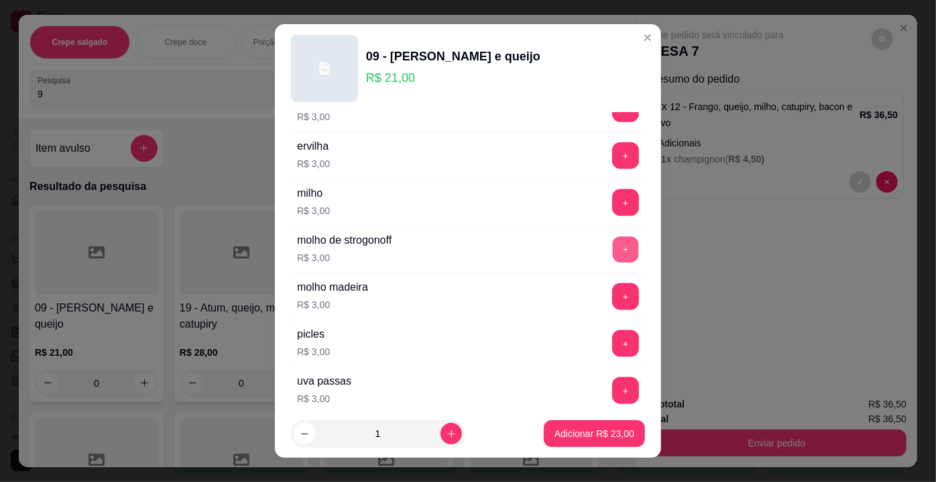
click at [613, 237] on button "+" at bounding box center [626, 250] width 26 height 26
click at [594, 439] on p "Adicionar R$ 26,00" at bounding box center [595, 433] width 78 height 13
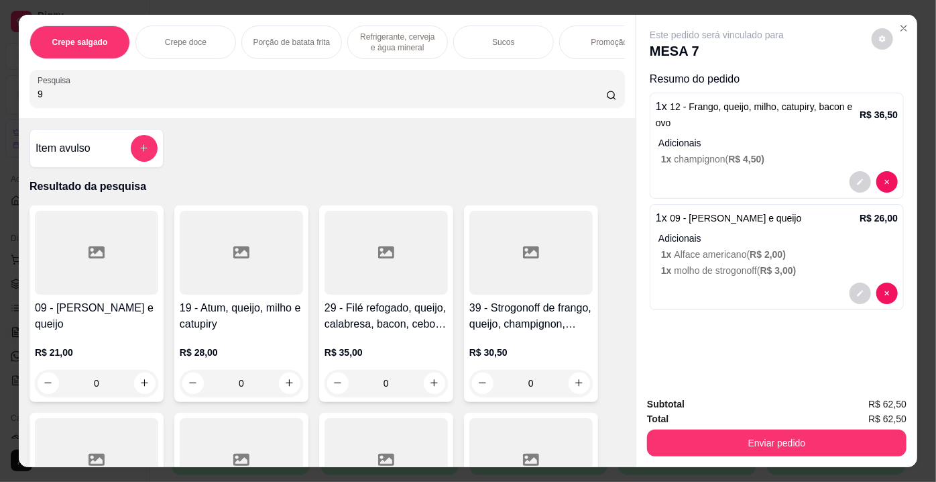
drag, startPoint x: 103, startPoint y: 101, endPoint x: 3, endPoint y: 104, distance: 100.0
click at [3, 104] on div "Crepe salgado Crepe doce Porção de batata frita Refrigerante, cerveja e água mi…" at bounding box center [468, 241] width 936 height 482
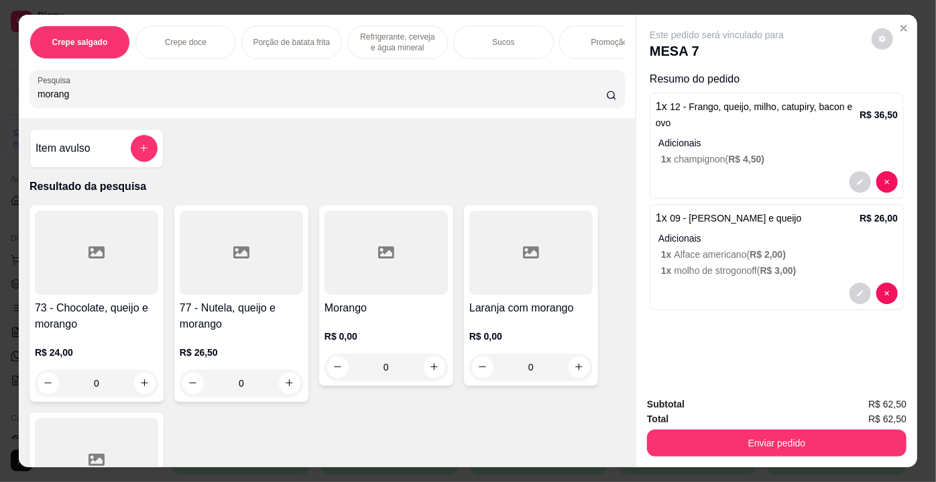
type input "morang"
click at [413, 266] on div at bounding box center [386, 253] width 123 height 84
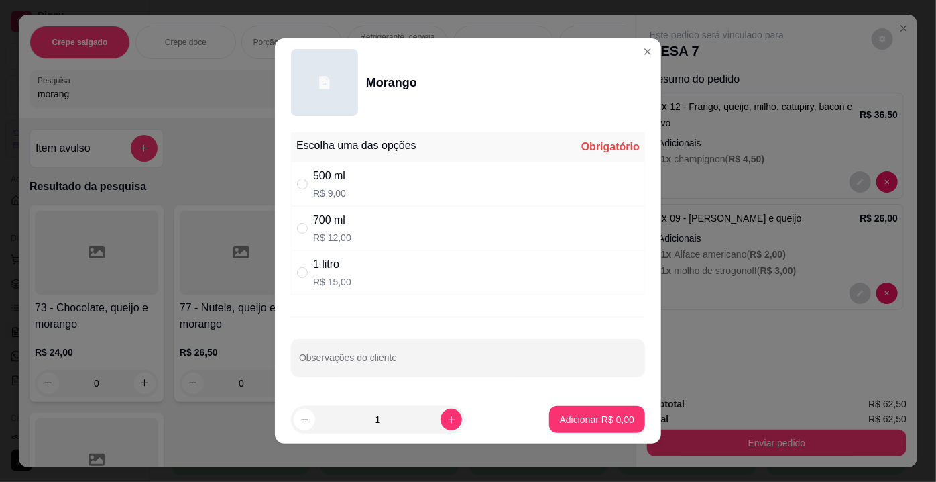
drag, startPoint x: 351, startPoint y: 227, endPoint x: 442, endPoint y: 321, distance: 130.4
click at [352, 227] on div "700 ml R$ 12,00" at bounding box center [468, 228] width 354 height 44
radio input "true"
click at [514, 365] on input "Observações do cliente" at bounding box center [468, 362] width 338 height 13
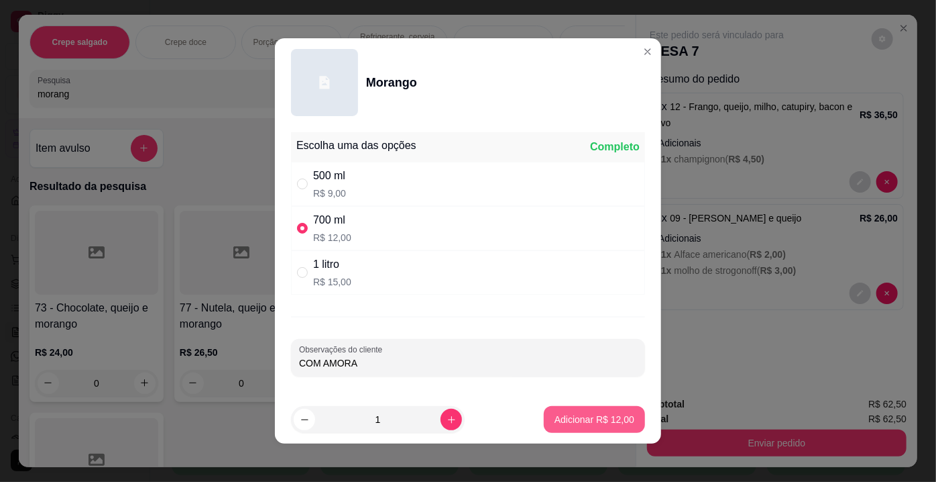
type input "COM AMORA"
click at [624, 416] on button "Adicionar R$ 12,00" at bounding box center [594, 419] width 99 height 26
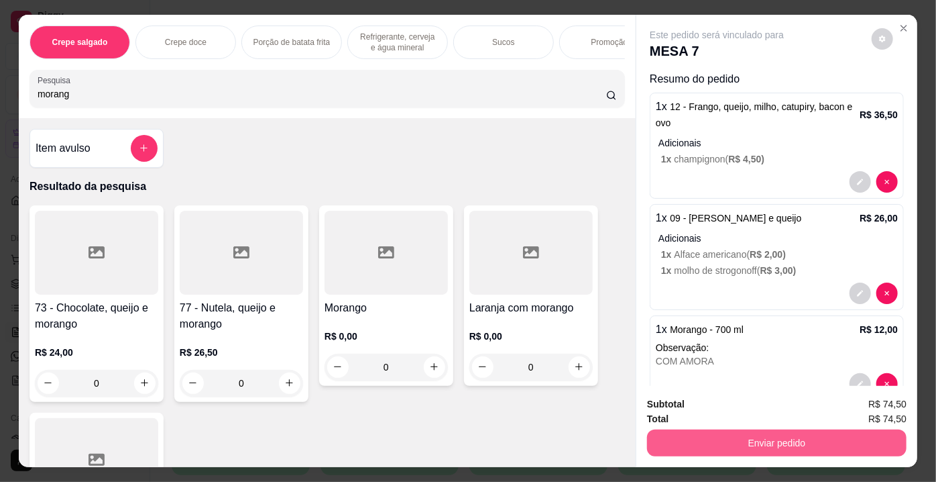
click at [711, 441] on button "Enviar pedido" at bounding box center [777, 442] width 260 height 27
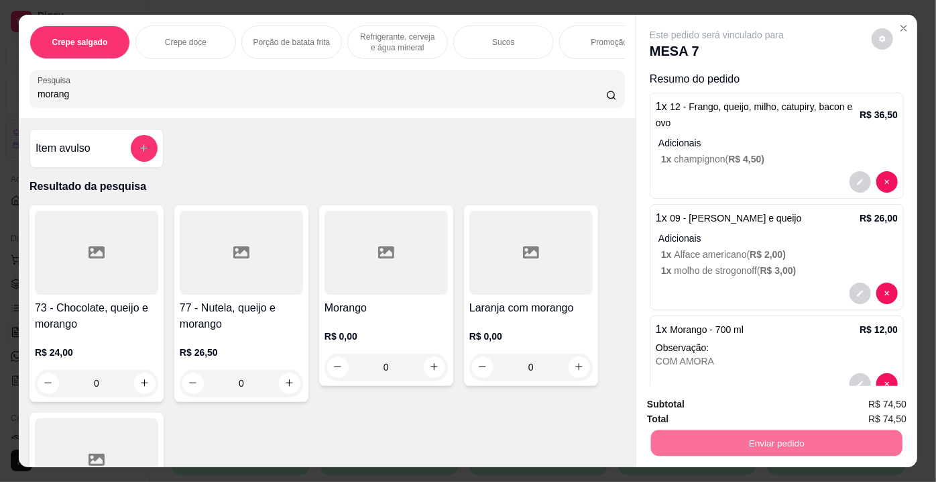
click at [709, 410] on button "Não registrar e enviar pedido" at bounding box center [732, 405] width 135 height 25
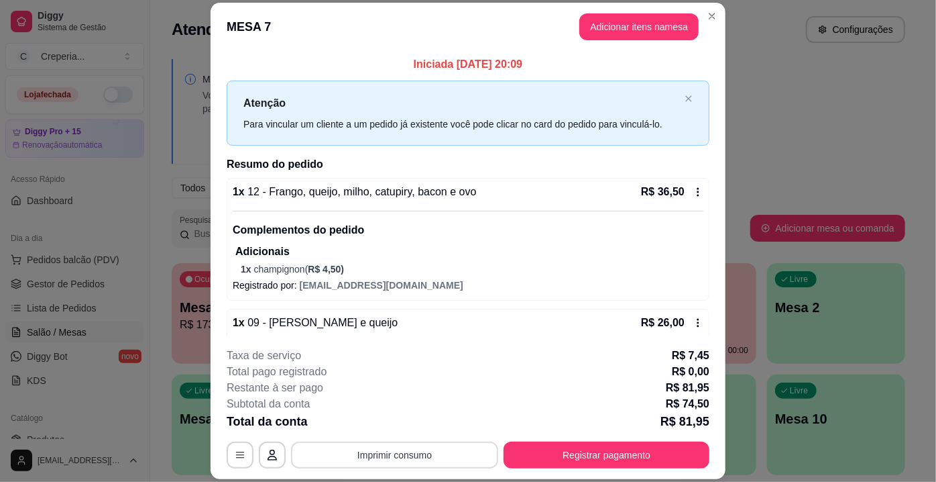
click at [392, 457] on button "Imprimir consumo" at bounding box center [394, 454] width 207 height 27
click at [388, 425] on button "IMPRESSORA" at bounding box center [394, 424] width 97 height 21
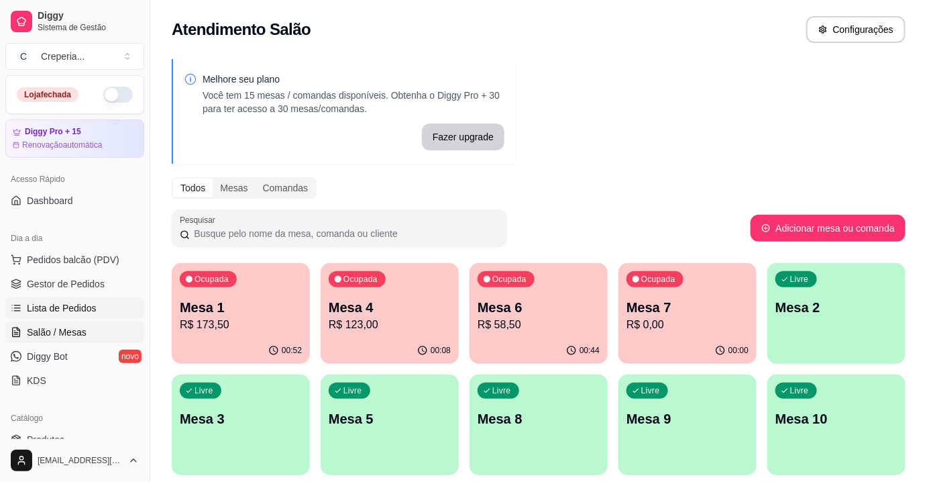
click at [84, 304] on span "Lista de Pedidos" at bounding box center [62, 307] width 70 height 13
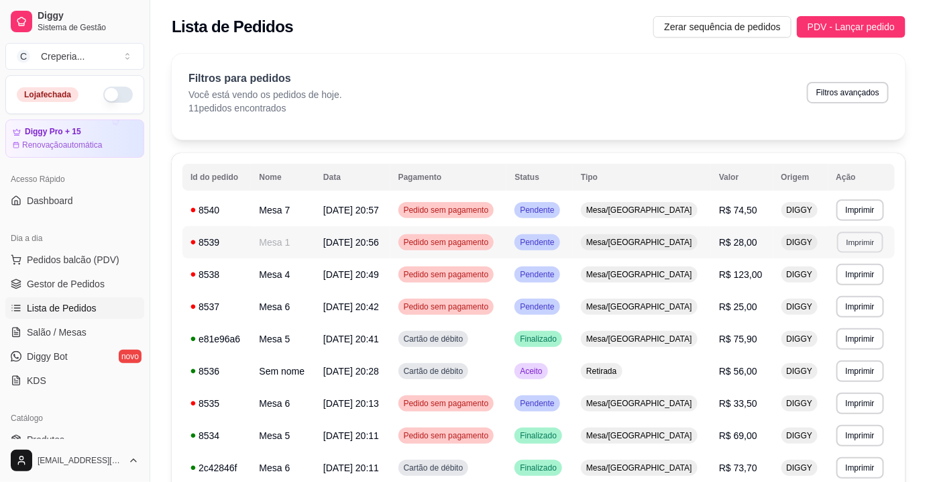
click at [858, 242] on button "Imprimir" at bounding box center [860, 241] width 46 height 21
click at [818, 289] on button "IMPRESSORA" at bounding box center [832, 288] width 97 height 21
click at [78, 288] on span "Gestor de Pedidos" at bounding box center [66, 283] width 78 height 13
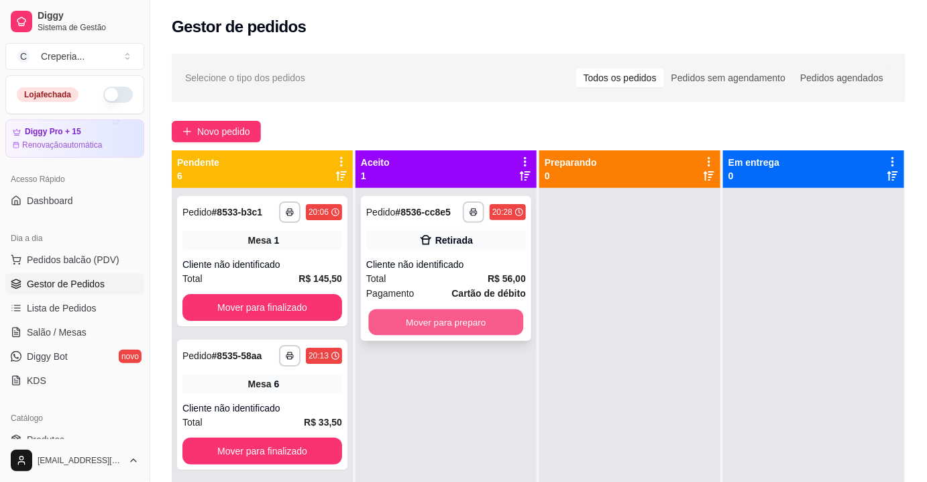
click at [473, 318] on button "Mover para preparo" at bounding box center [446, 322] width 155 height 26
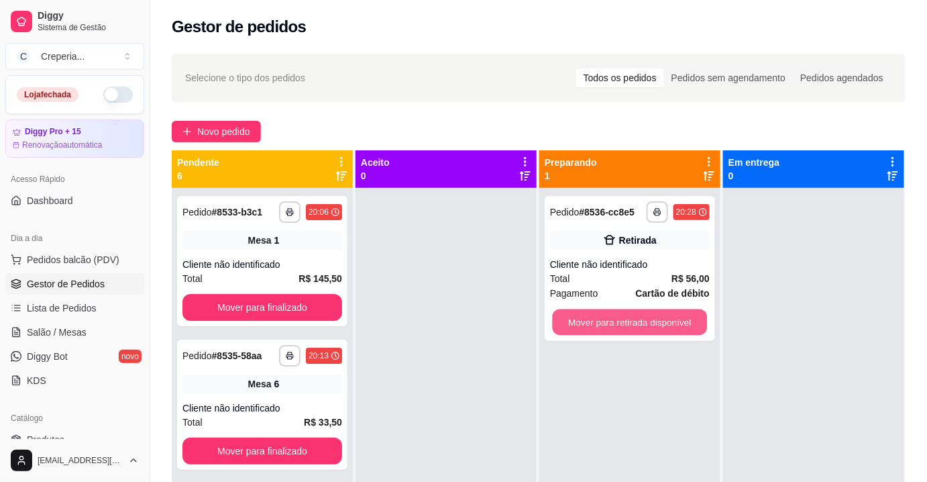
click at [639, 319] on button "Mover para retirada disponível" at bounding box center [630, 322] width 155 height 26
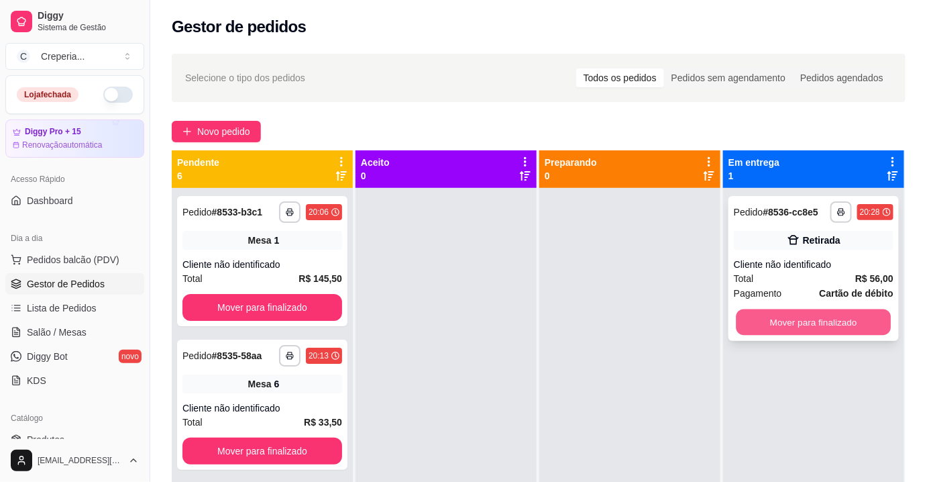
click at [760, 317] on button "Mover para finalizado" at bounding box center [813, 322] width 155 height 26
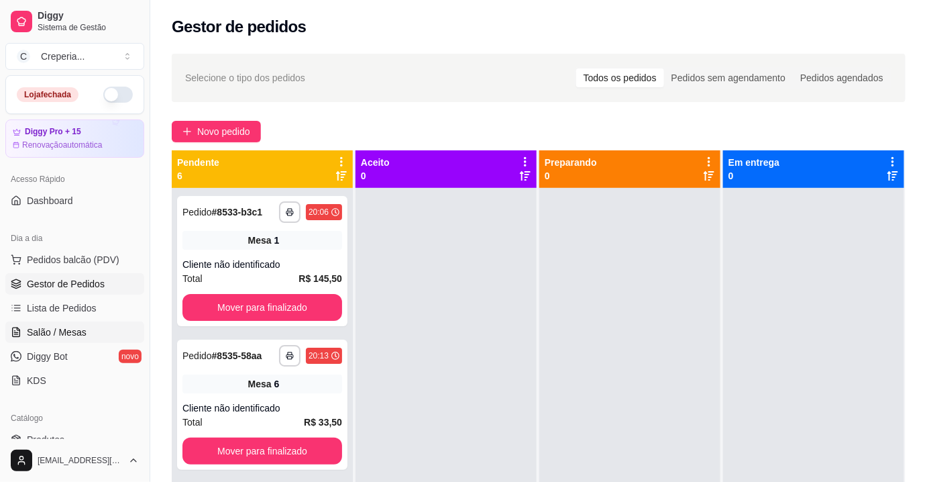
click at [89, 321] on link "Salão / Mesas" at bounding box center [74, 331] width 139 height 21
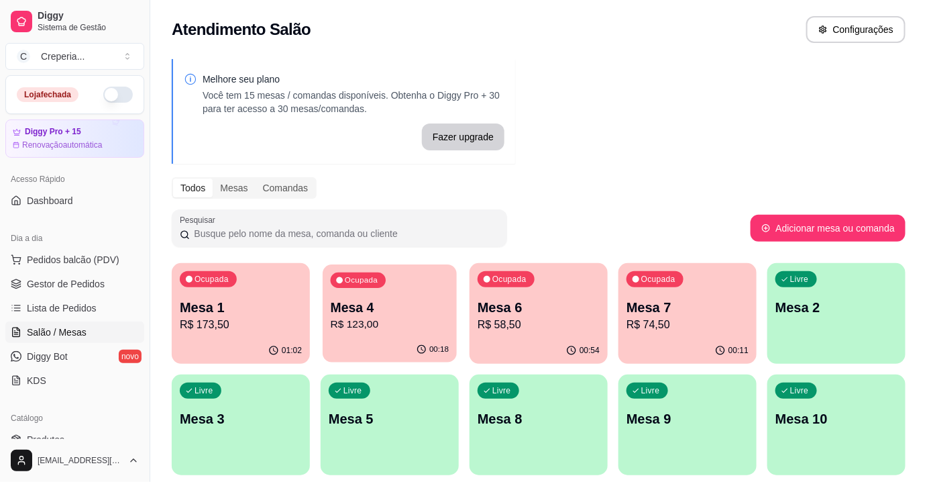
click at [363, 321] on p "R$ 123,00" at bounding box center [390, 324] width 119 height 15
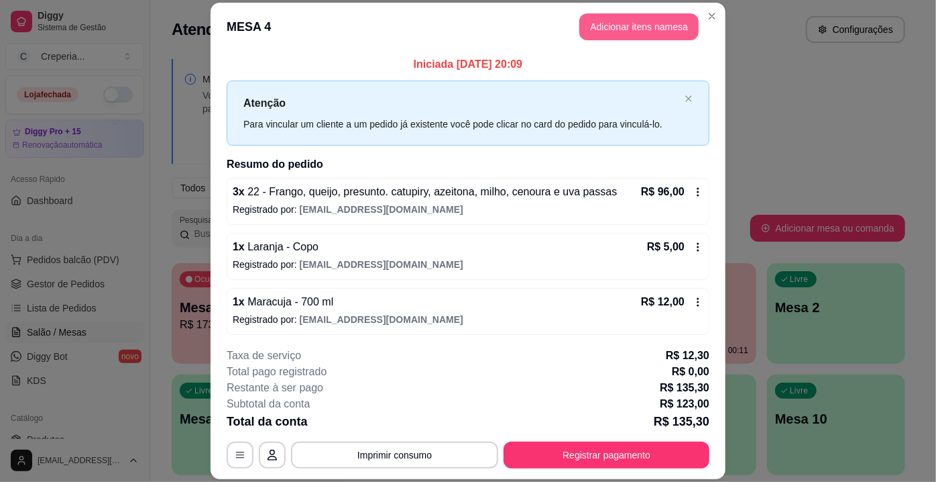
click at [620, 38] on button "Adicionar itens na mesa" at bounding box center [638, 26] width 119 height 27
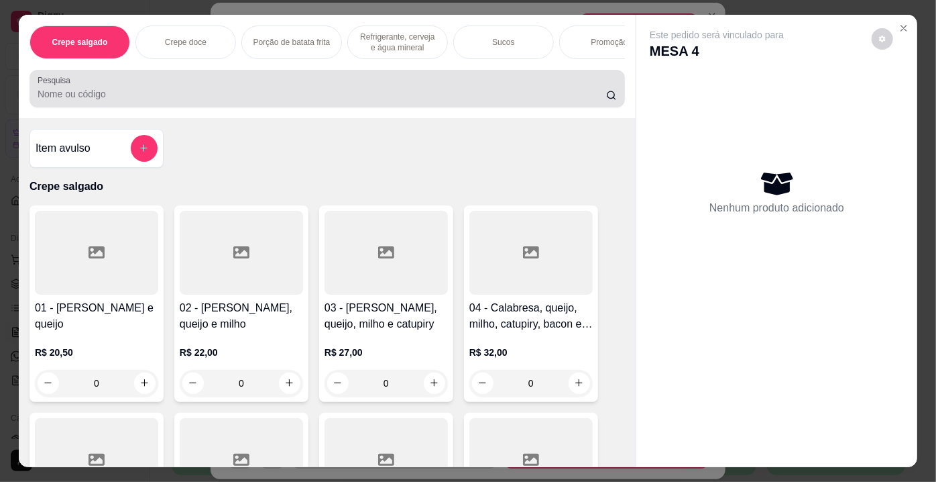
click at [239, 97] on input "Pesquisa" at bounding box center [322, 93] width 569 height 13
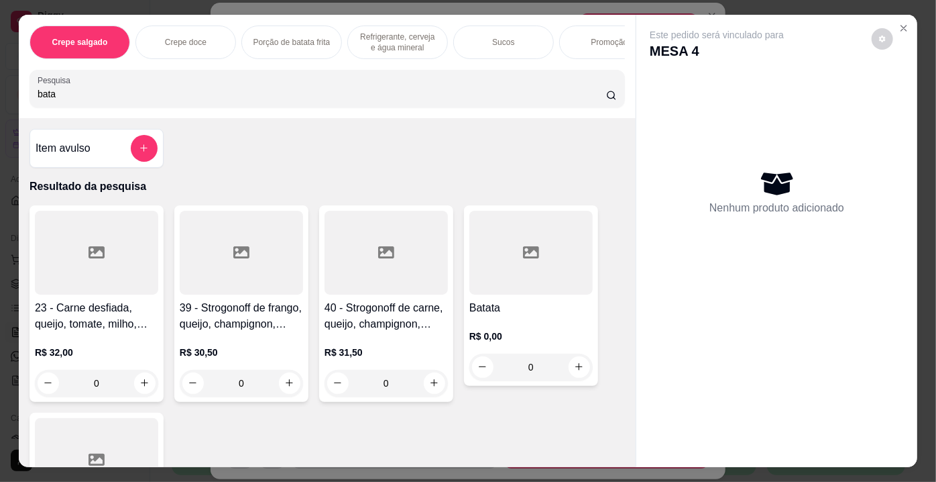
type input "bata"
click at [521, 242] on div at bounding box center [530, 253] width 123 height 84
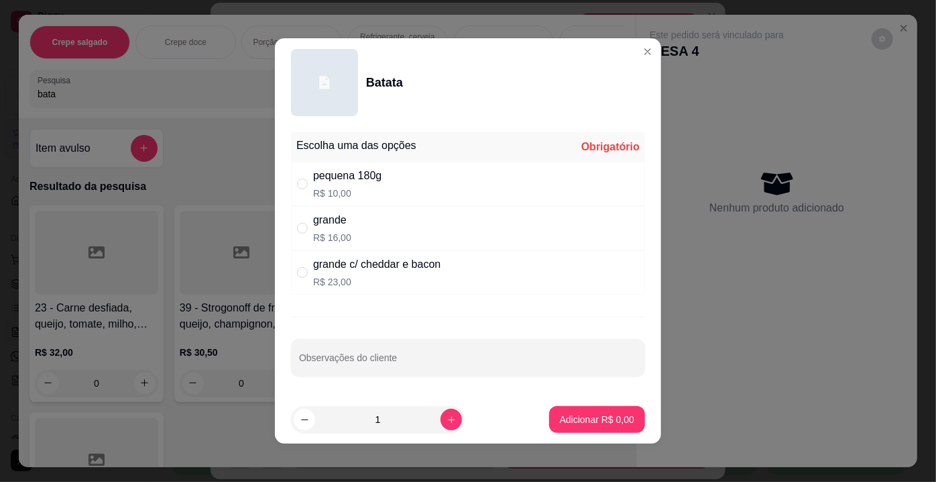
click at [364, 184] on div "pequena 180g R$ 10,00" at bounding box center [347, 184] width 68 height 32
radio input "true"
click at [583, 416] on p "Adicionar R$ 10,00" at bounding box center [595, 418] width 80 height 13
type input "1"
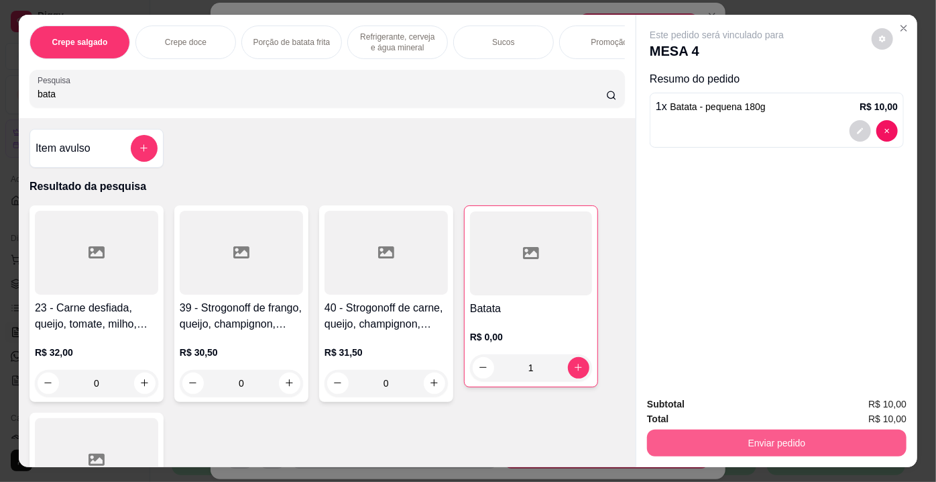
click at [720, 429] on button "Enviar pedido" at bounding box center [777, 442] width 260 height 27
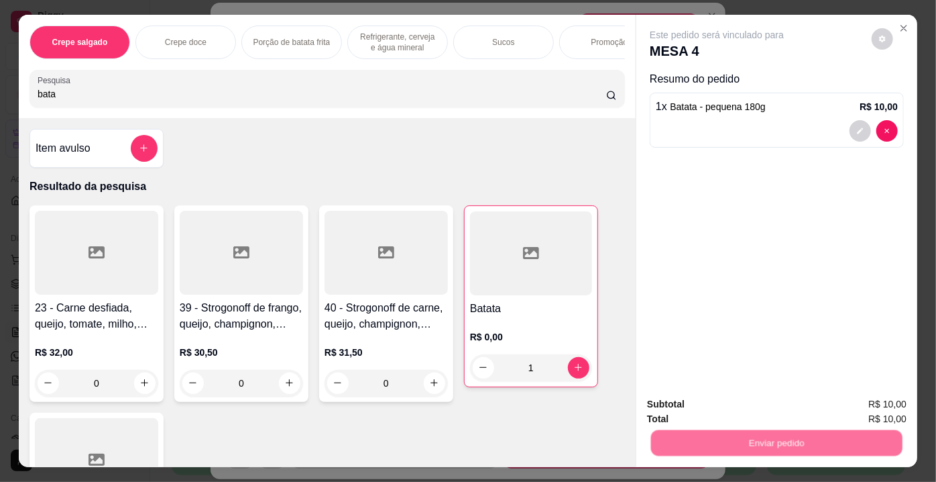
click at [708, 405] on button "Não registrar e enviar pedido" at bounding box center [732, 405] width 139 height 25
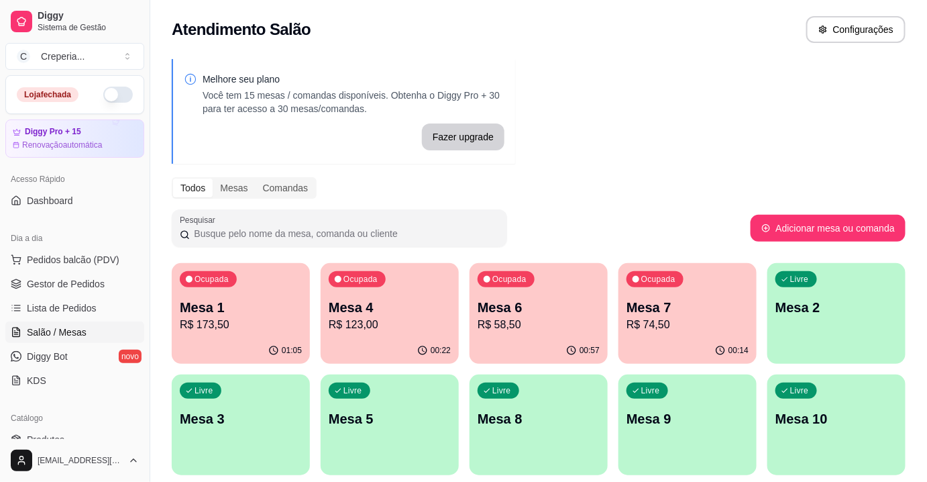
click at [690, 321] on p "R$ 74,50" at bounding box center [687, 325] width 122 height 16
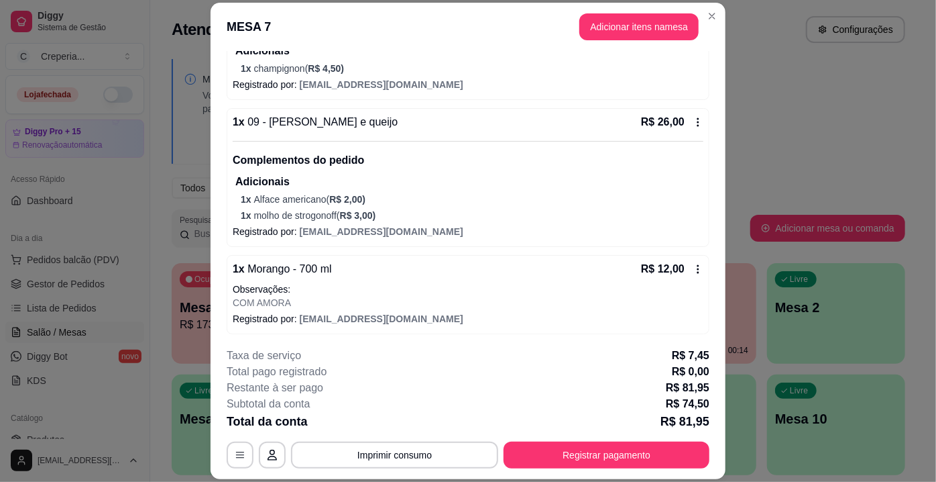
scroll to position [40, 0]
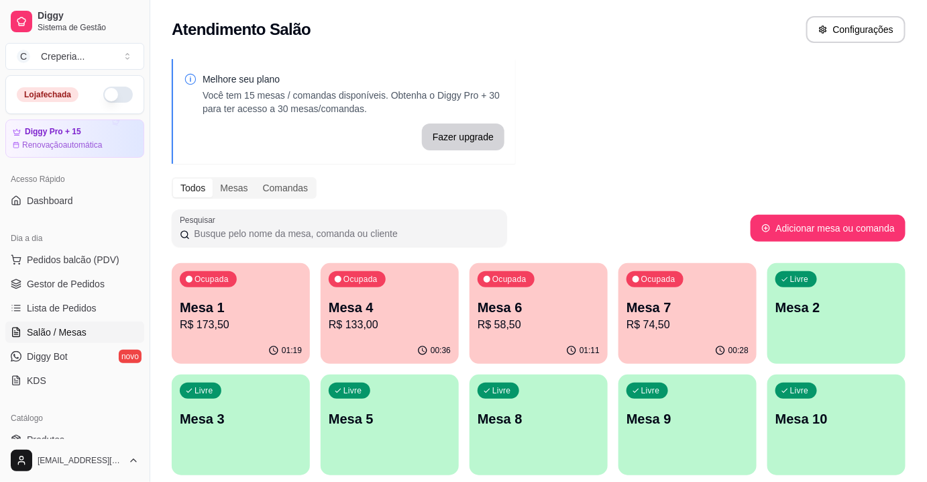
click at [406, 312] on p "Mesa 4" at bounding box center [390, 307] width 122 height 19
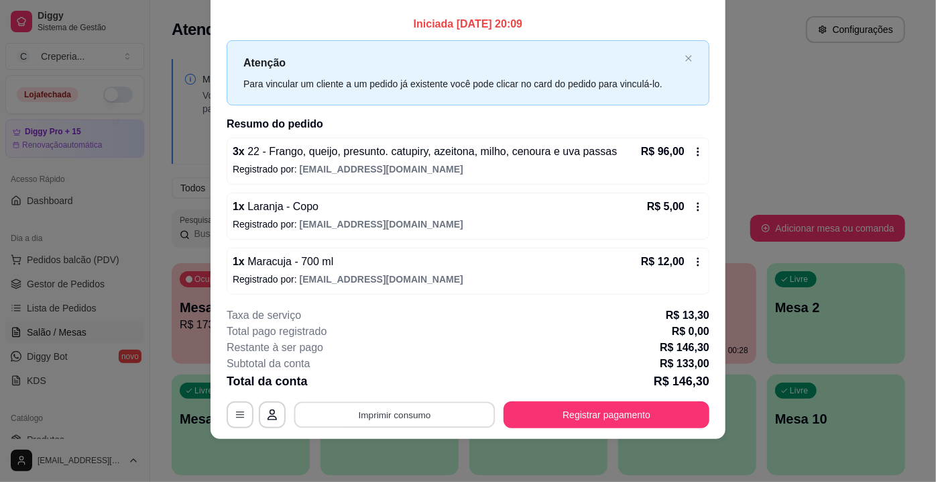
click at [406, 420] on button "Imprimir consumo" at bounding box center [394, 415] width 201 height 26
click at [389, 389] on button "IMPRESSORA" at bounding box center [394, 384] width 97 height 21
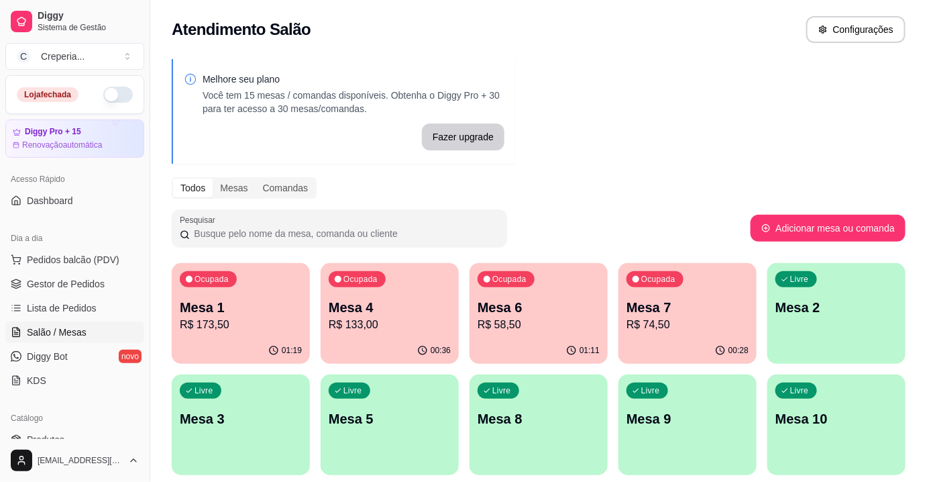
click at [733, 305] on p "Mesa 7" at bounding box center [687, 307] width 122 height 19
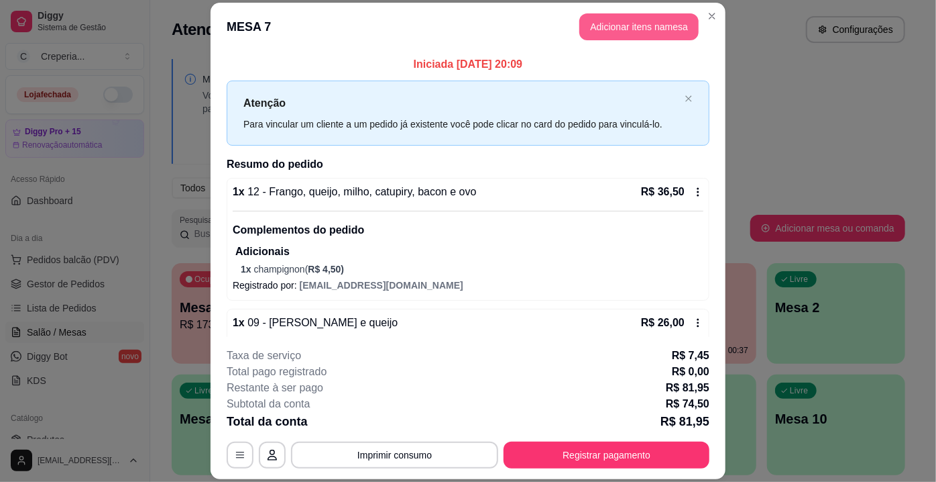
click at [609, 27] on button "Adicionar itens na mesa" at bounding box center [638, 26] width 119 height 27
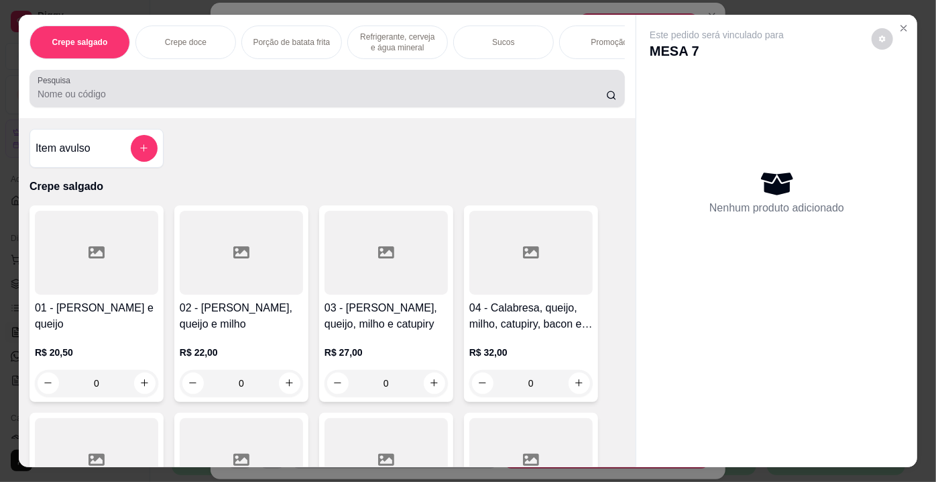
click at [253, 97] on input "Pesquisa" at bounding box center [322, 93] width 569 height 13
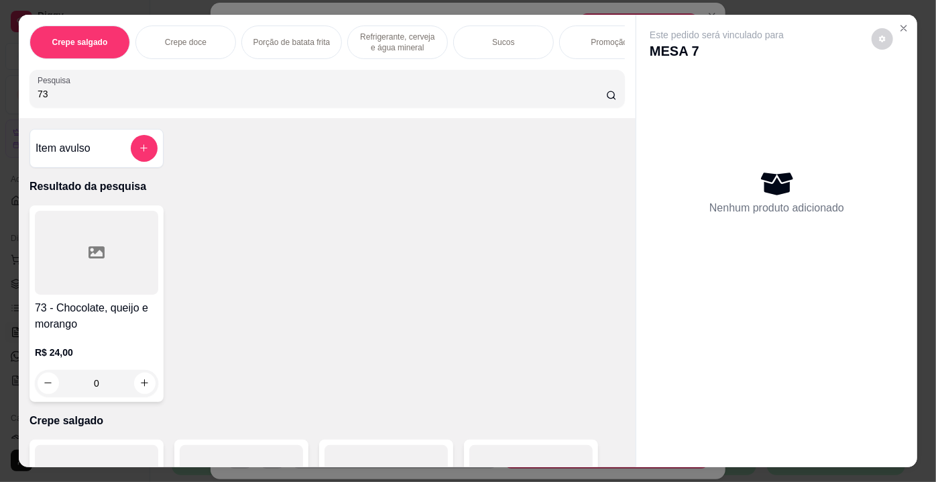
type input "73"
click at [96, 272] on div at bounding box center [96, 253] width 123 height 84
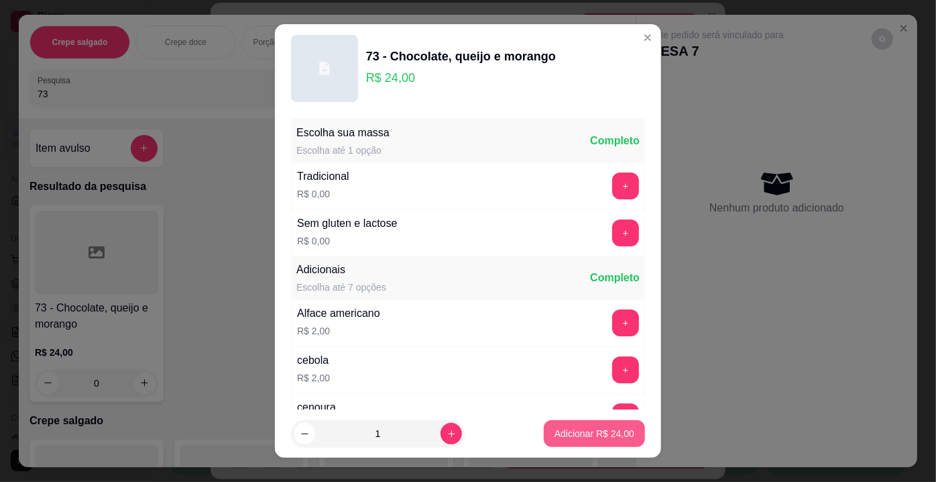
click at [558, 435] on p "Adicionar R$ 24,00" at bounding box center [595, 433] width 80 height 13
type input "1"
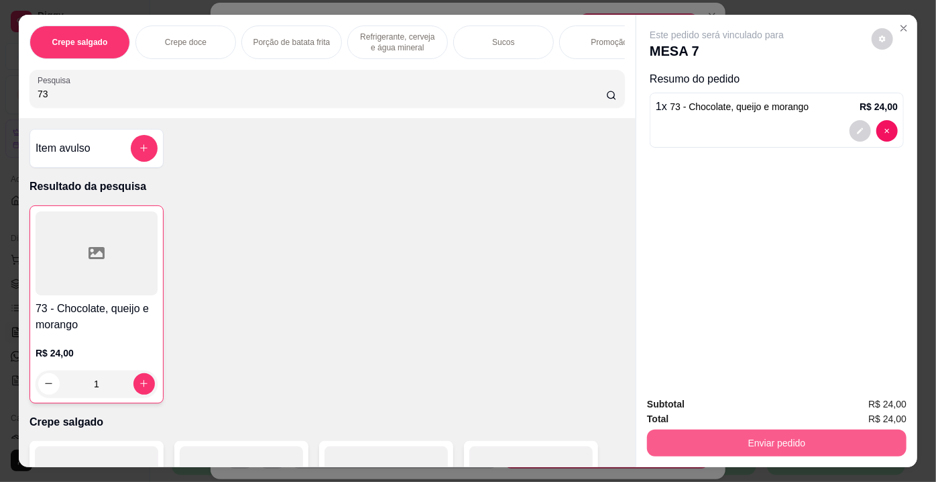
click at [744, 434] on button "Enviar pedido" at bounding box center [777, 442] width 260 height 27
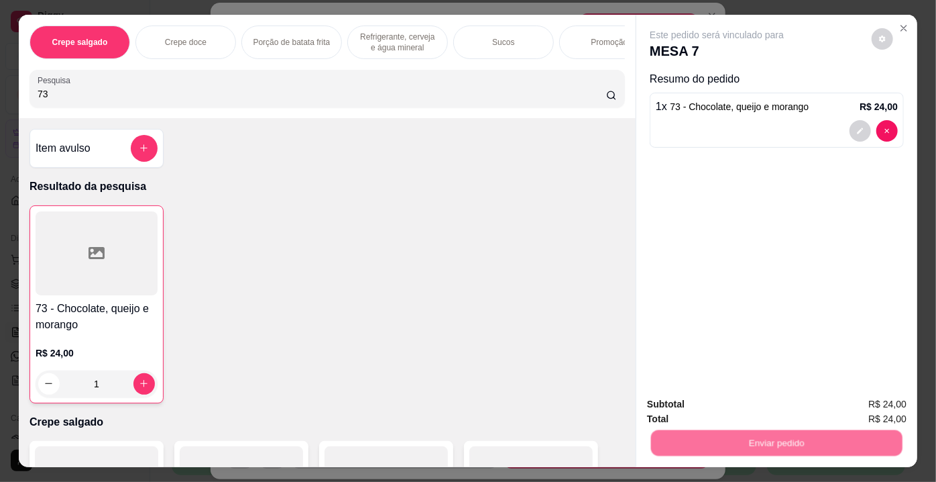
click at [711, 403] on button "Não registrar e enviar pedido" at bounding box center [732, 405] width 139 height 25
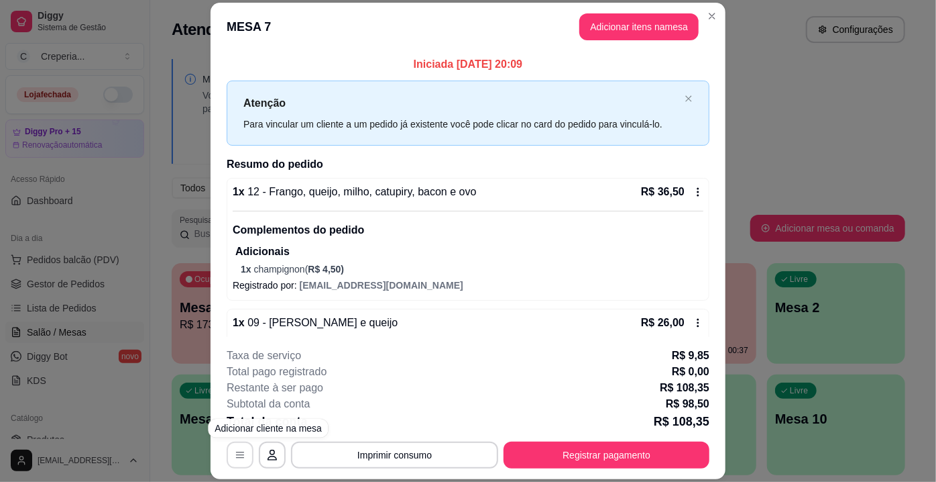
click at [237, 450] on icon "button" at bounding box center [240, 454] width 11 height 11
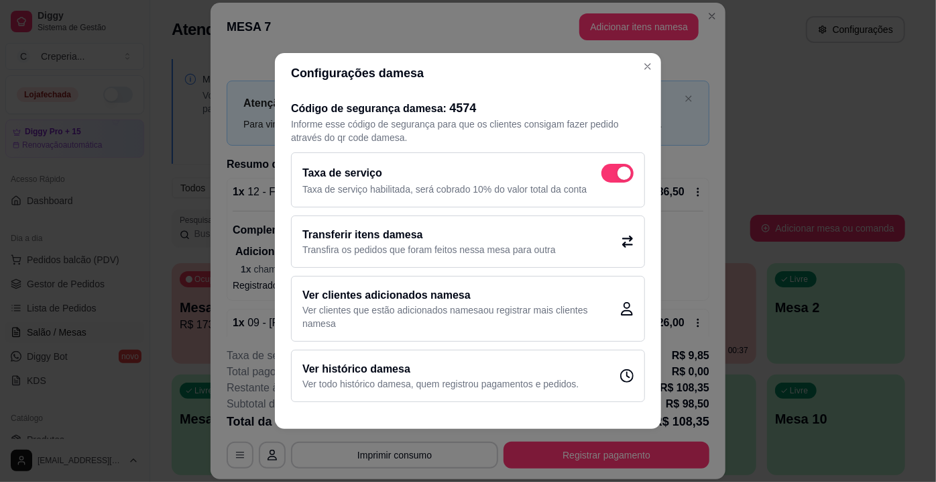
click at [626, 174] on span at bounding box center [624, 172] width 13 height 13
click at [610, 176] on input "checkbox" at bounding box center [605, 180] width 9 height 9
checkbox input "false"
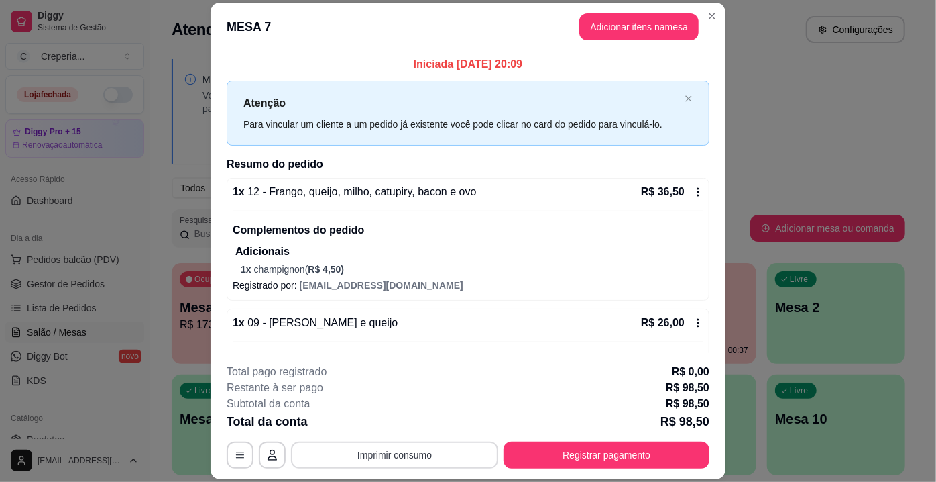
click at [445, 449] on button "Imprimir consumo" at bounding box center [394, 454] width 207 height 27
click at [408, 417] on button "IMPRESSORA" at bounding box center [394, 424] width 97 height 21
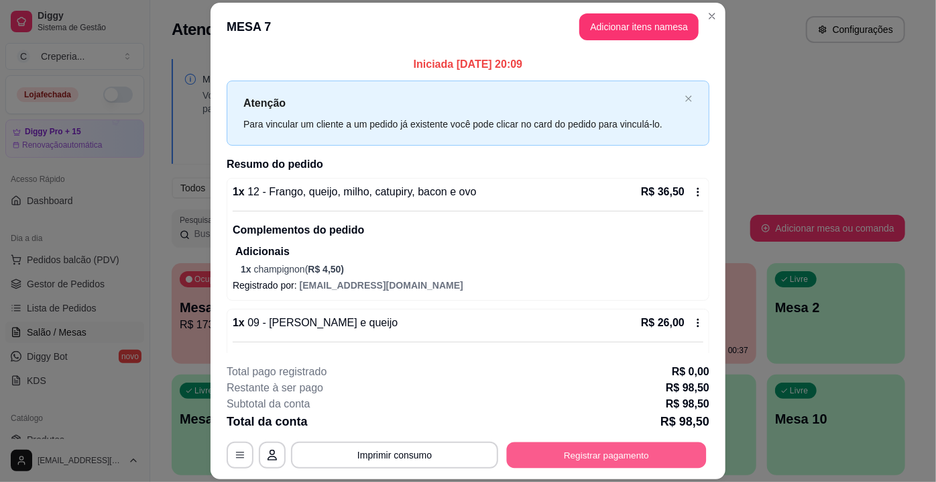
click at [630, 459] on button "Registrar pagamento" at bounding box center [607, 455] width 200 height 26
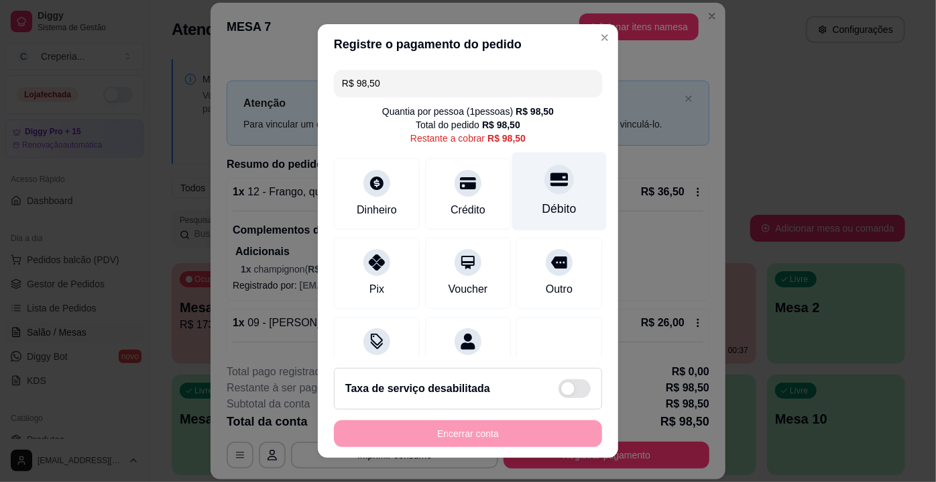
click at [540, 199] on div "Débito" at bounding box center [559, 191] width 95 height 78
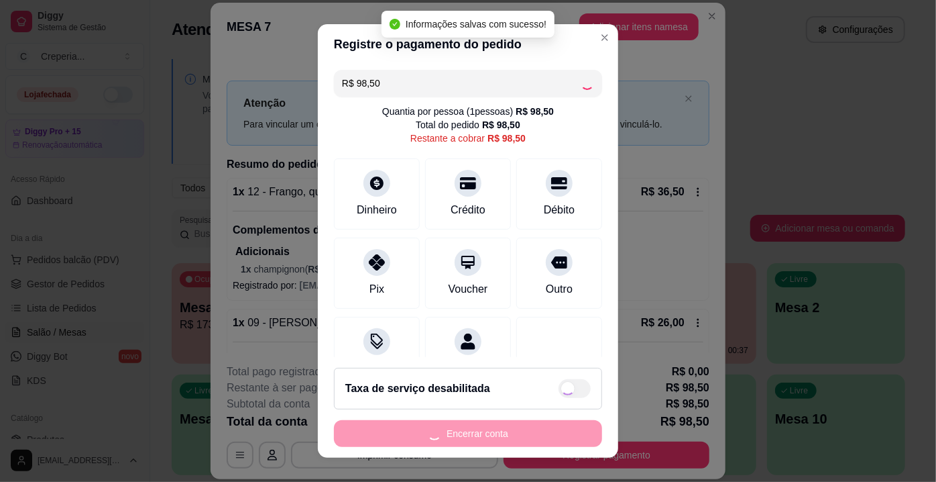
type input "R$ 0,00"
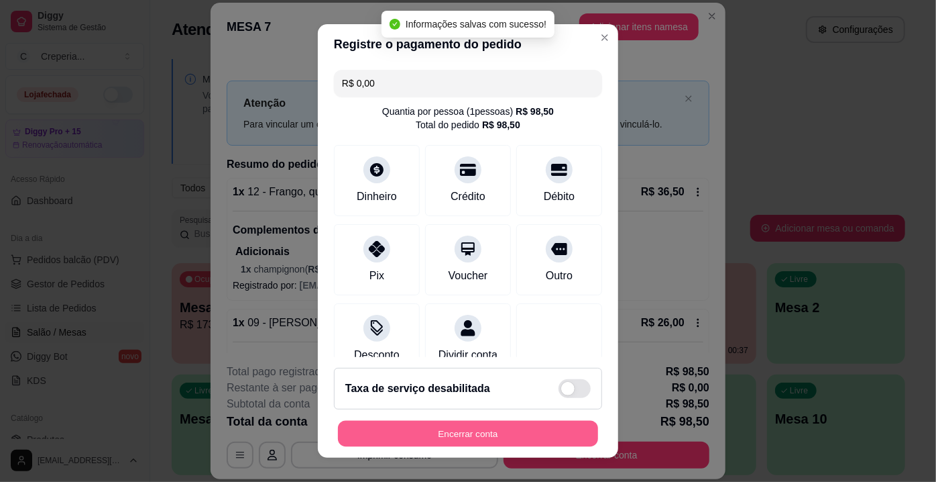
click at [499, 431] on button "Encerrar conta" at bounding box center [468, 433] width 260 height 26
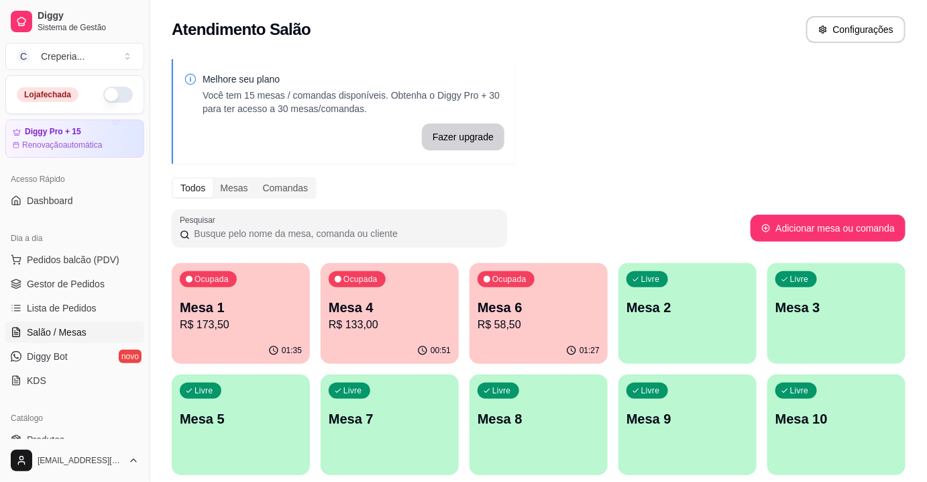
click at [247, 314] on p "Mesa 1" at bounding box center [241, 307] width 122 height 19
click at [381, 317] on p "R$ 133,00" at bounding box center [390, 325] width 122 height 16
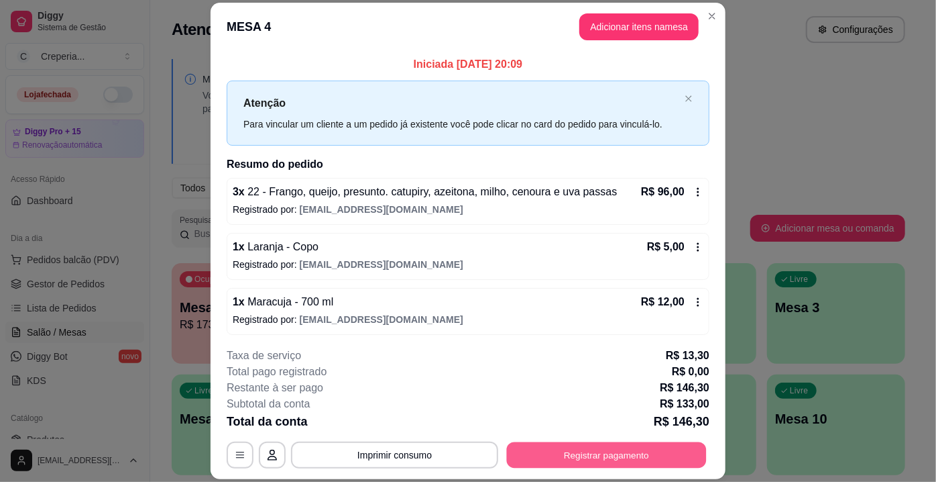
click at [611, 459] on button "Registrar pagamento" at bounding box center [607, 455] width 200 height 26
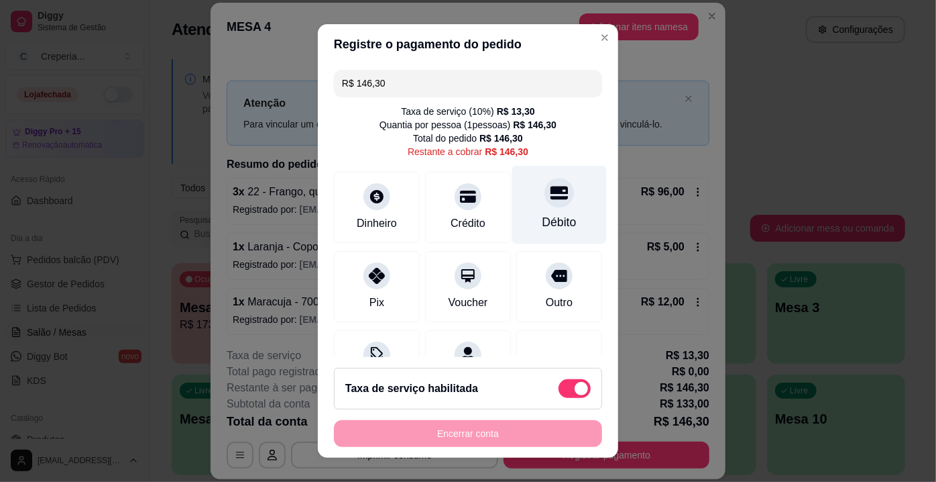
click at [543, 223] on div "Débito" at bounding box center [560, 221] width 34 height 17
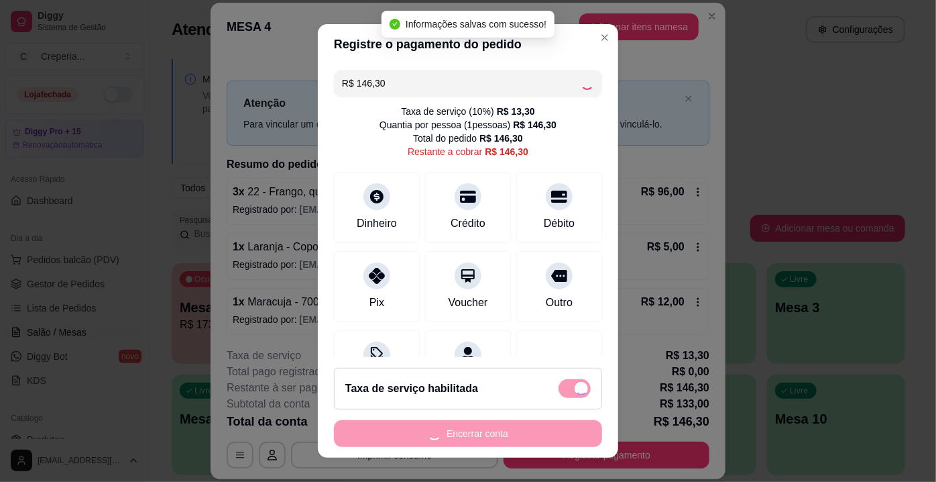
type input "R$ 0,00"
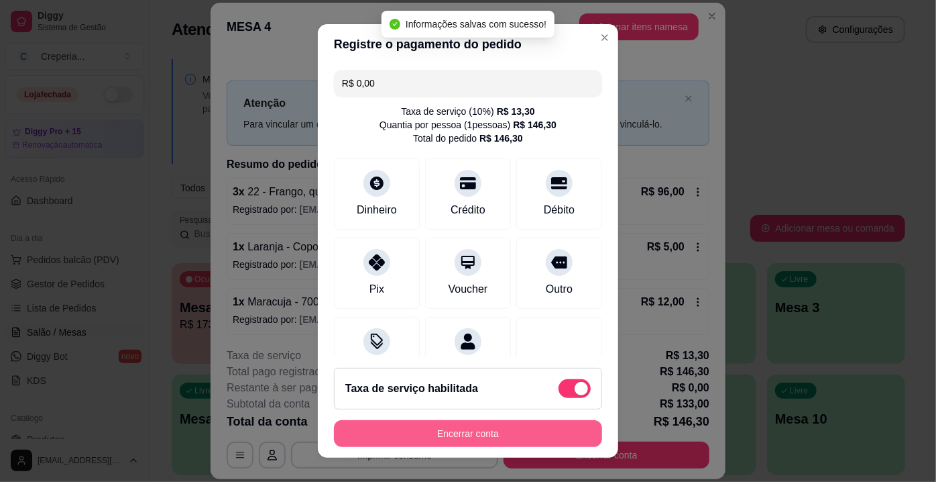
click at [504, 441] on button "Encerrar conta" at bounding box center [468, 433] width 268 height 27
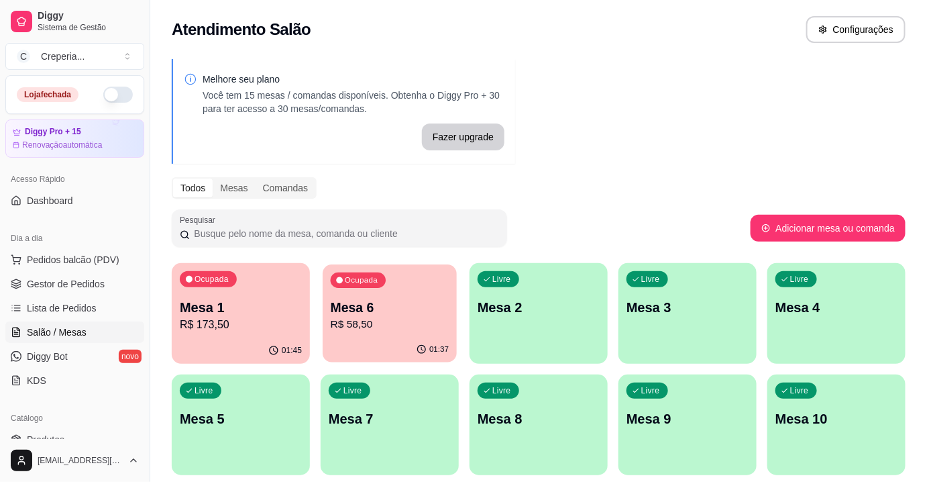
click at [392, 304] on p "Mesa 6" at bounding box center [390, 307] width 119 height 18
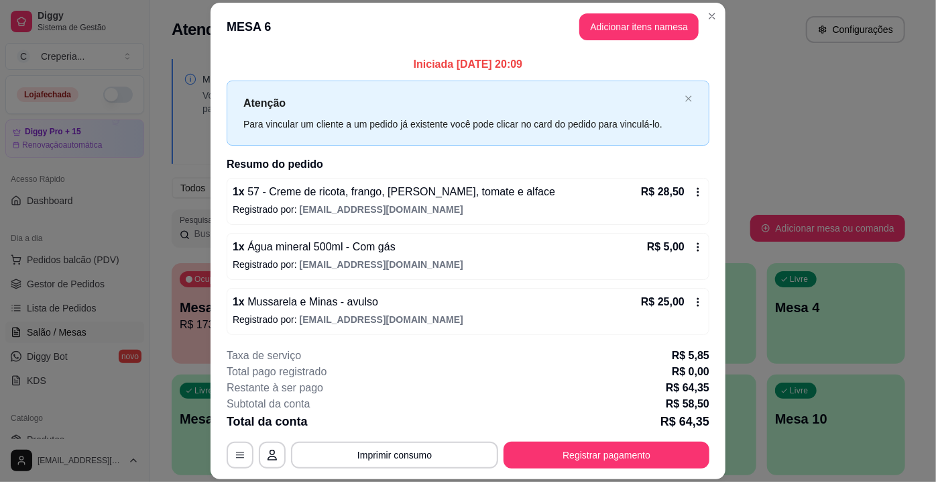
scroll to position [1, 0]
click at [596, 30] on button "Adicionar itens na mesa" at bounding box center [638, 26] width 119 height 27
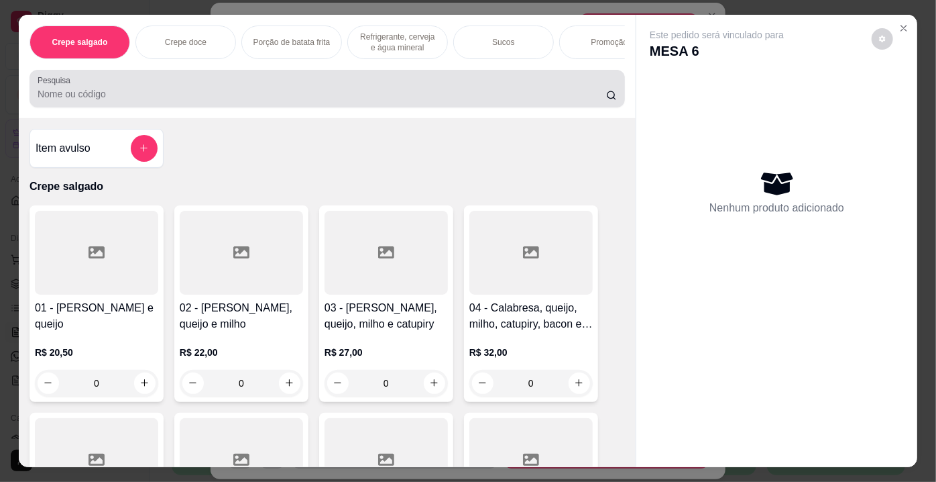
click at [166, 91] on input "Pesquisa" at bounding box center [322, 93] width 569 height 13
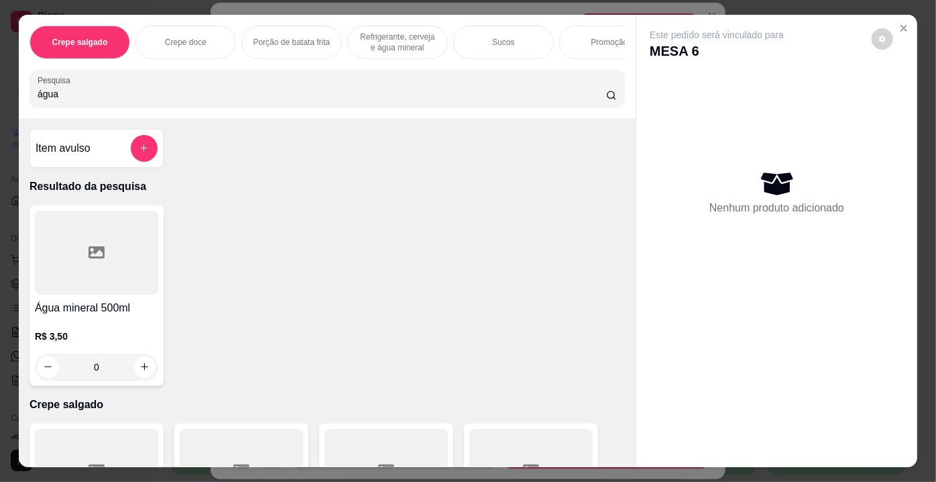
type input "água"
click at [109, 291] on div at bounding box center [96, 253] width 123 height 84
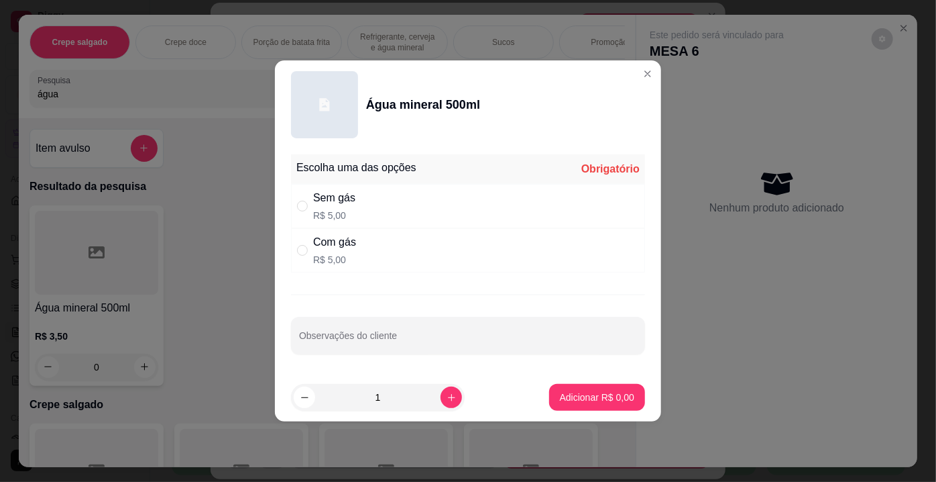
click at [317, 199] on div "Sem gás" at bounding box center [334, 198] width 42 height 16
radio input "true"
click at [563, 394] on p "Adicionar R$ 5,00" at bounding box center [597, 396] width 72 height 13
type input "1"
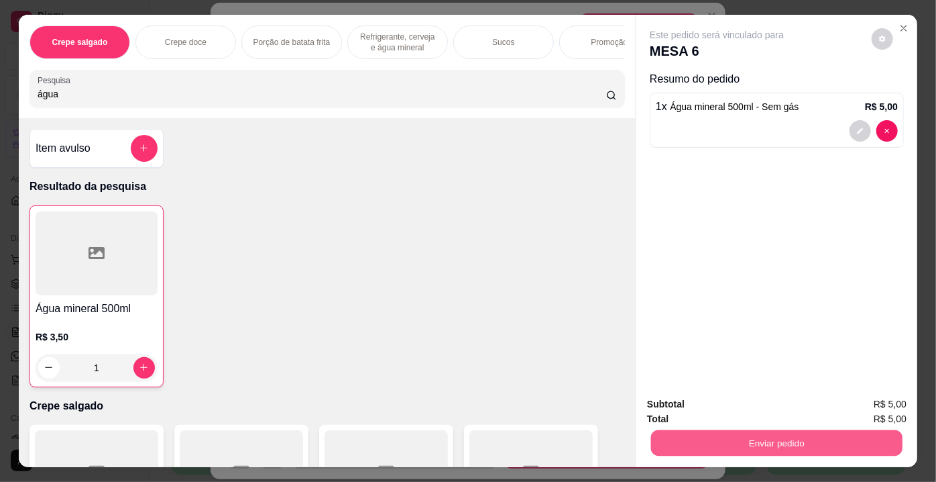
click at [710, 433] on button "Enviar pedido" at bounding box center [776, 443] width 251 height 26
click at [693, 406] on button "Não registrar e enviar pedido" at bounding box center [732, 405] width 135 height 25
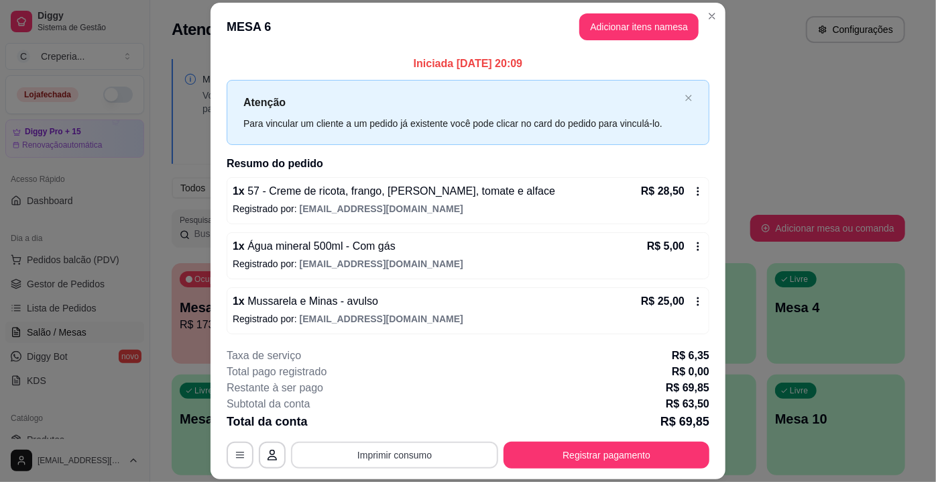
click at [410, 451] on button "Imprimir consumo" at bounding box center [394, 454] width 207 height 27
click at [404, 425] on button "IMPRESSORA" at bounding box center [394, 424] width 97 height 21
click at [235, 449] on icon "button" at bounding box center [240, 454] width 11 height 11
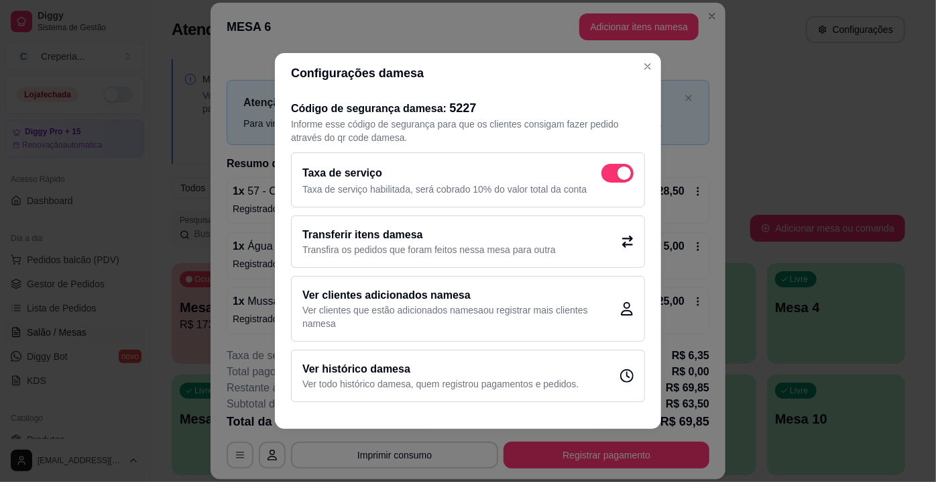
click at [615, 178] on span at bounding box center [618, 173] width 32 height 19
click at [610, 178] on input "checkbox" at bounding box center [605, 180] width 9 height 9
checkbox input "false"
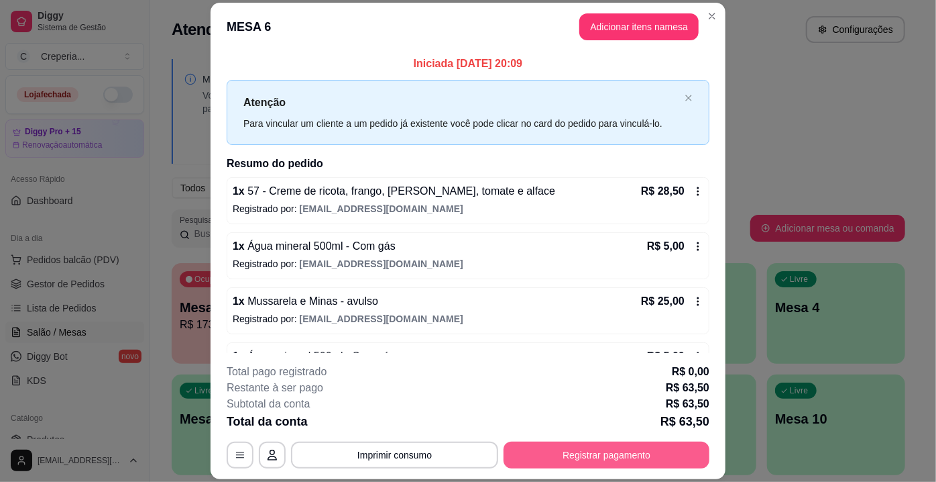
click at [629, 454] on button "Registrar pagamento" at bounding box center [607, 454] width 206 height 27
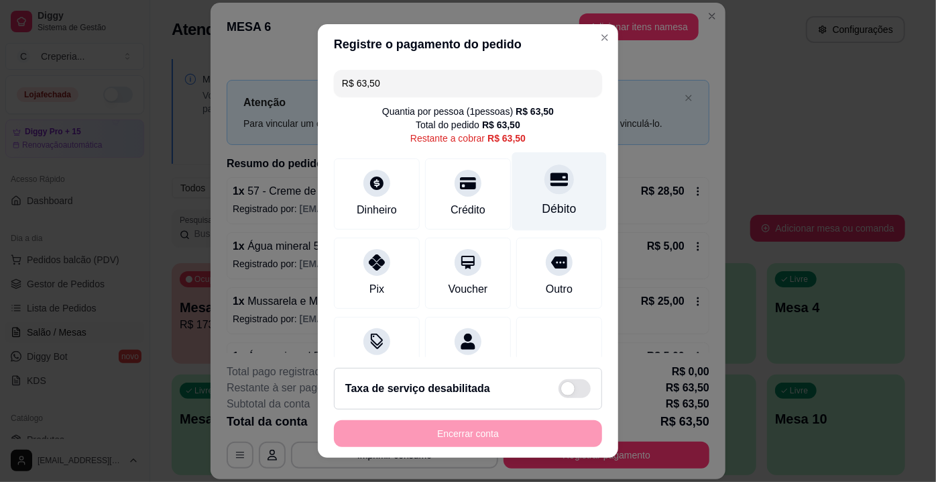
click at [540, 197] on div "Débito" at bounding box center [559, 191] width 95 height 78
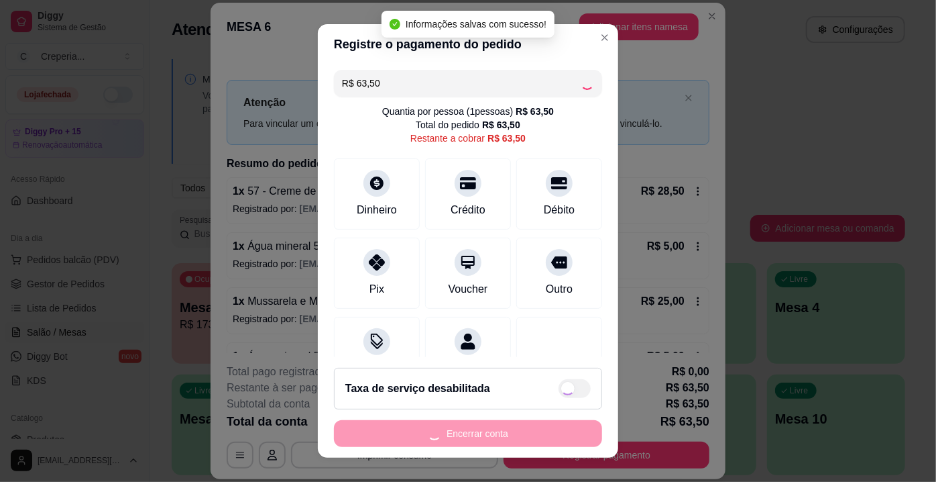
type input "R$ 0,00"
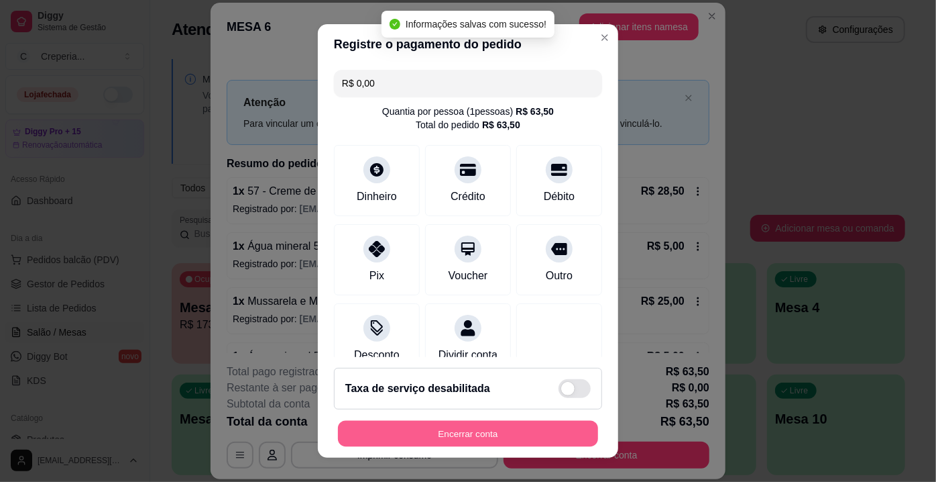
click at [432, 431] on button "Encerrar conta" at bounding box center [468, 433] width 260 height 26
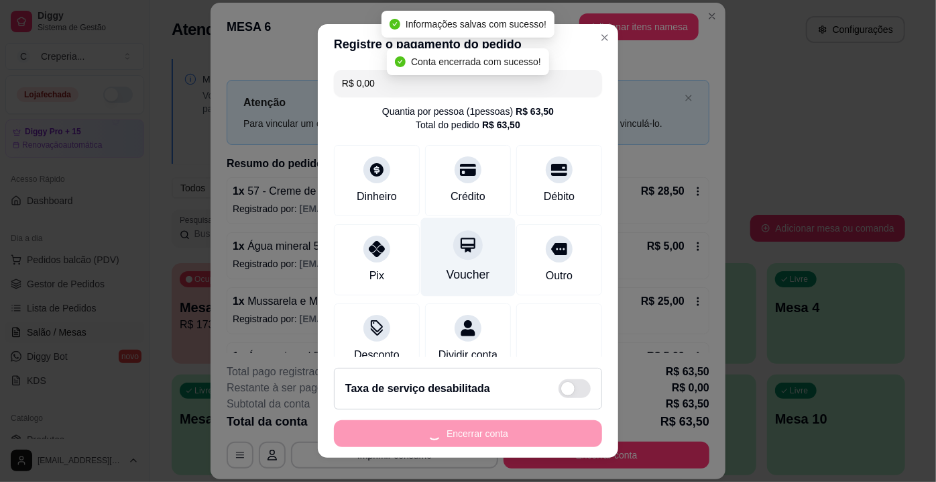
scroll to position [0, 0]
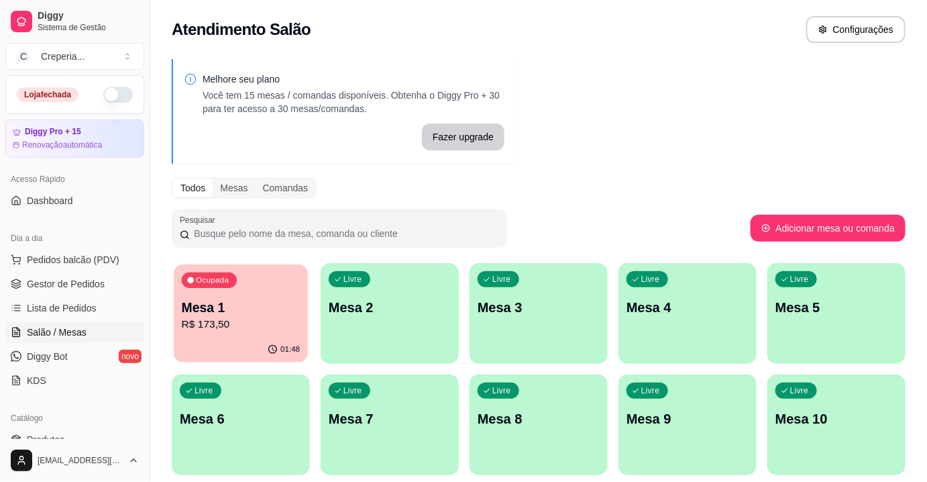
click at [283, 295] on div "Ocupada Mesa 1 R$ 173,50" at bounding box center [241, 300] width 134 height 72
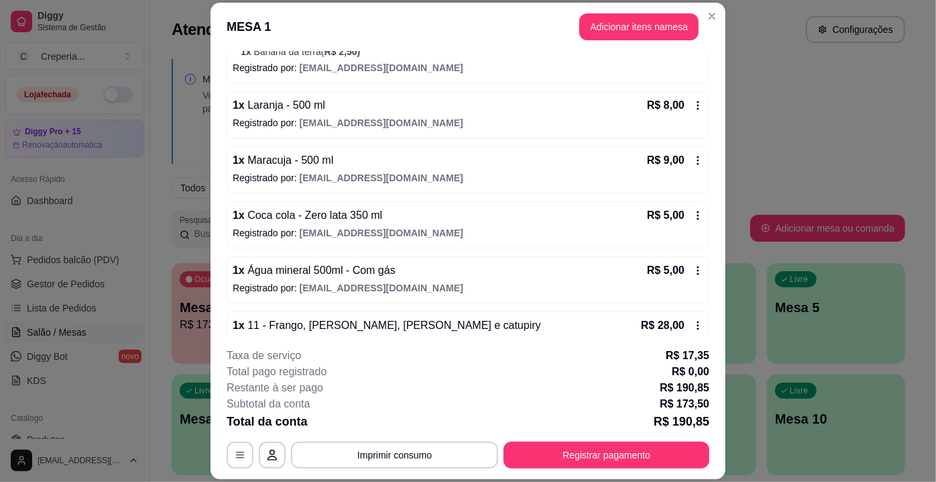
scroll to position [545, 0]
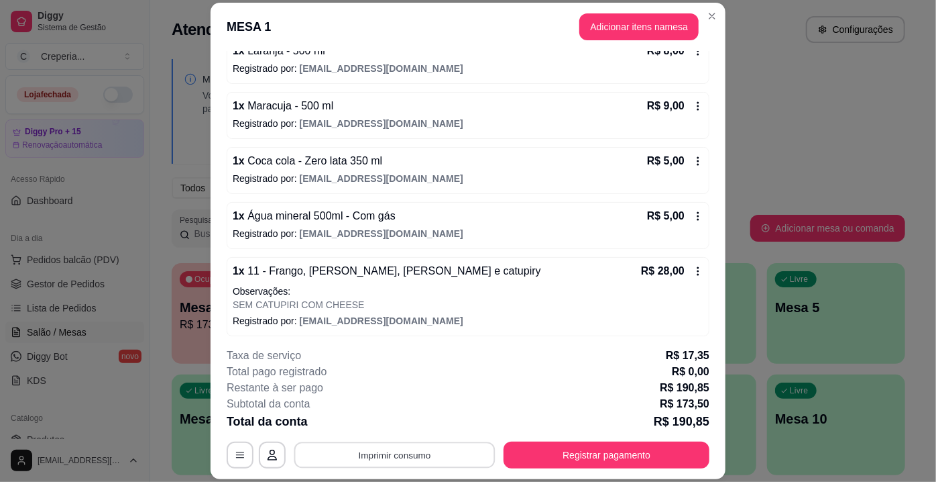
click at [399, 455] on button "Imprimir consumo" at bounding box center [394, 455] width 201 height 26
click at [389, 429] on button "IMPRESSORA" at bounding box center [394, 424] width 97 height 21
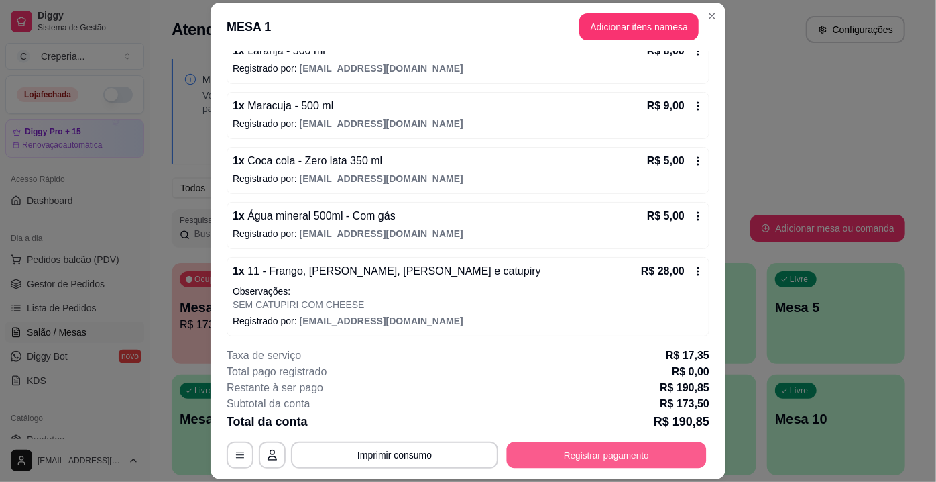
click at [592, 451] on button "Registrar pagamento" at bounding box center [607, 455] width 200 height 26
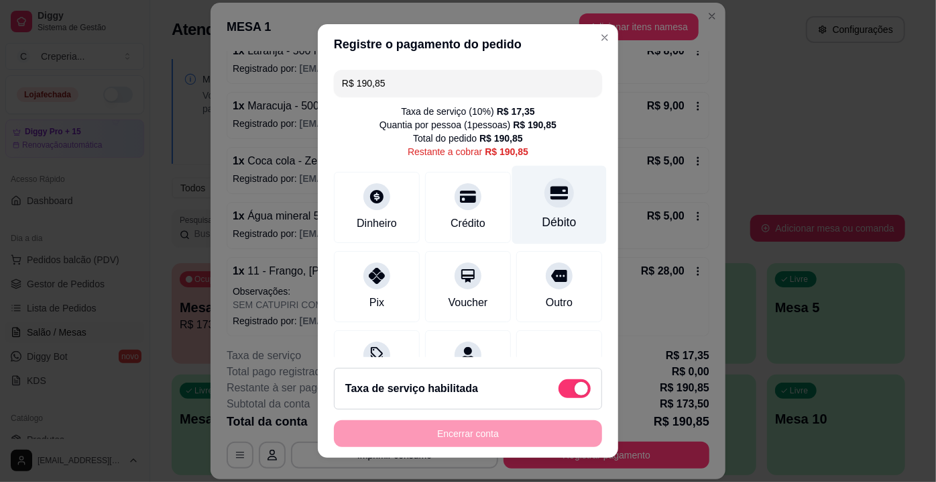
click at [545, 211] on div "Débito" at bounding box center [559, 205] width 95 height 78
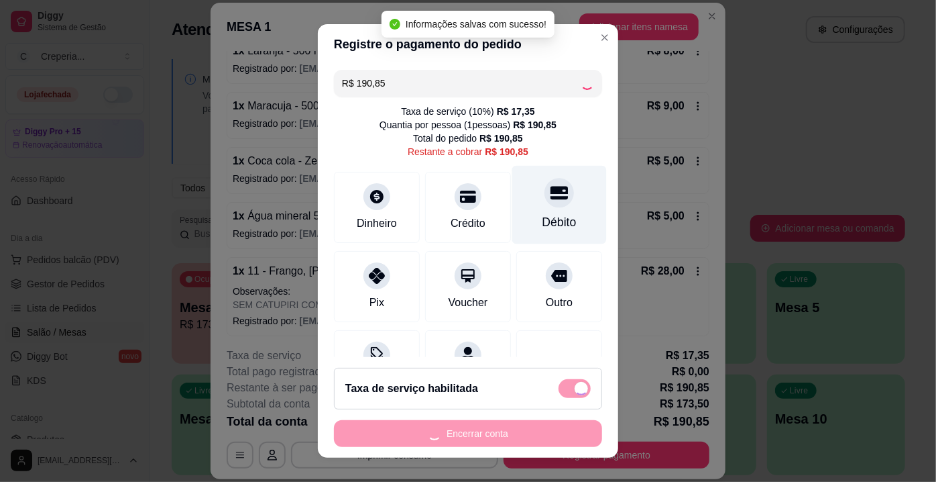
type input "R$ 0,00"
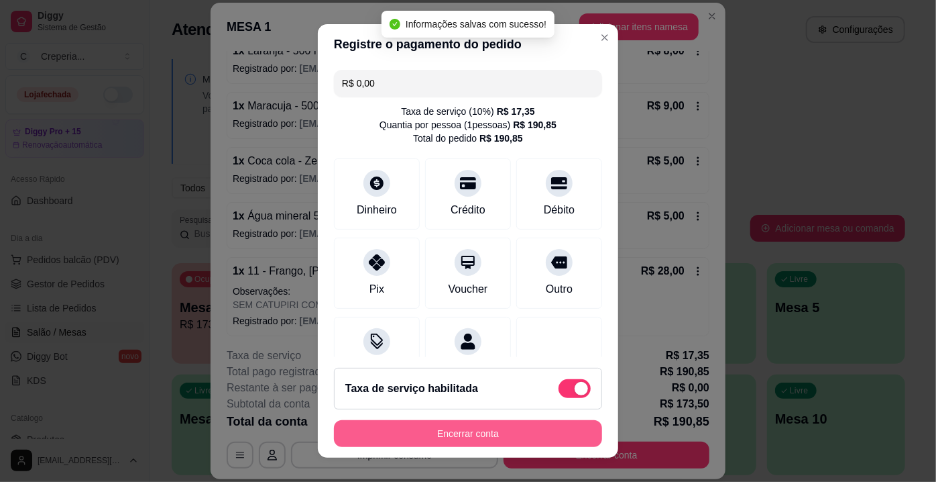
click at [443, 427] on button "Encerrar conta" at bounding box center [468, 433] width 268 height 27
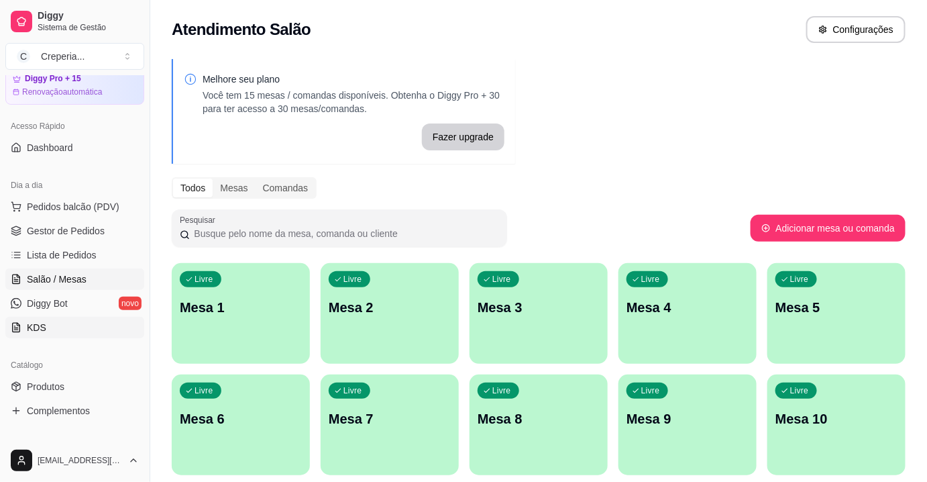
scroll to position [121, 0]
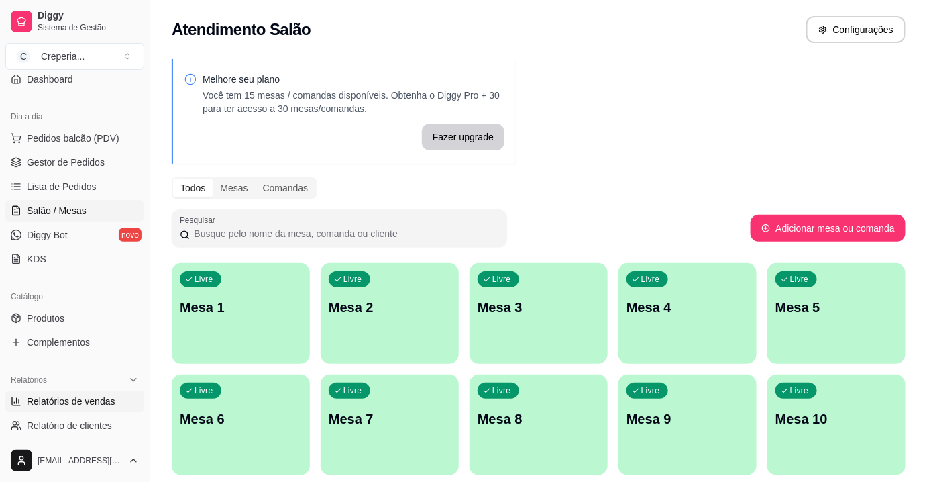
click at [73, 394] on span "Relatórios de vendas" at bounding box center [71, 400] width 89 height 13
select select "ALL"
select select "0"
